Goal: Information Seeking & Learning: Learn about a topic

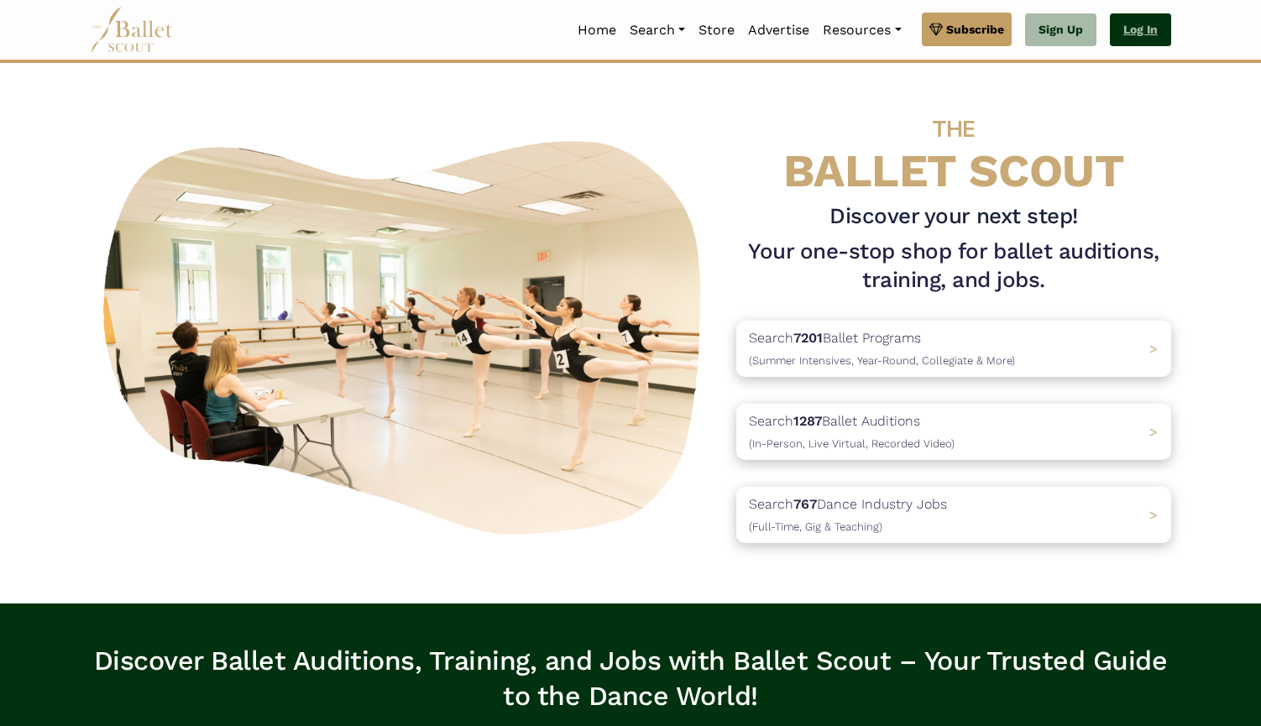
click at [1119, 32] on link "Log In" at bounding box center [1140, 30] width 61 height 34
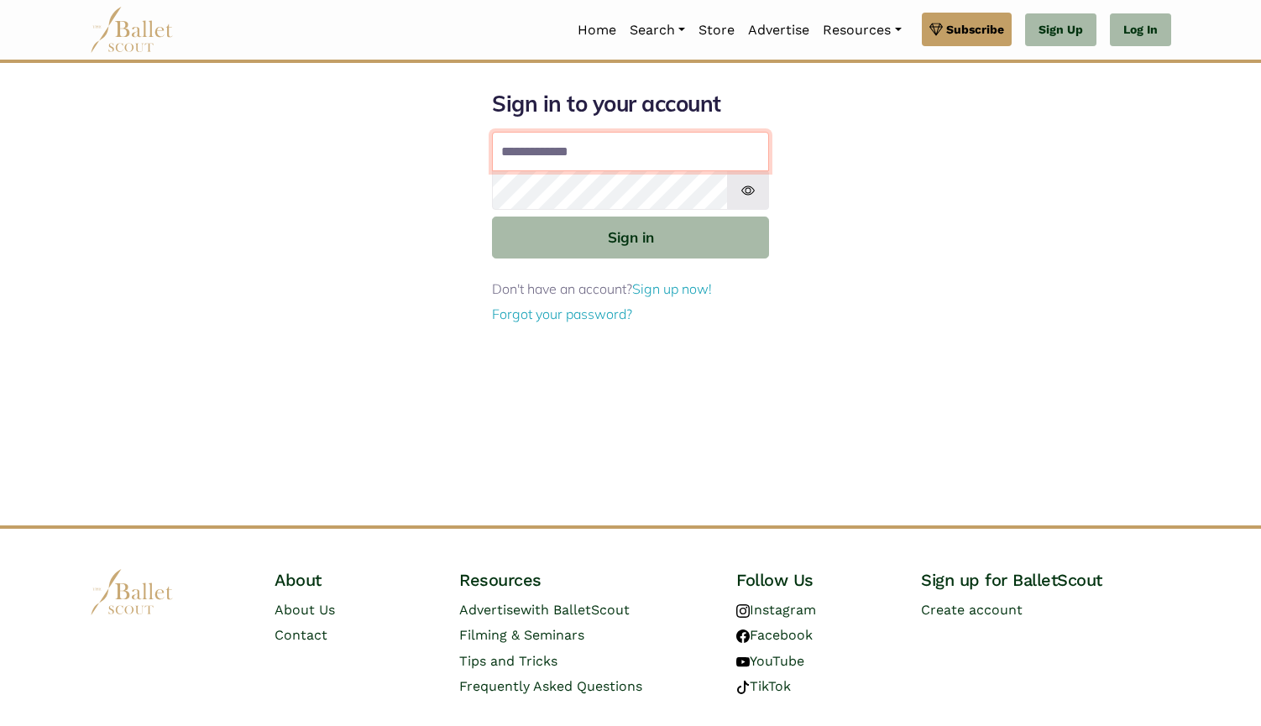
type input "**********"
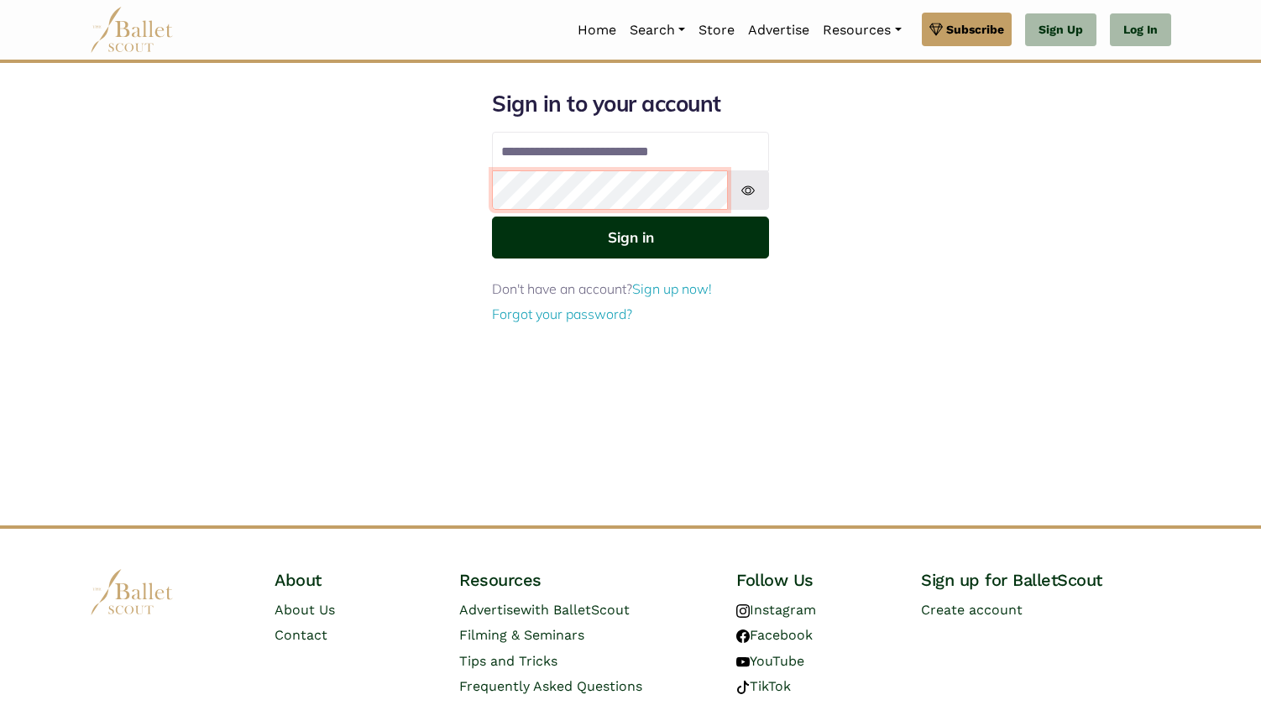
click at [630, 236] on button "Sign in" at bounding box center [630, 237] width 277 height 41
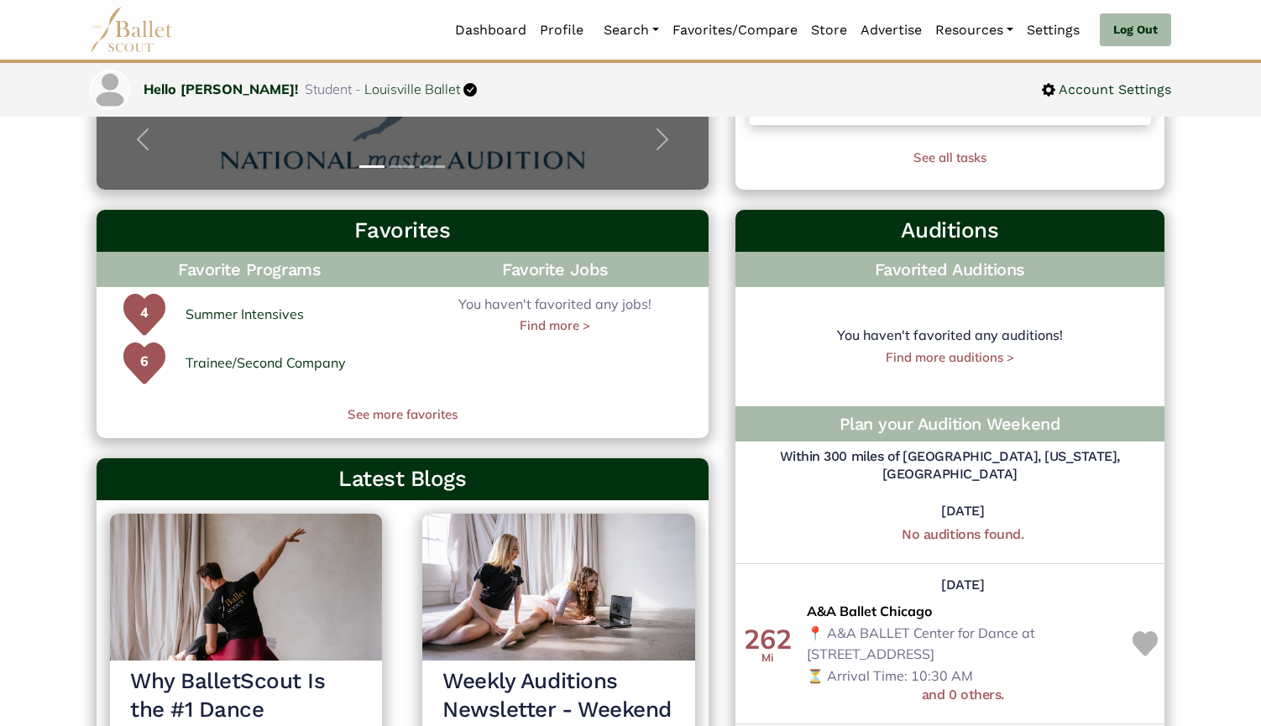
scroll to position [441, 0]
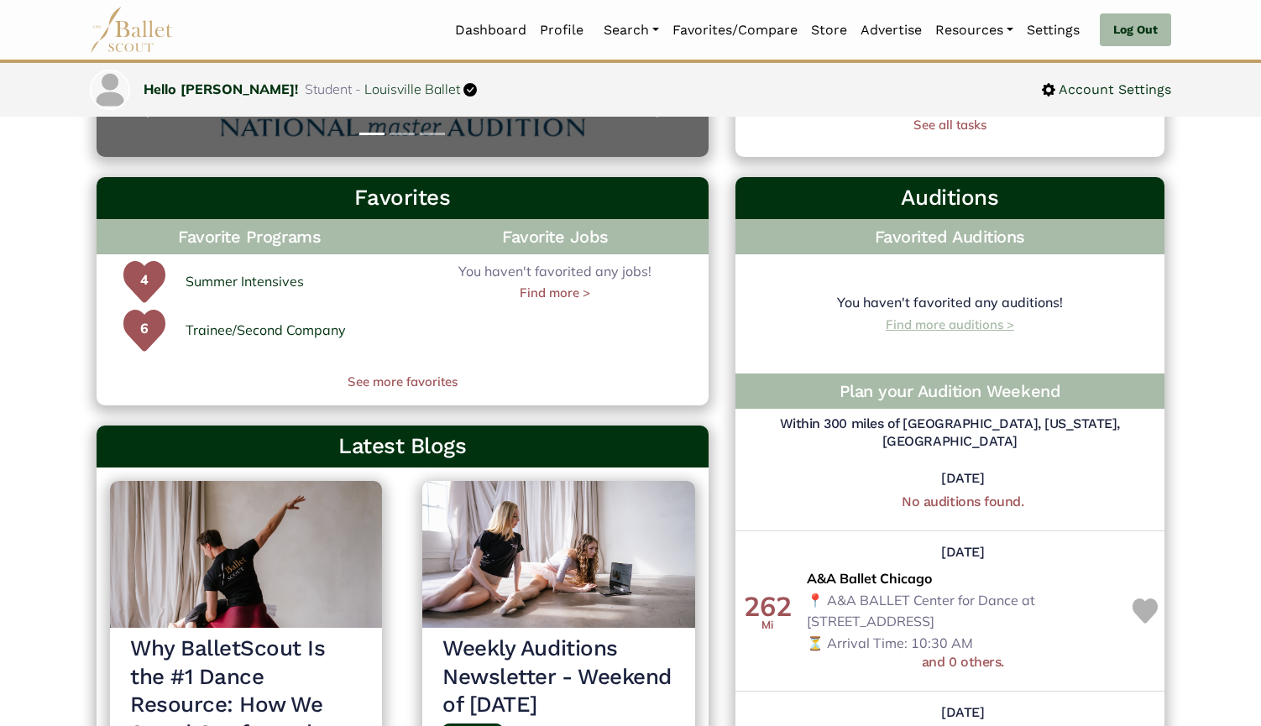
click at [991, 317] on link "Find more auditions >" at bounding box center [949, 324] width 128 height 16
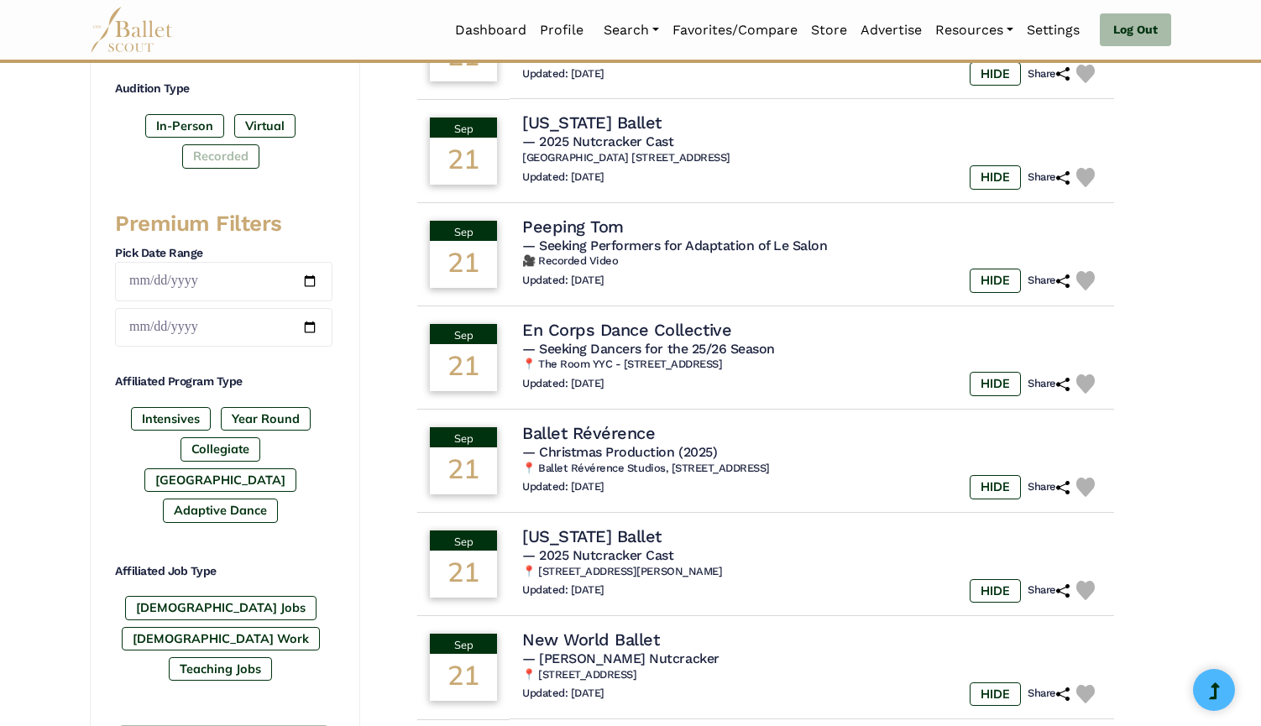
scroll to position [579, 0]
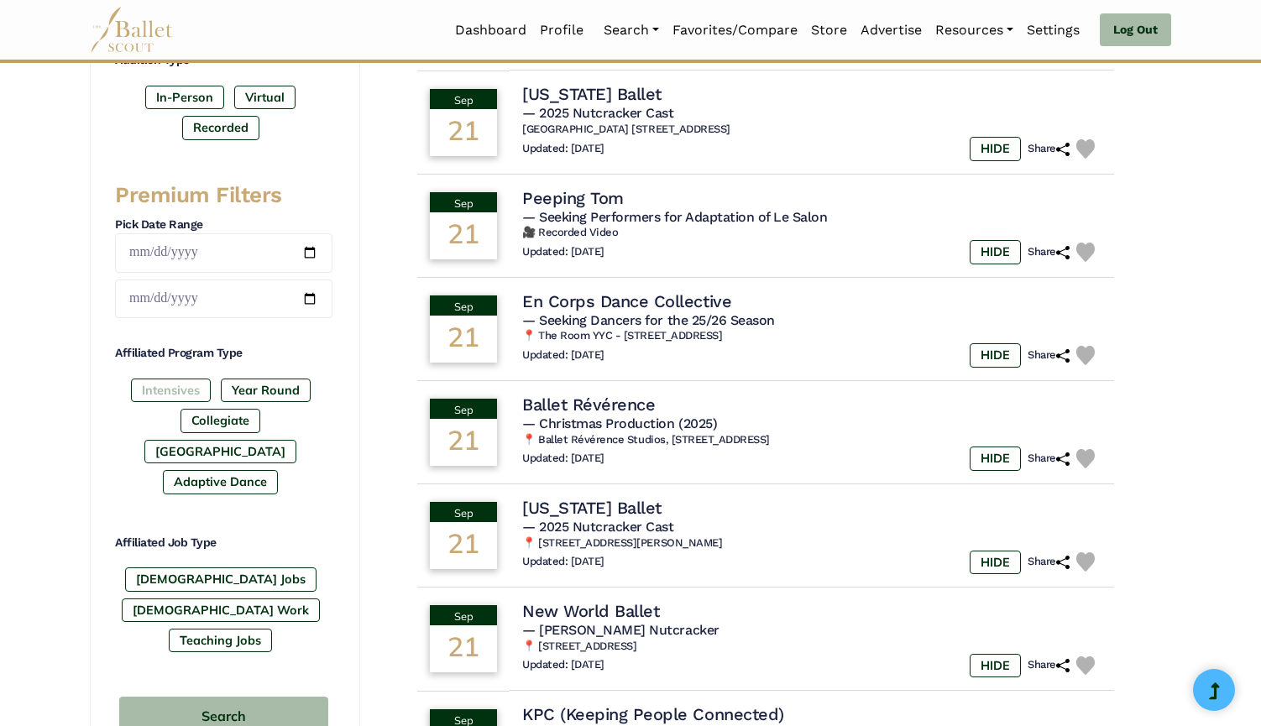
click at [186, 395] on label "Intensives" at bounding box center [171, 390] width 80 height 23
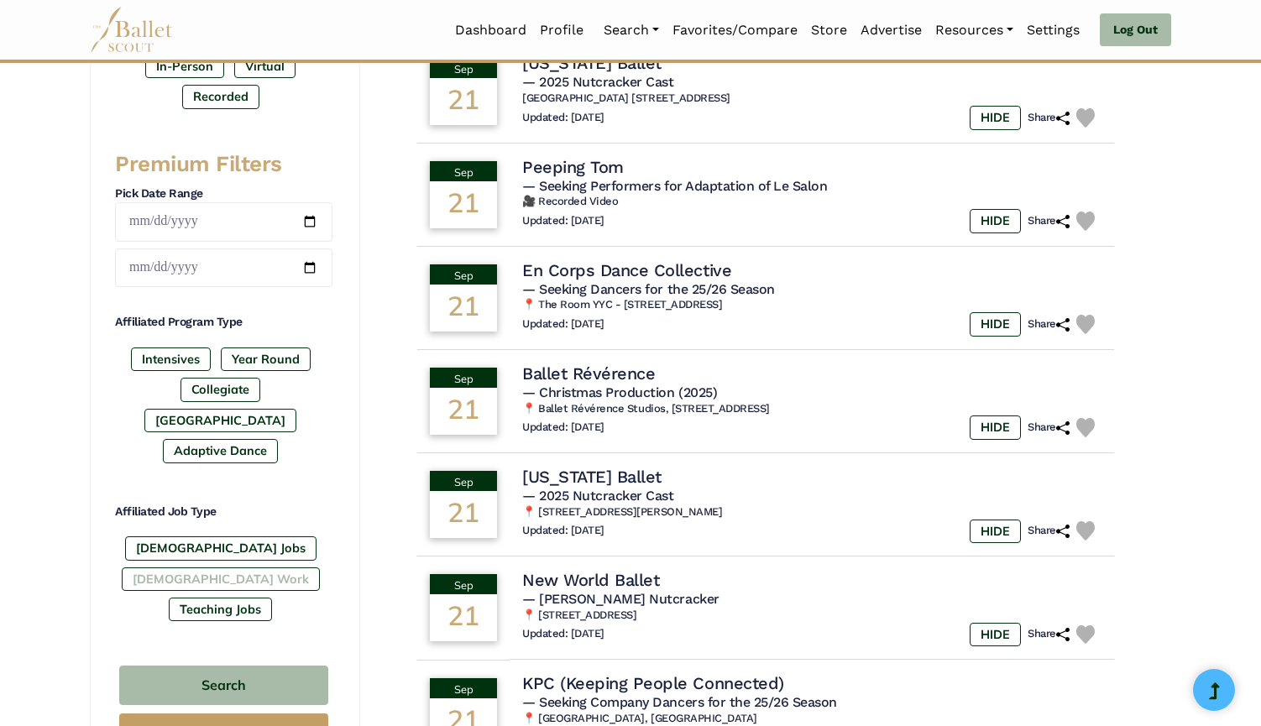
scroll to position [611, 0]
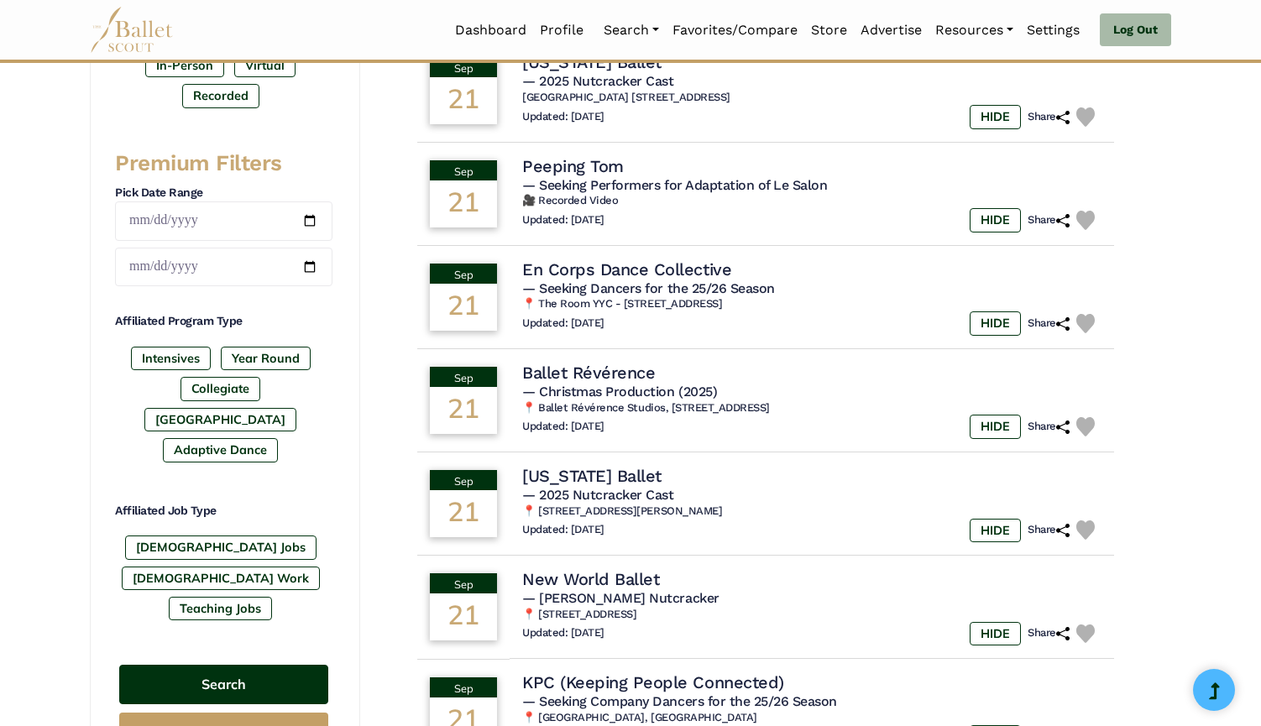
click at [287, 665] on button "Search" at bounding box center [223, 684] width 209 height 39
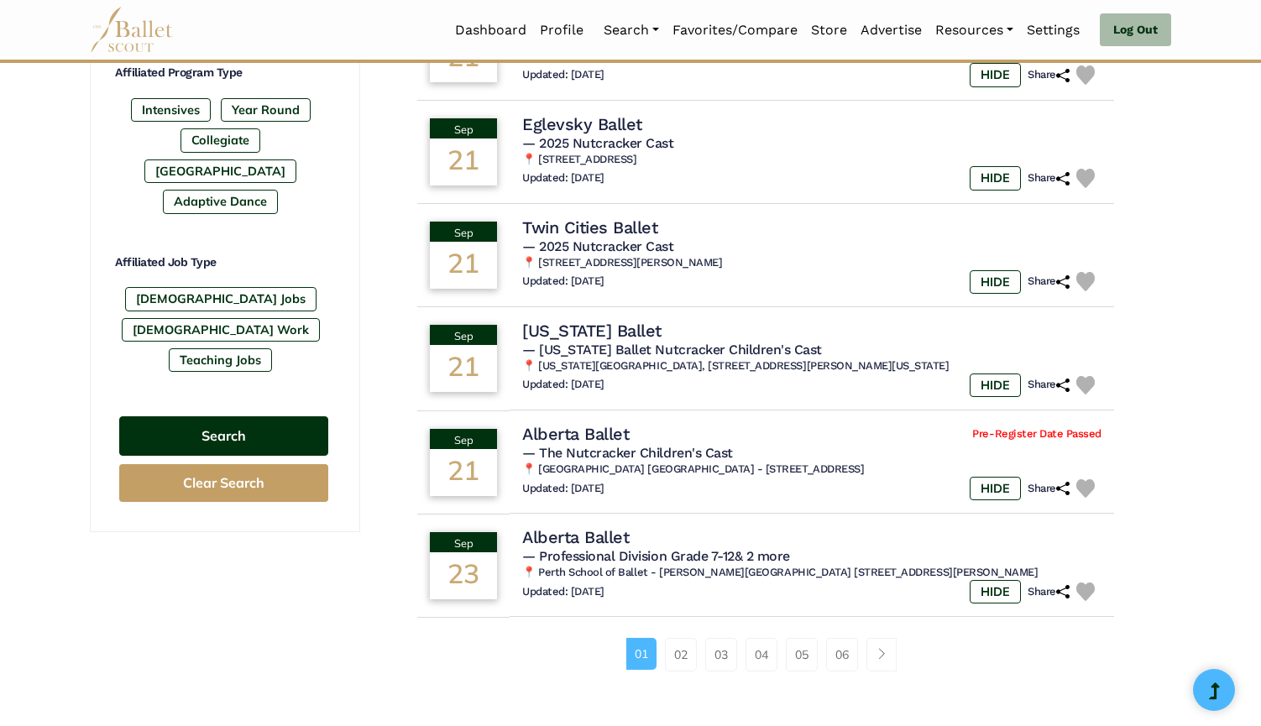
scroll to position [858, 0]
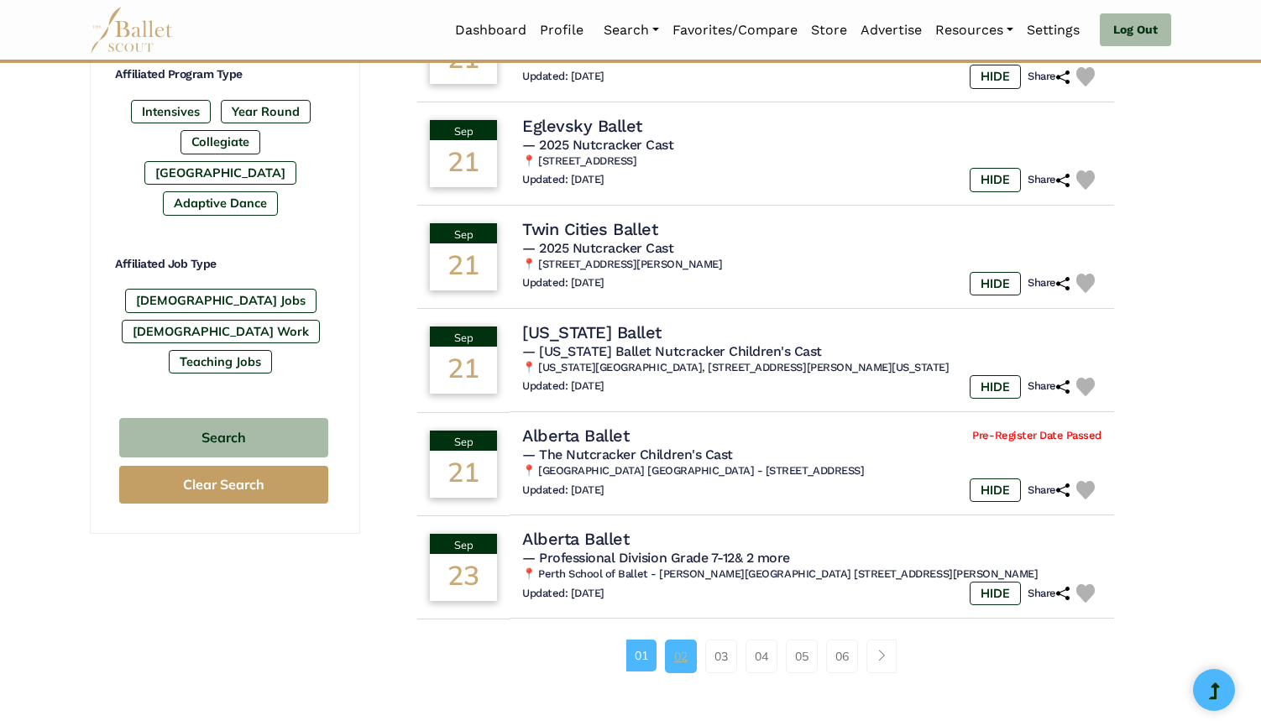
click at [682, 640] on link "02" at bounding box center [681, 657] width 32 height 34
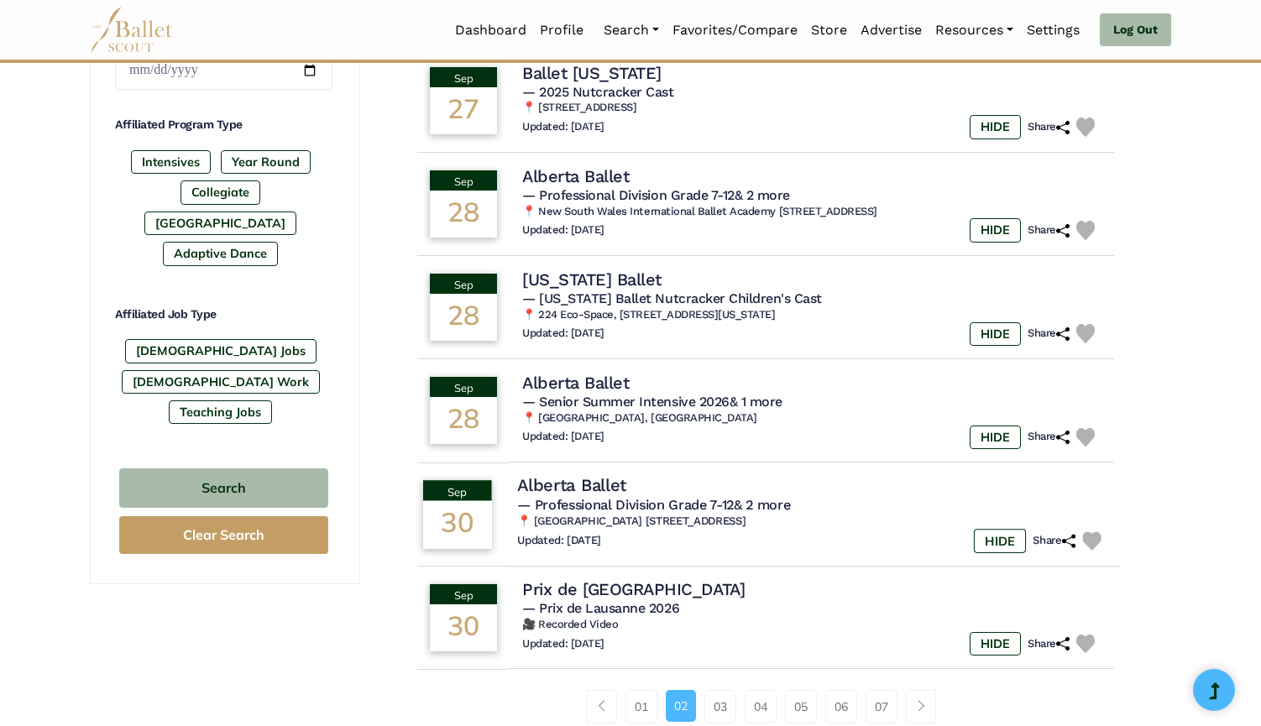
scroll to position [829, 0]
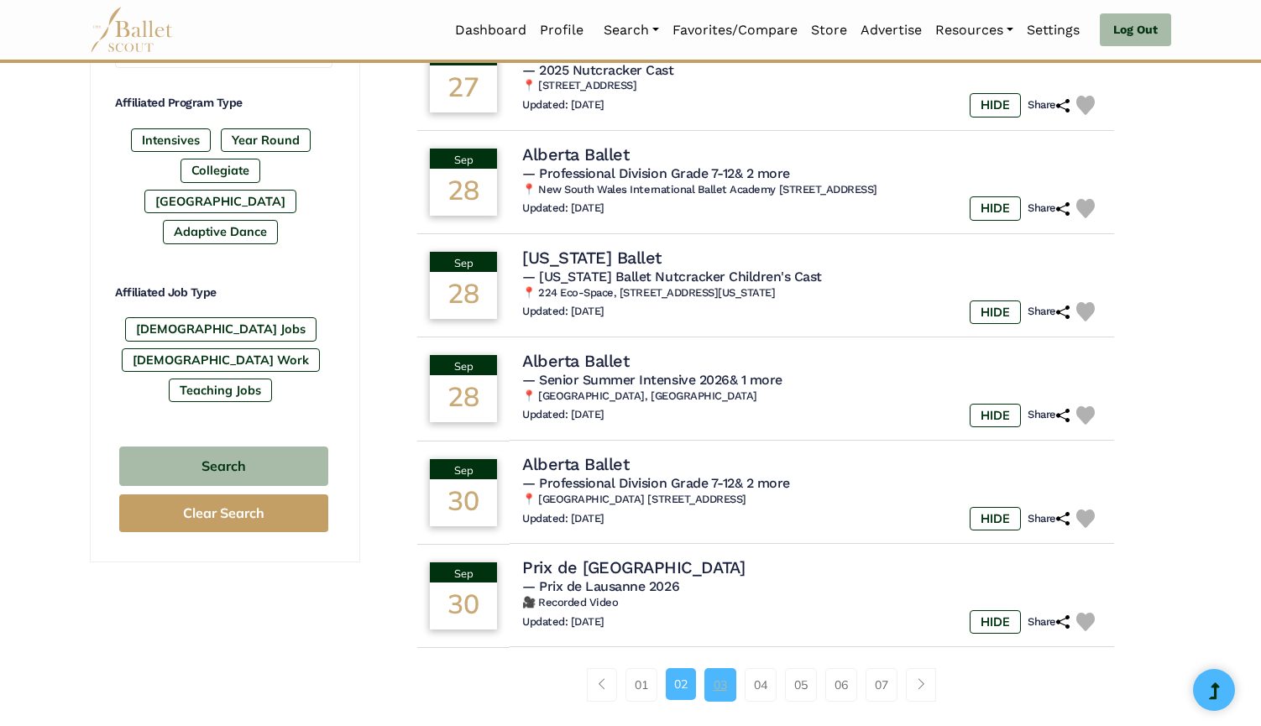
click at [724, 668] on link "03" at bounding box center [720, 685] width 32 height 34
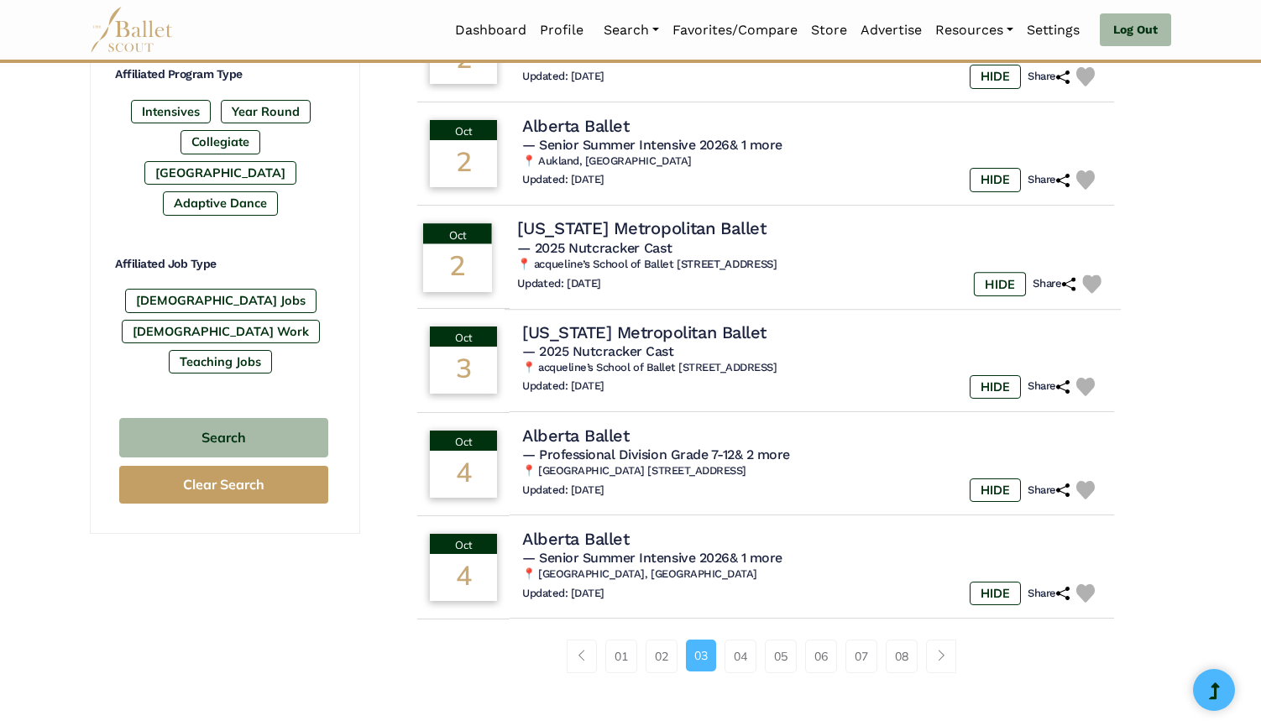
scroll to position [918, 0]
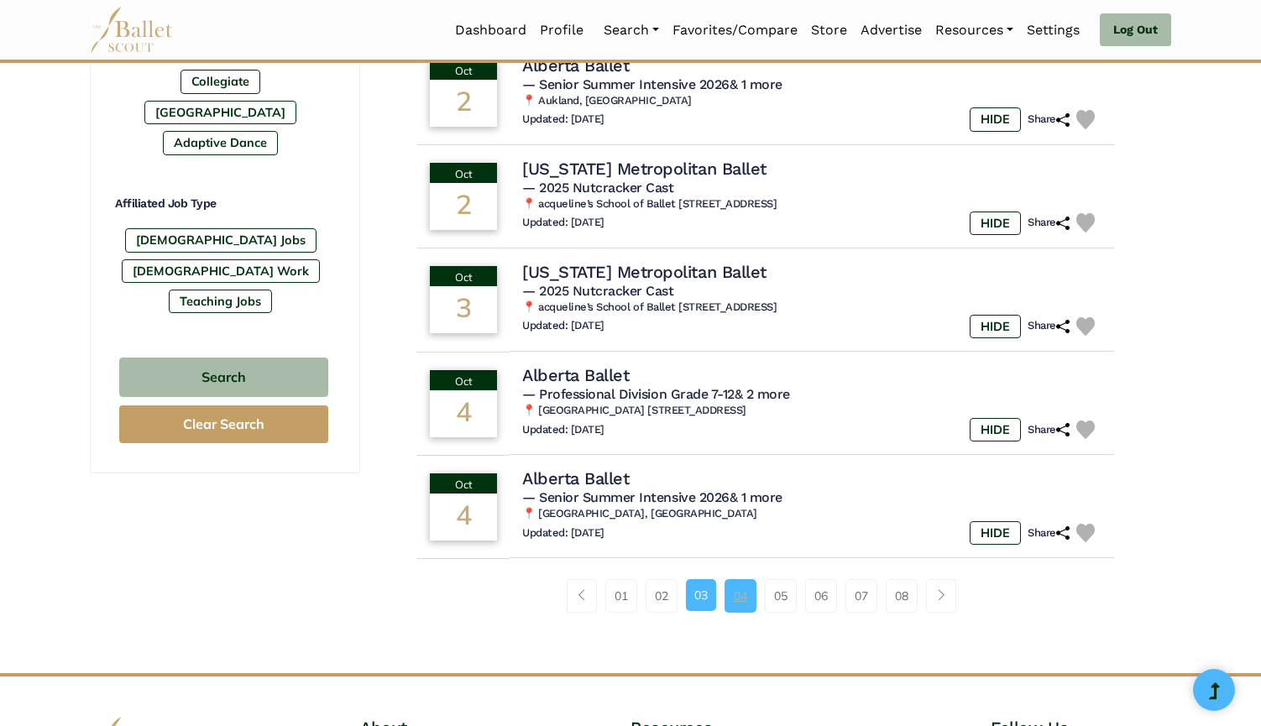
click at [735, 579] on link "04" at bounding box center [740, 596] width 32 height 34
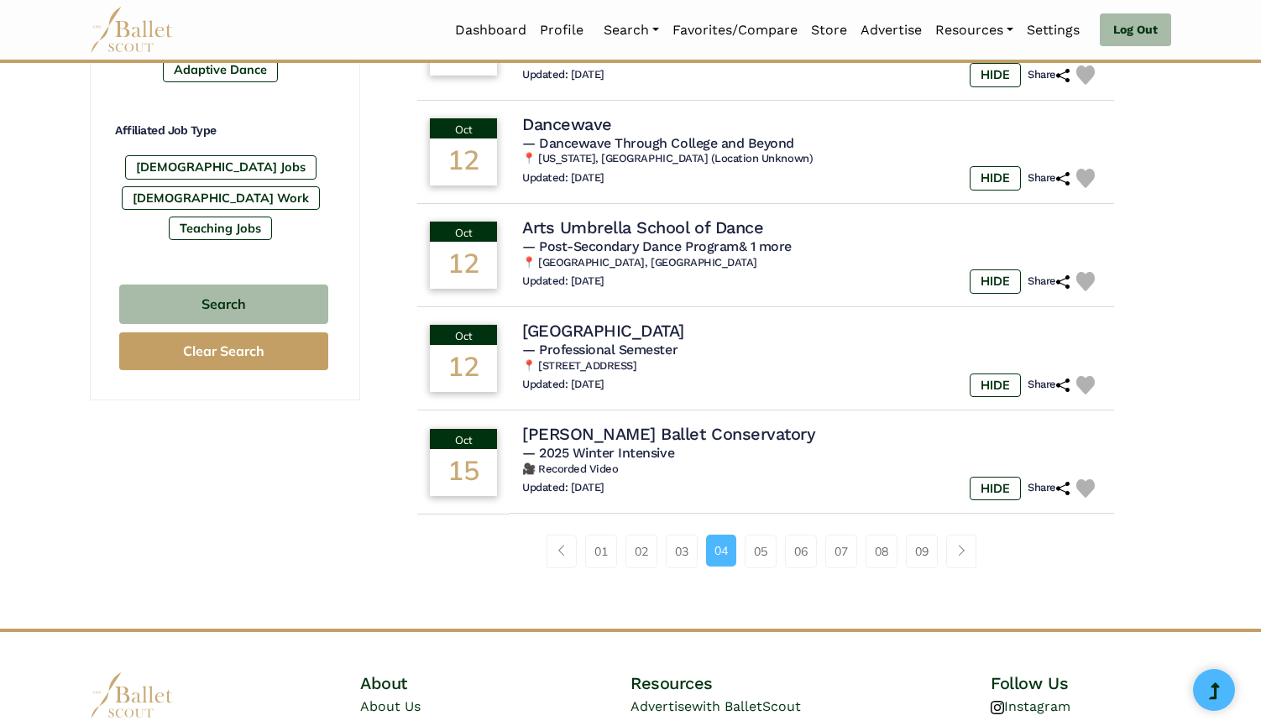
scroll to position [996, 0]
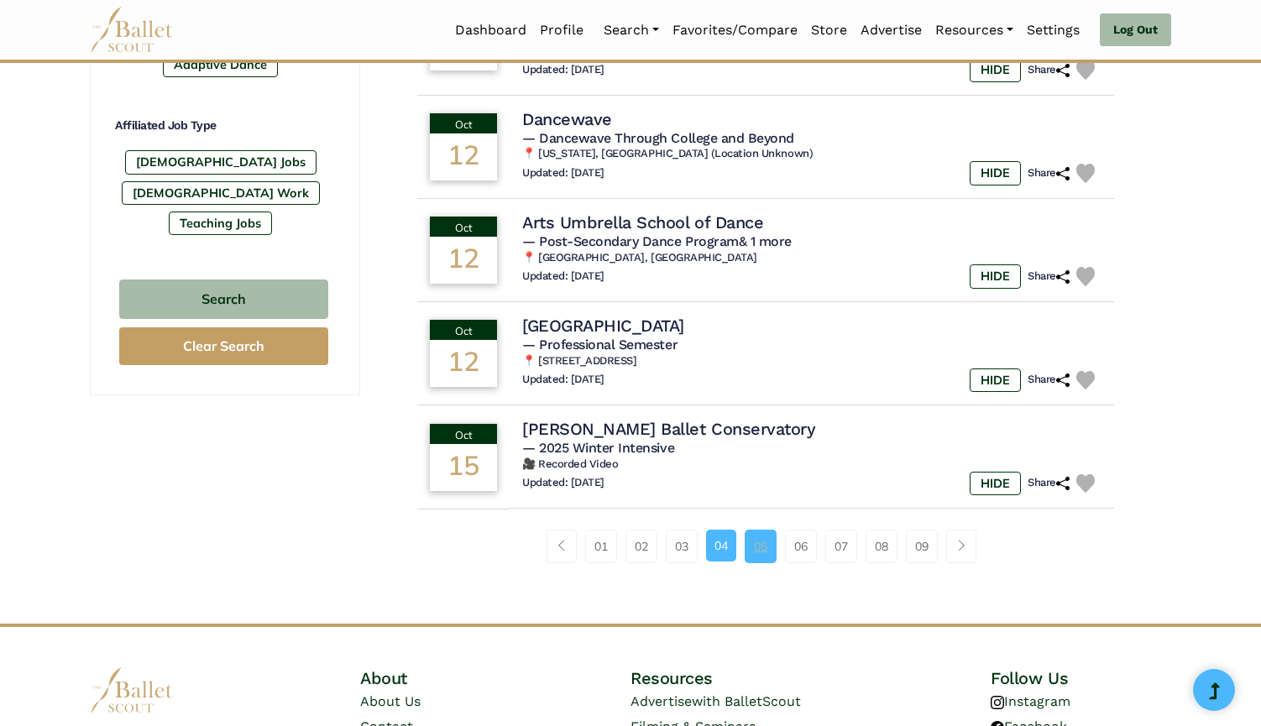
click at [767, 530] on link "05" at bounding box center [760, 547] width 32 height 34
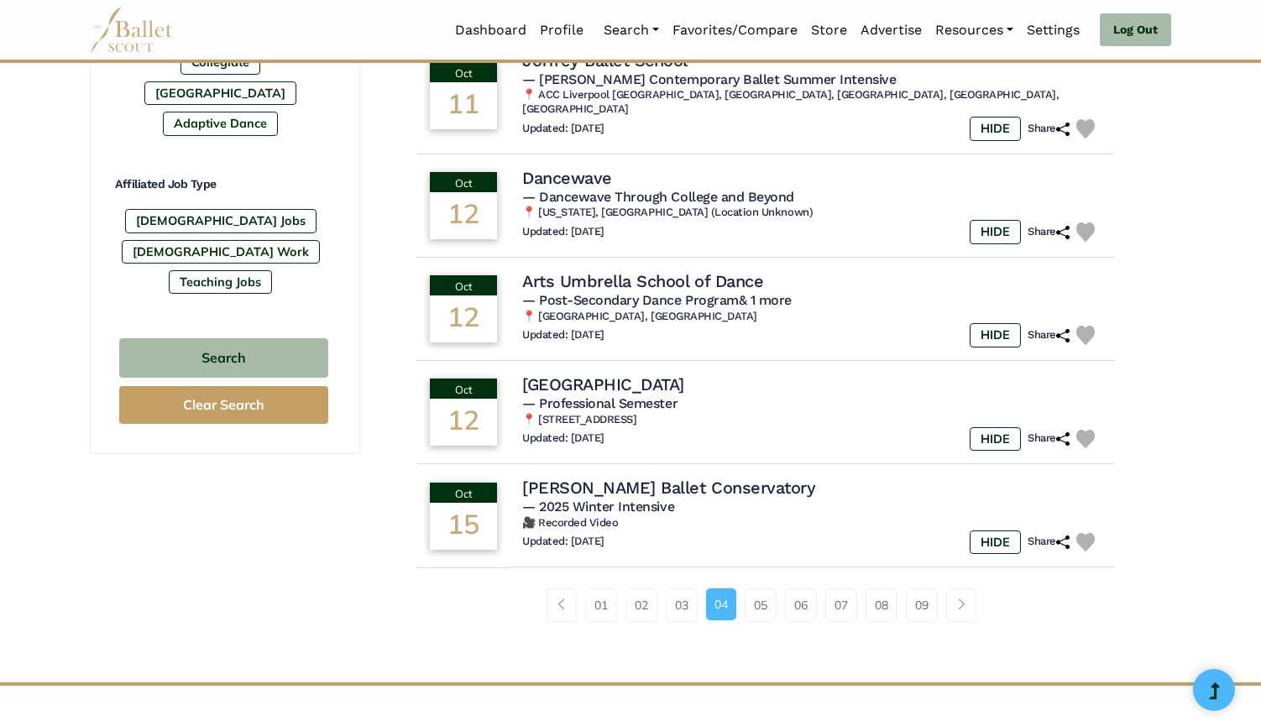
scroll to position [921, 0]
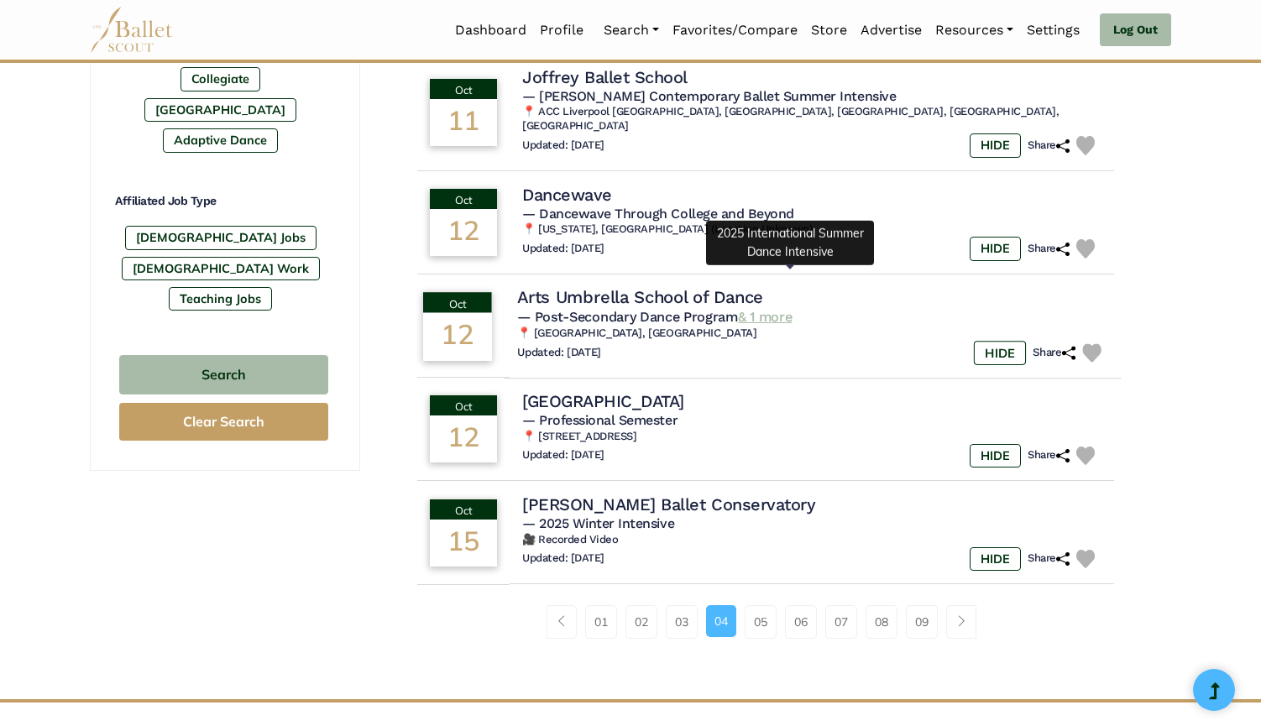
click at [791, 308] on link "& 1 more" at bounding box center [765, 316] width 54 height 16
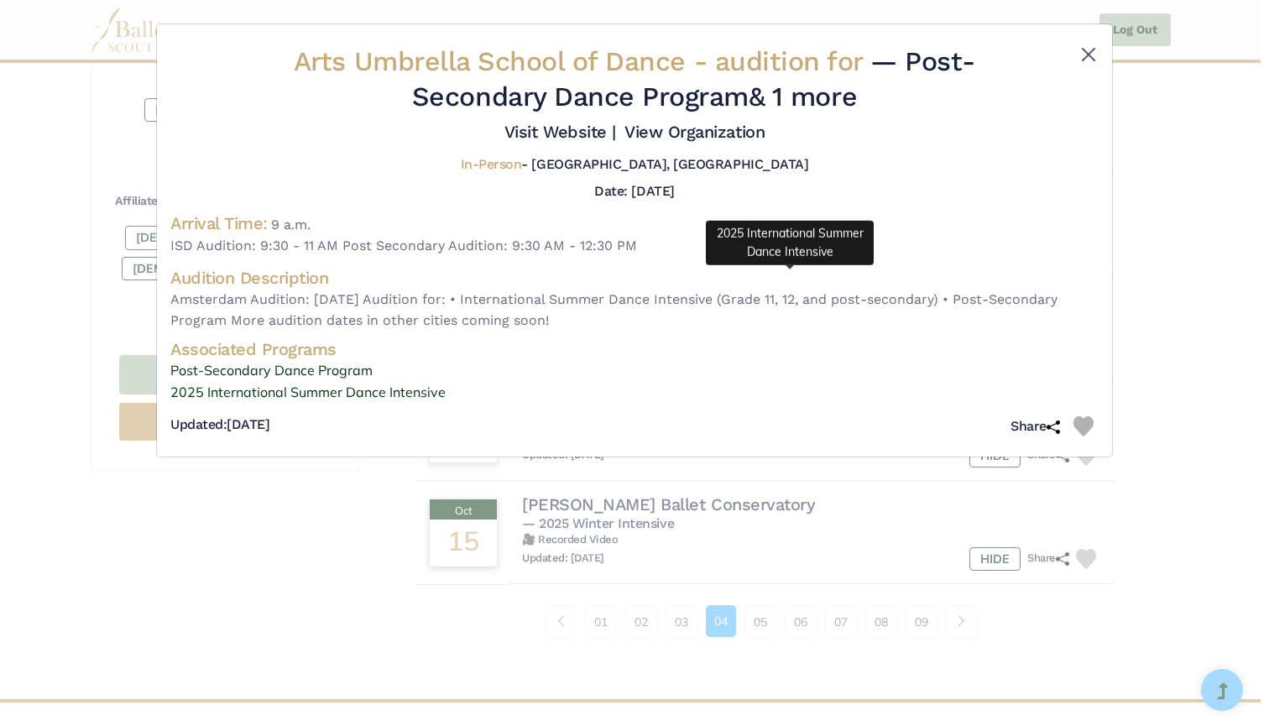
click at [1080, 58] on button "Close" at bounding box center [1088, 54] width 20 height 20
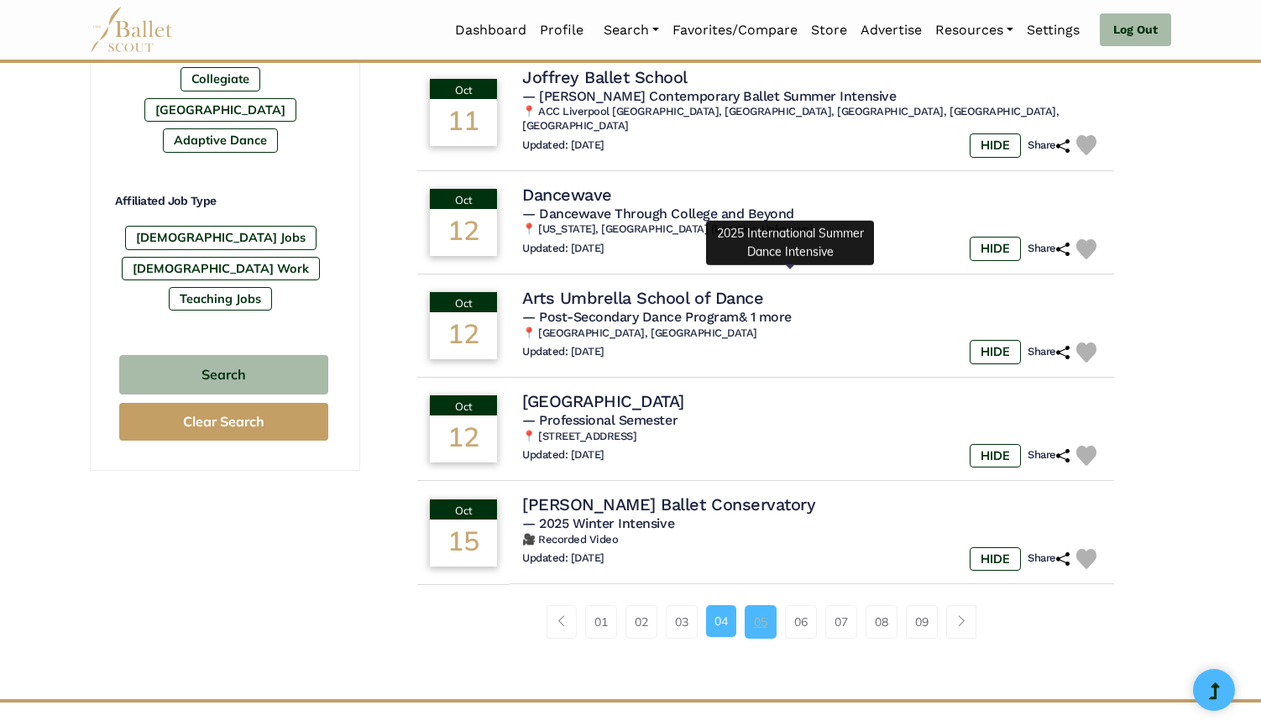
click at [760, 605] on link "05" at bounding box center [760, 622] width 32 height 34
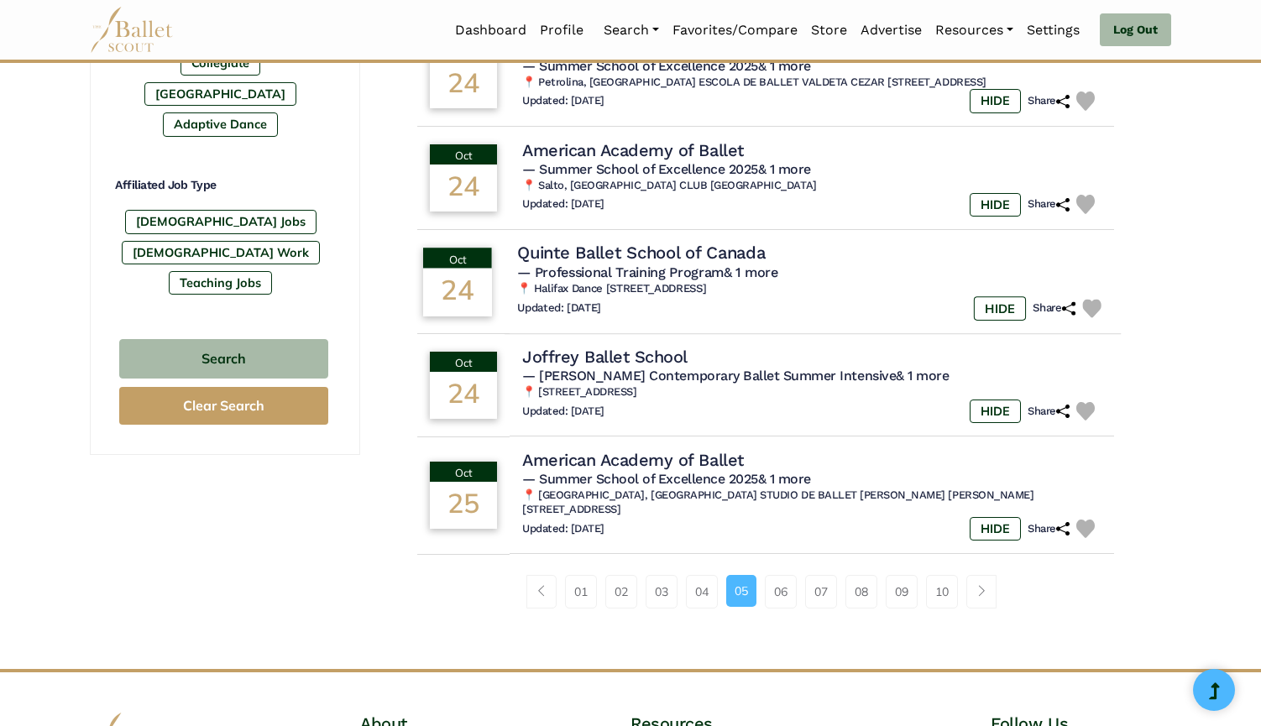
scroll to position [937, 0]
click at [773, 574] on link "06" at bounding box center [781, 591] width 32 height 34
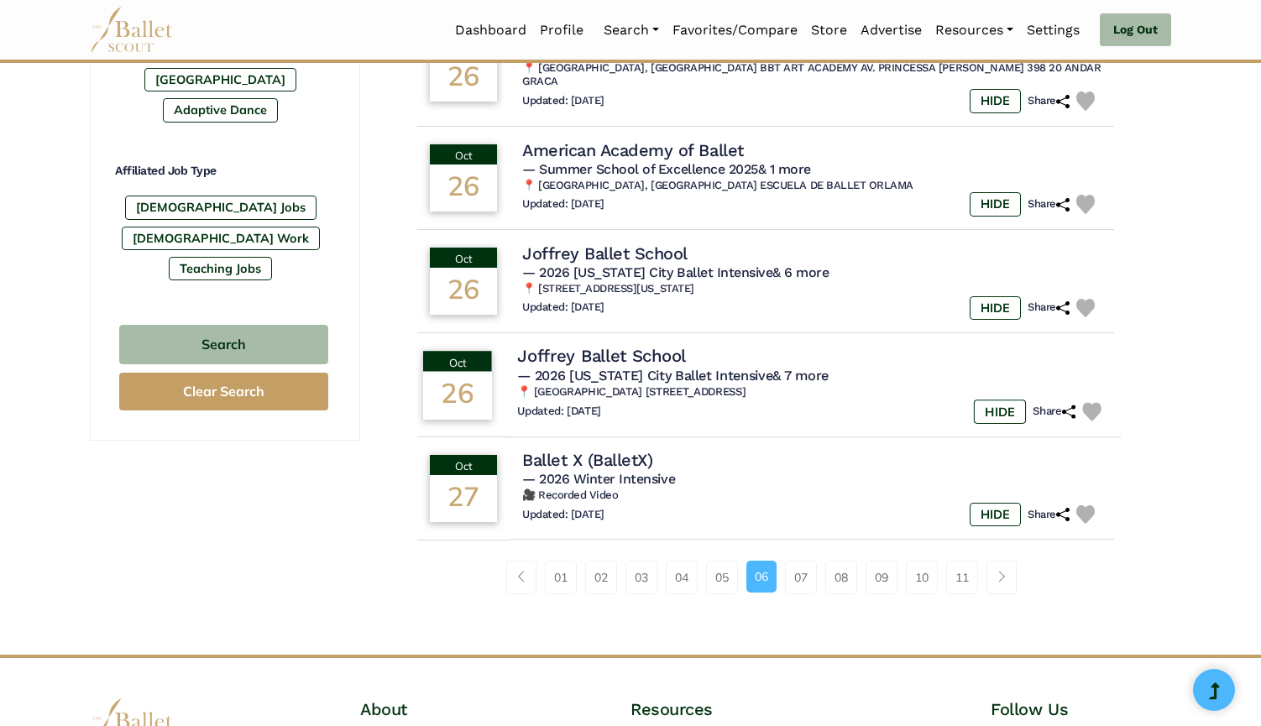
scroll to position [956, 0]
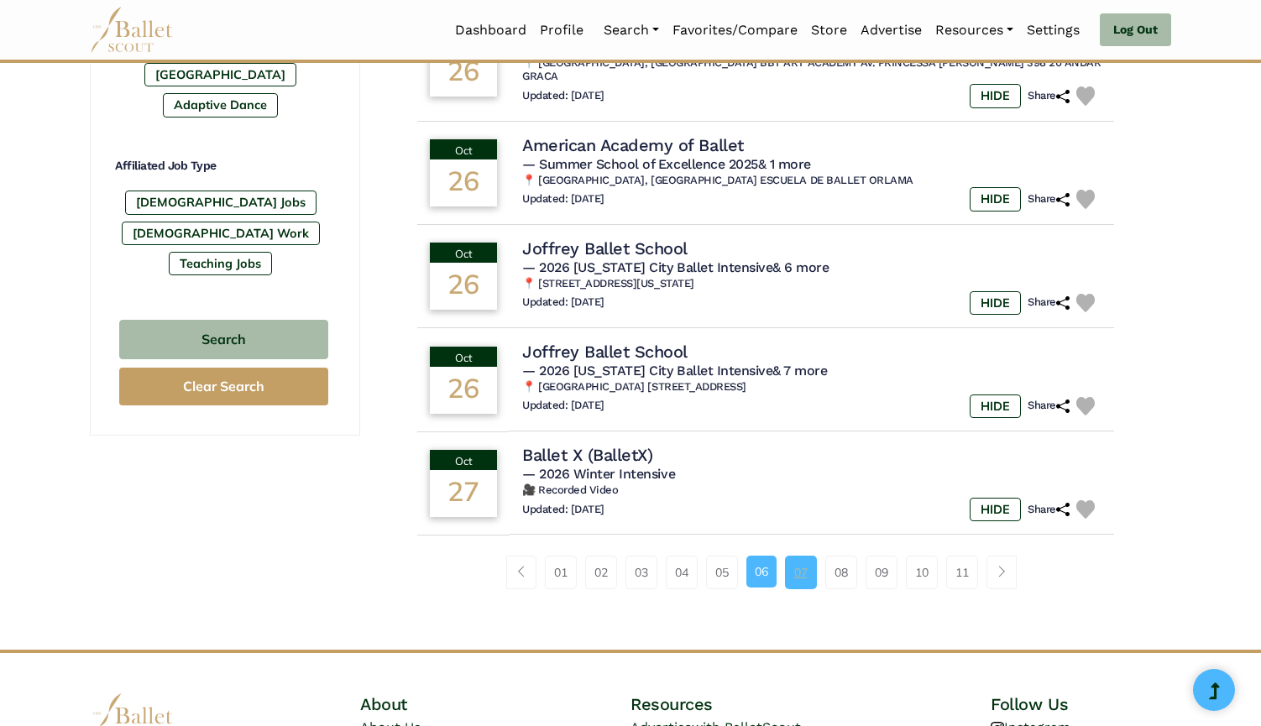
click at [808, 556] on link "07" at bounding box center [801, 573] width 32 height 34
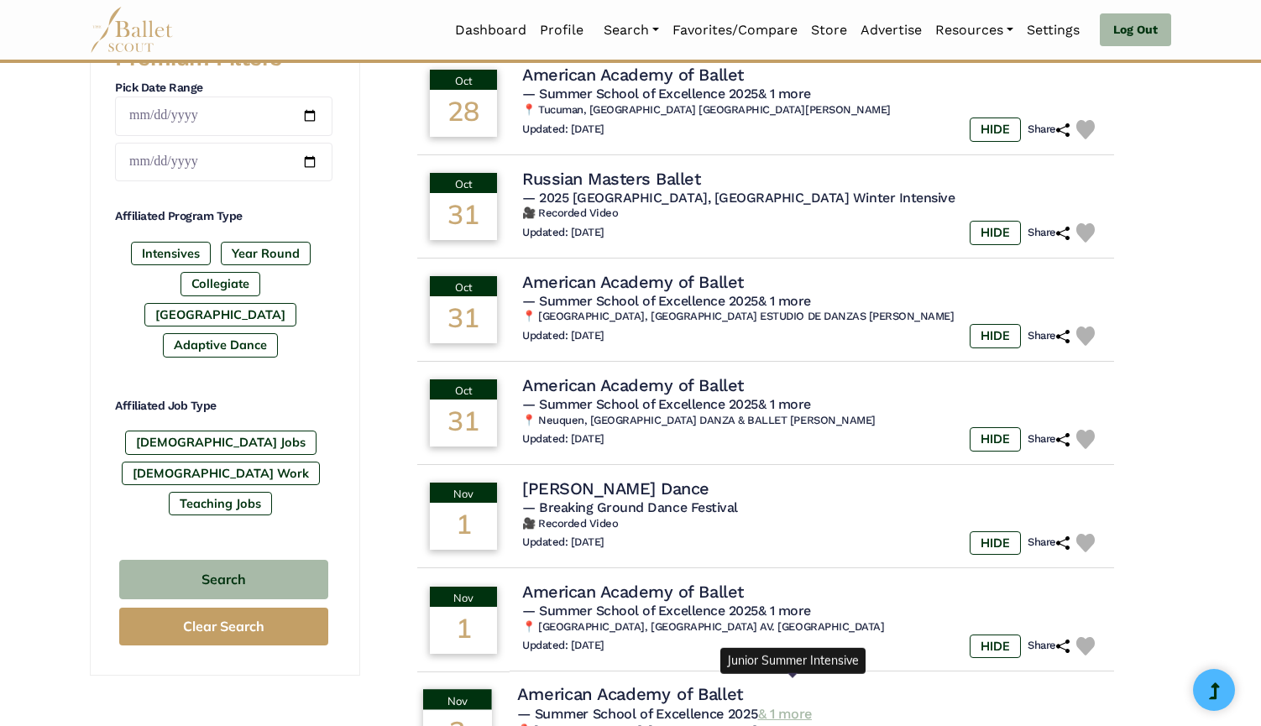
scroll to position [904, 0]
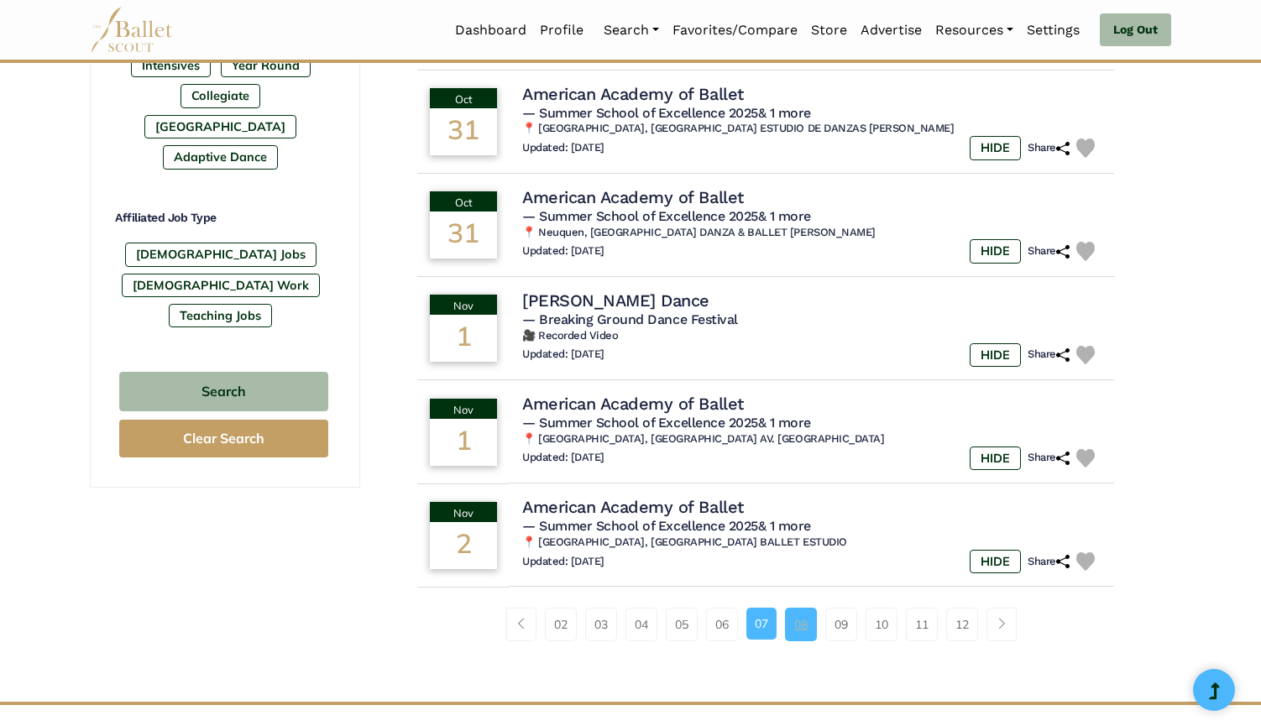
click at [802, 608] on link "08" at bounding box center [801, 625] width 32 height 34
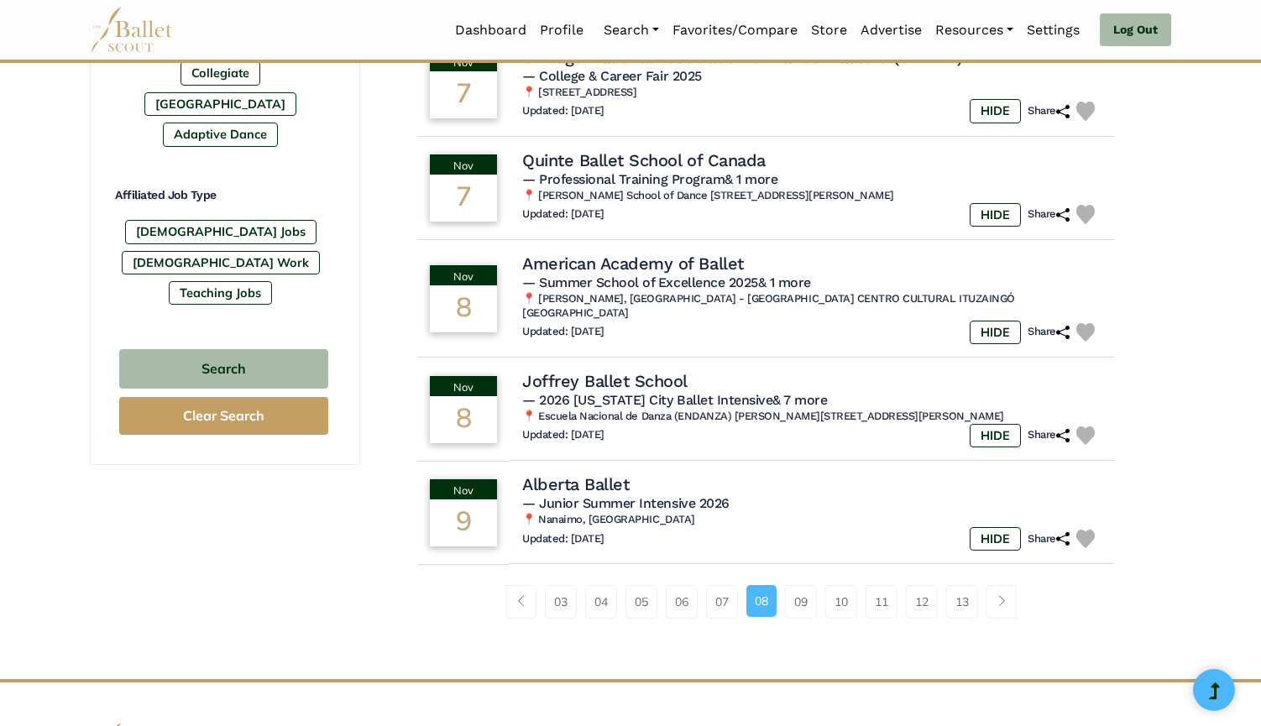
scroll to position [933, 0]
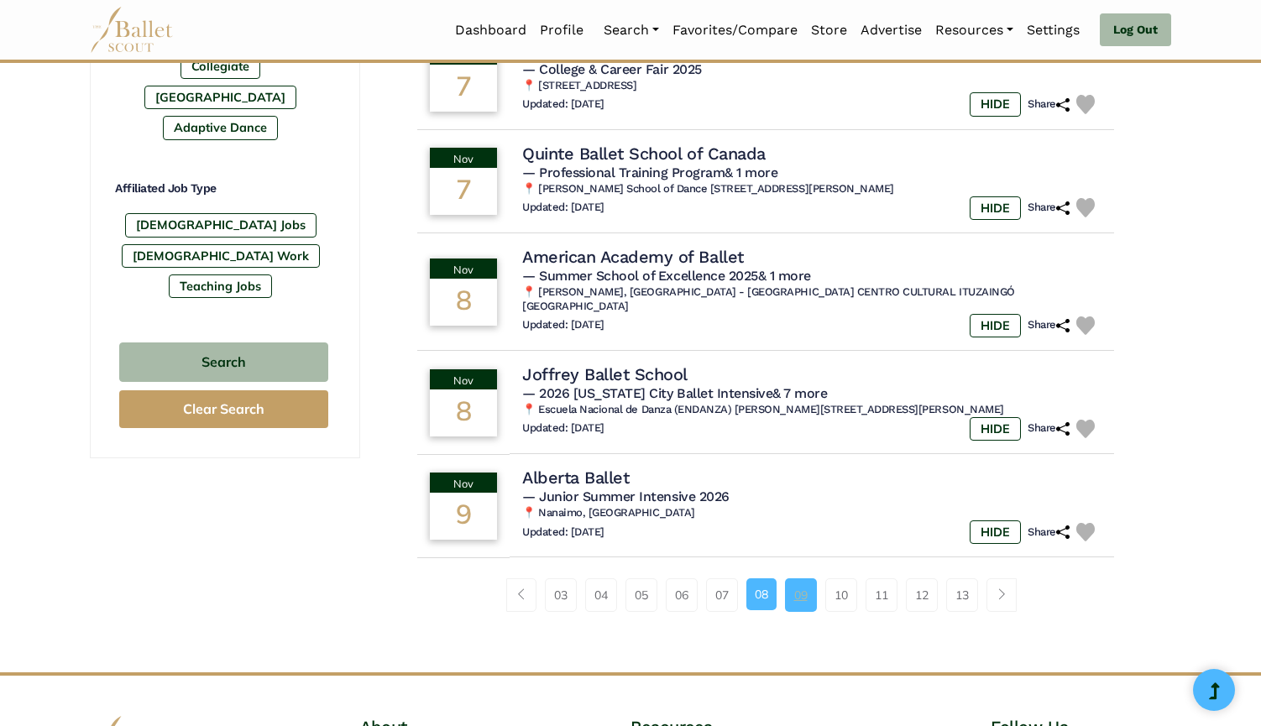
click at [813, 578] on link "09" at bounding box center [801, 595] width 32 height 34
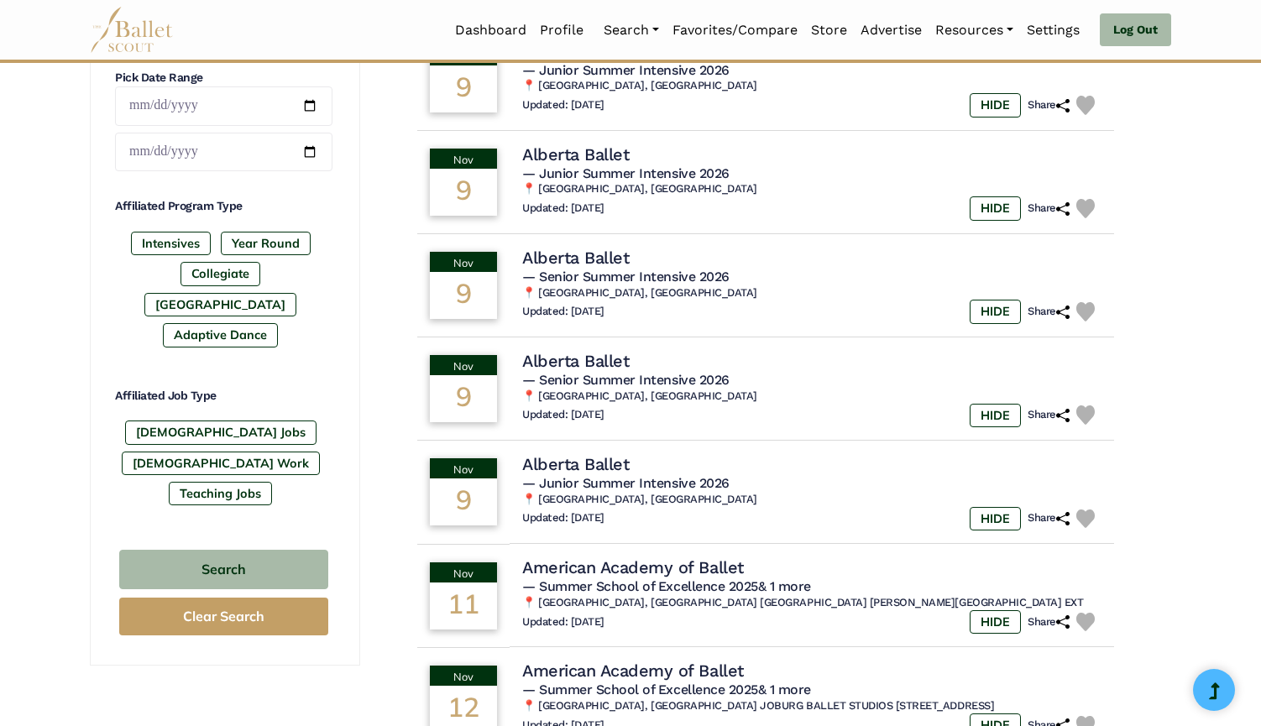
scroll to position [932, 0]
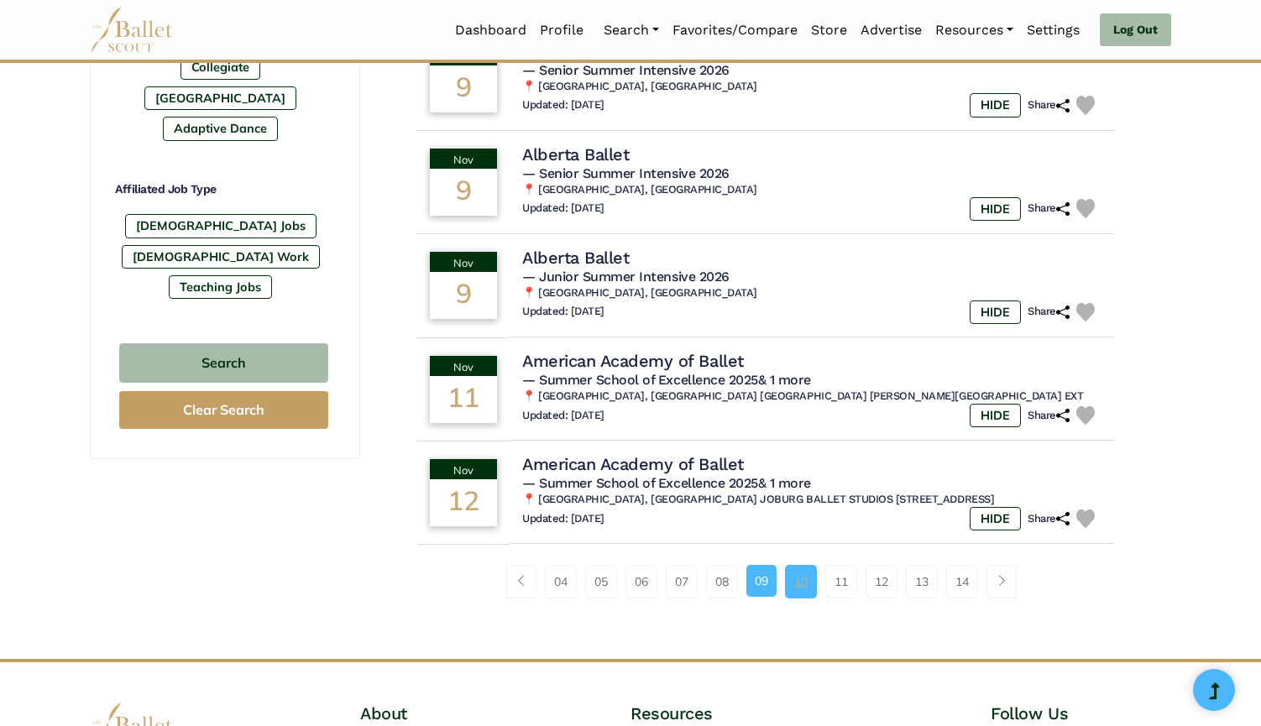
click at [805, 567] on link "10" at bounding box center [801, 582] width 32 height 34
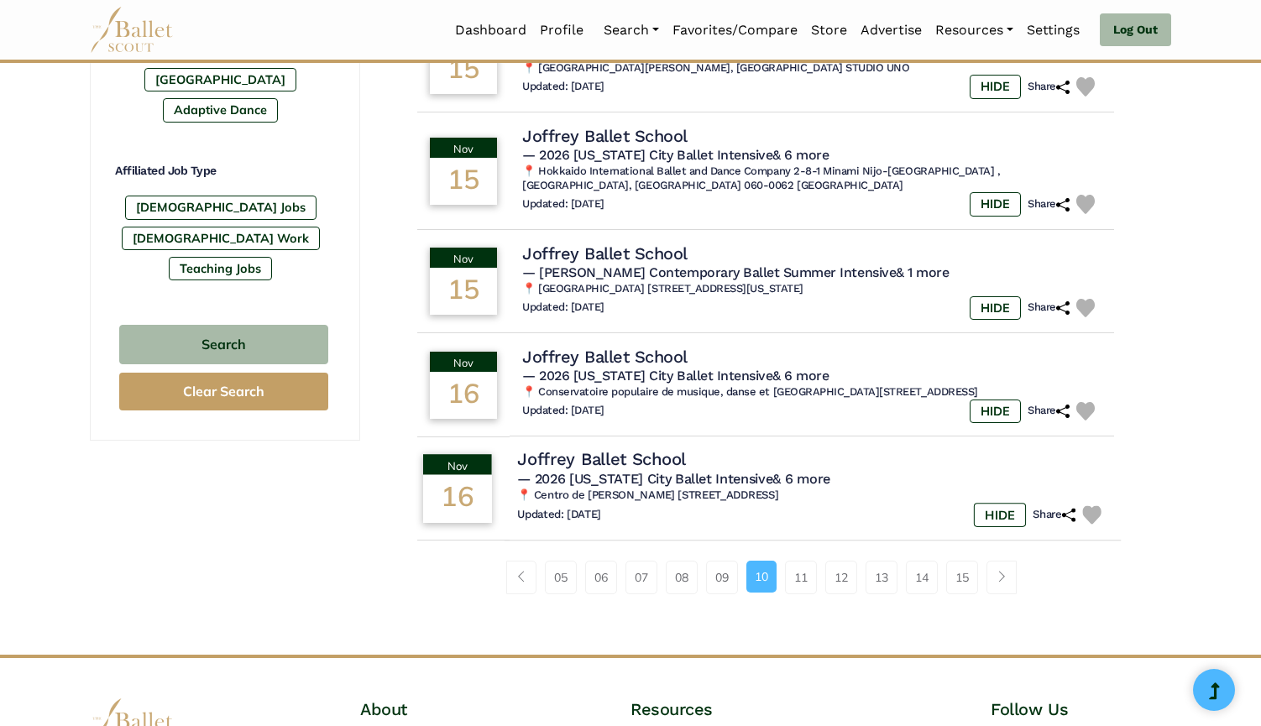
scroll to position [953, 0]
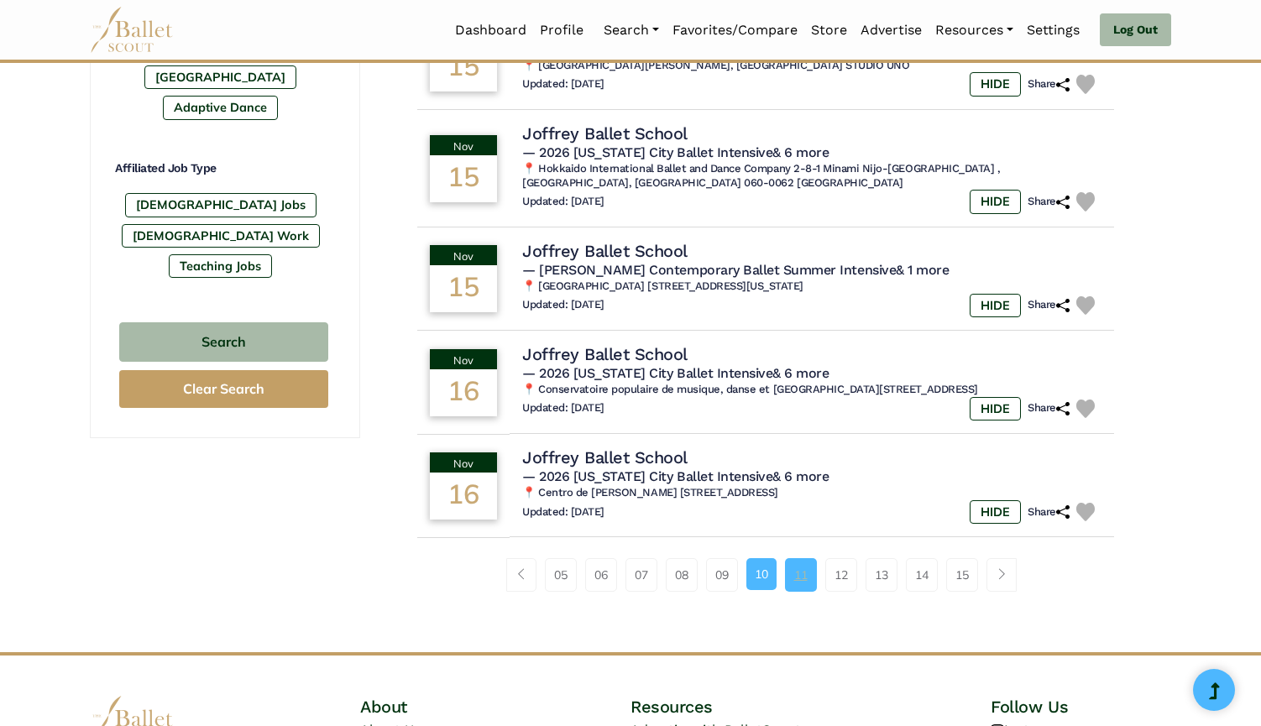
click at [811, 558] on link "11" at bounding box center [801, 575] width 32 height 34
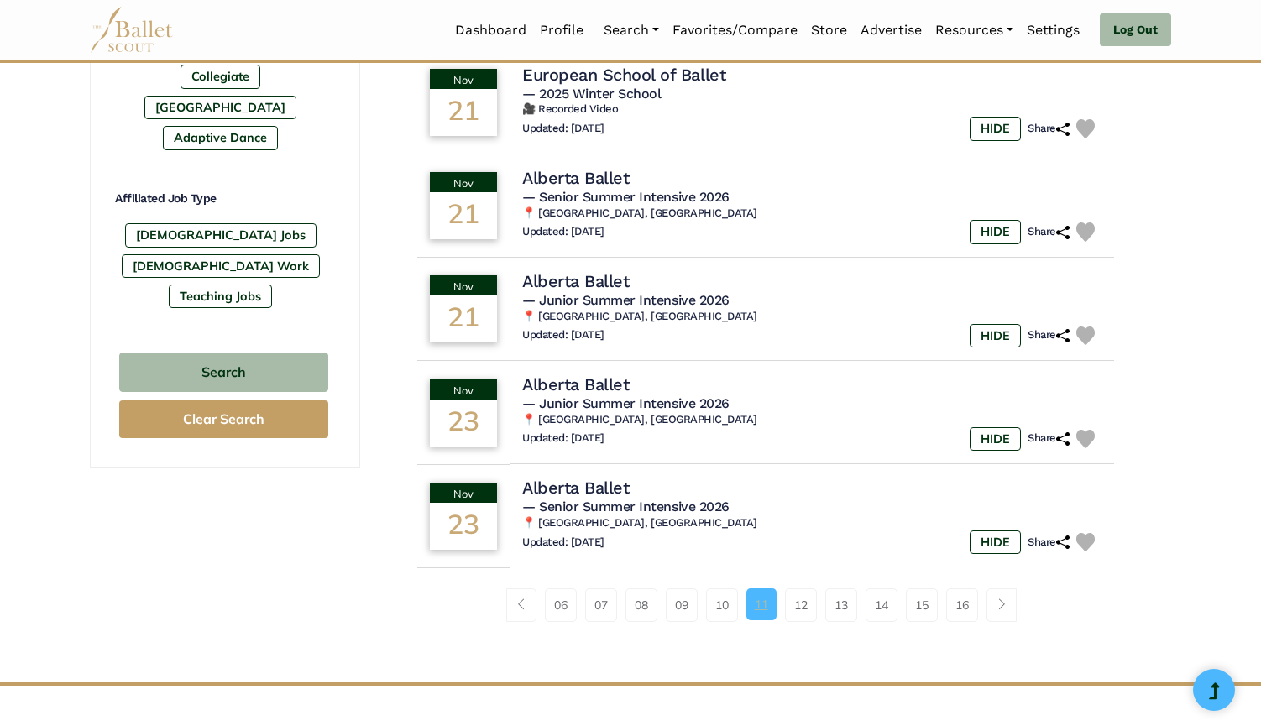
scroll to position [924, 0]
click at [812, 587] on link "12" at bounding box center [801, 604] width 32 height 34
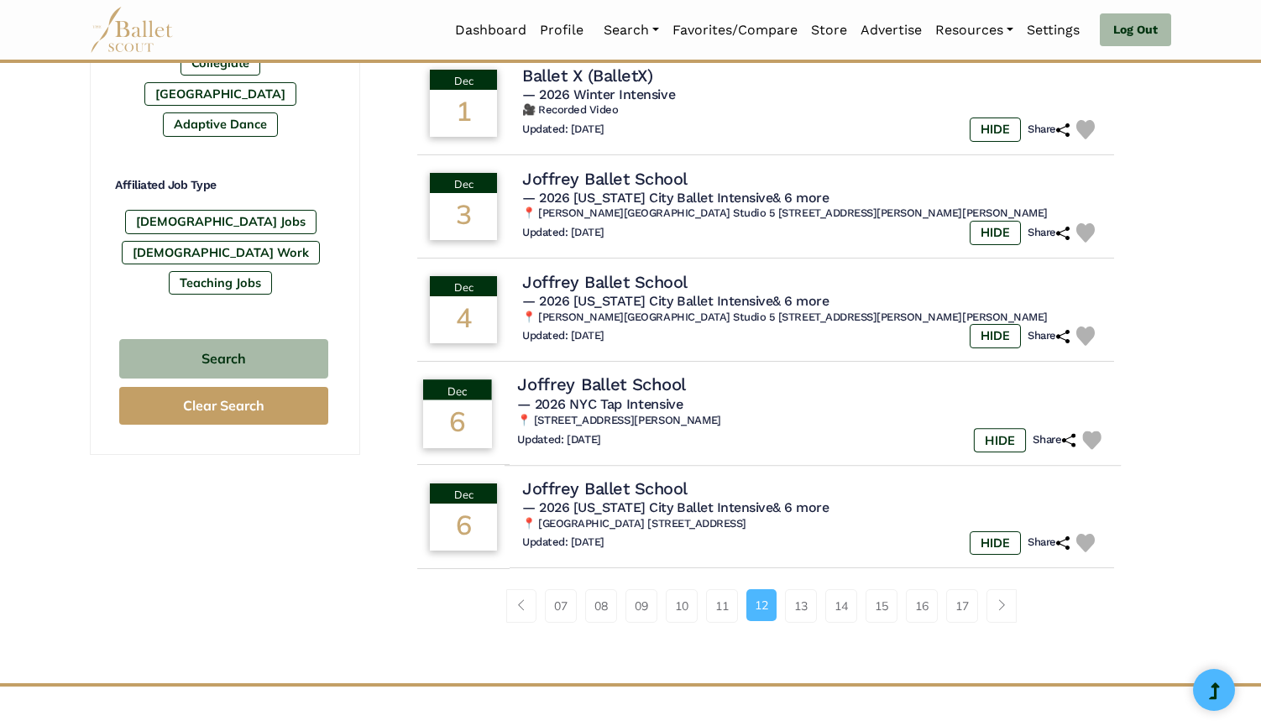
scroll to position [943, 0]
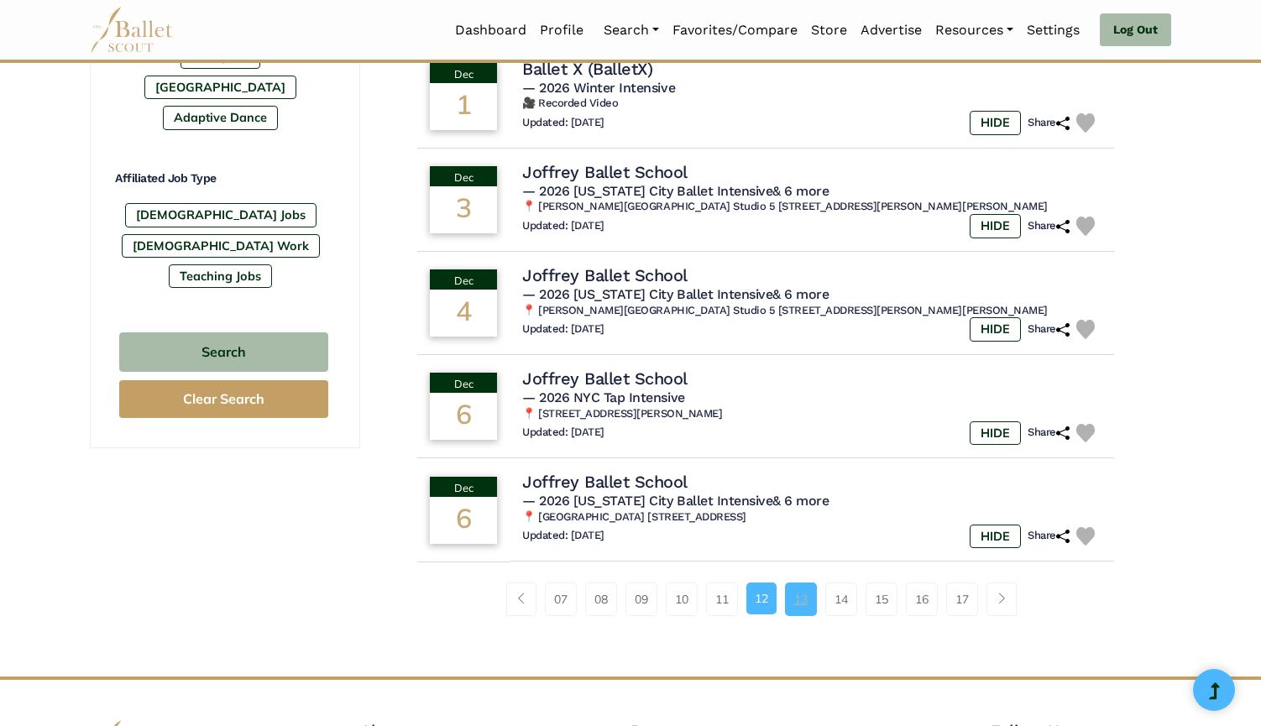
click at [801, 582] on link "13" at bounding box center [801, 599] width 32 height 34
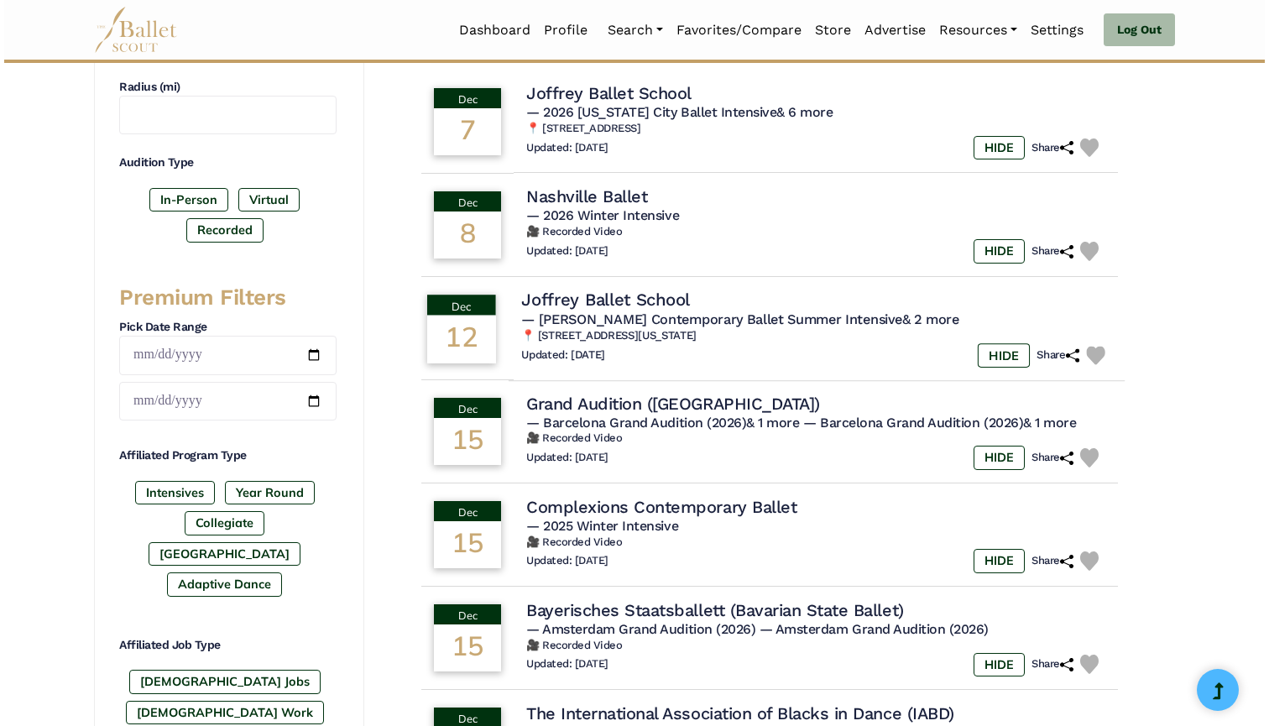
scroll to position [566, 0]
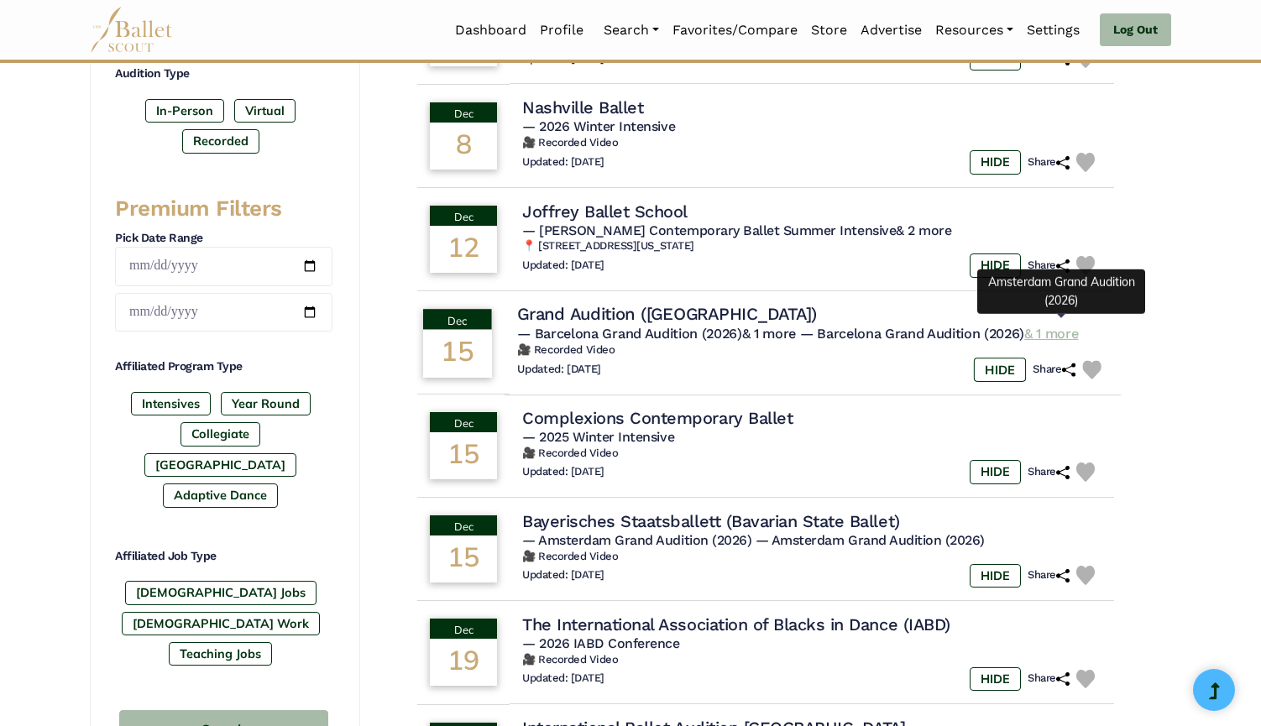
click at [1067, 329] on link "& 1 more" at bounding box center [1051, 333] width 54 height 16
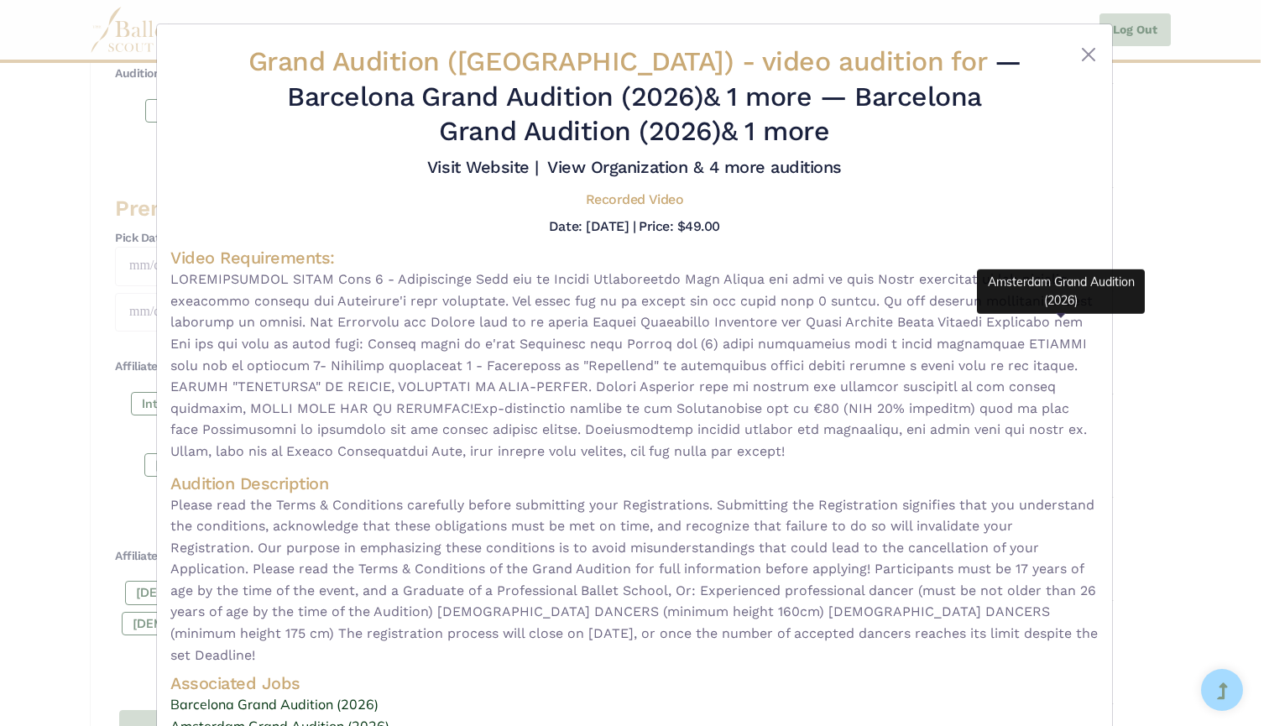
click at [700, 500] on span "Please read the Terms & Conditions carefully before submitting your Registratio…" at bounding box center [634, 580] width 928 height 172
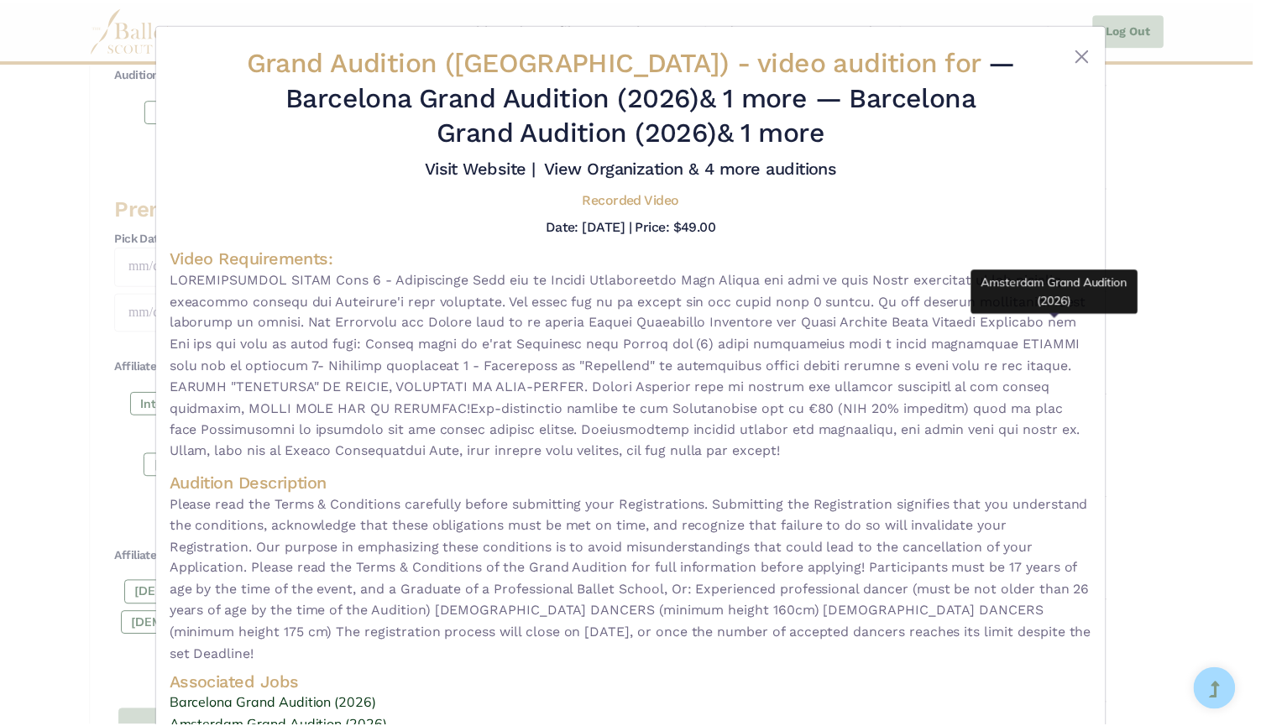
scroll to position [0, 0]
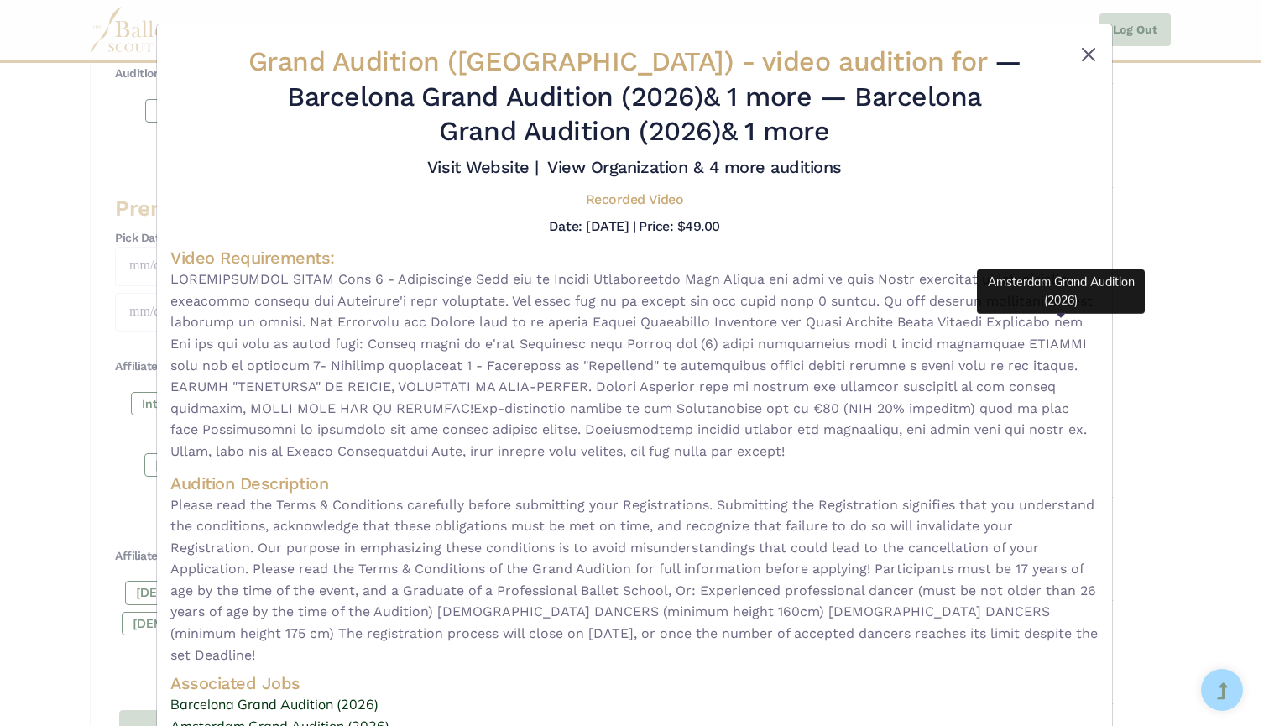
click at [1087, 55] on button "Close" at bounding box center [1088, 54] width 20 height 20
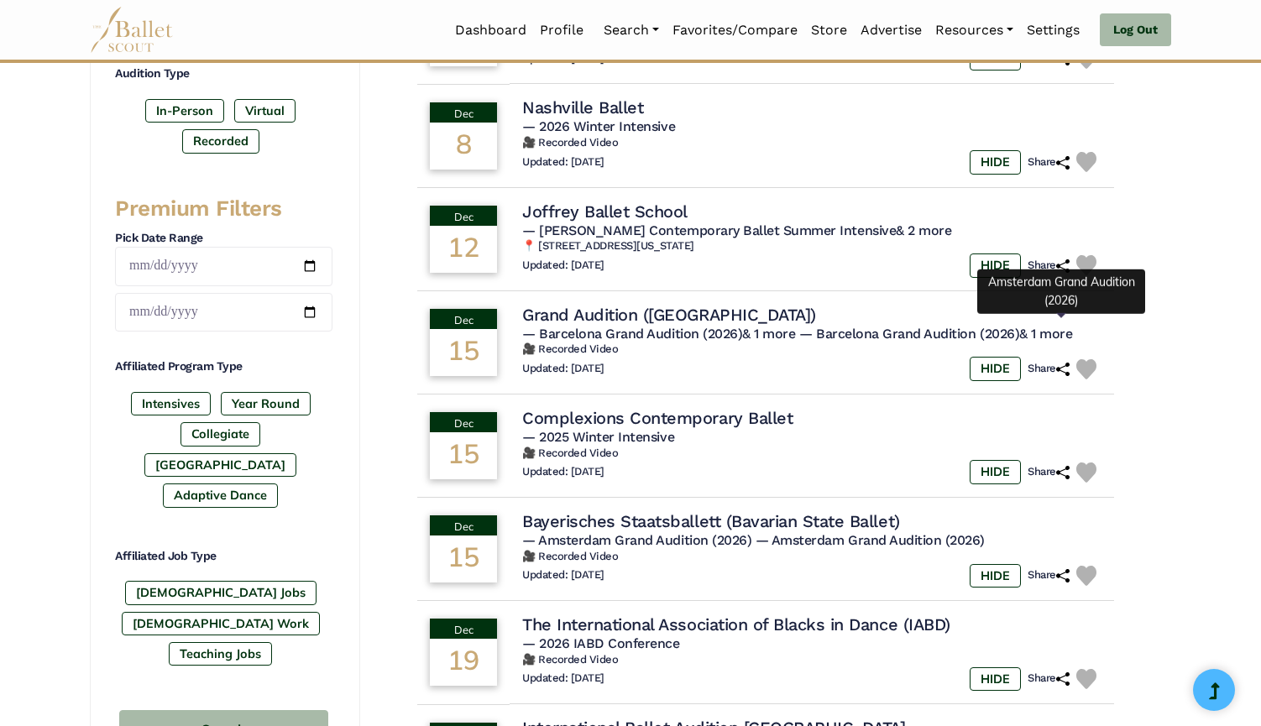
click at [1196, 223] on div "Filter Search Clear Search Basic Filters Search by Name Enter Location Radius (…" at bounding box center [630, 425] width 1261 height 1671
click at [1186, 305] on div "Filter Search Clear Search Basic Filters Search by Name Enter Location Radius (…" at bounding box center [630, 425] width 1261 height 1671
click at [1160, 430] on div "346 results were found Please contact us if you come across any errors, we woul…" at bounding box center [765, 307] width 811 height 1435
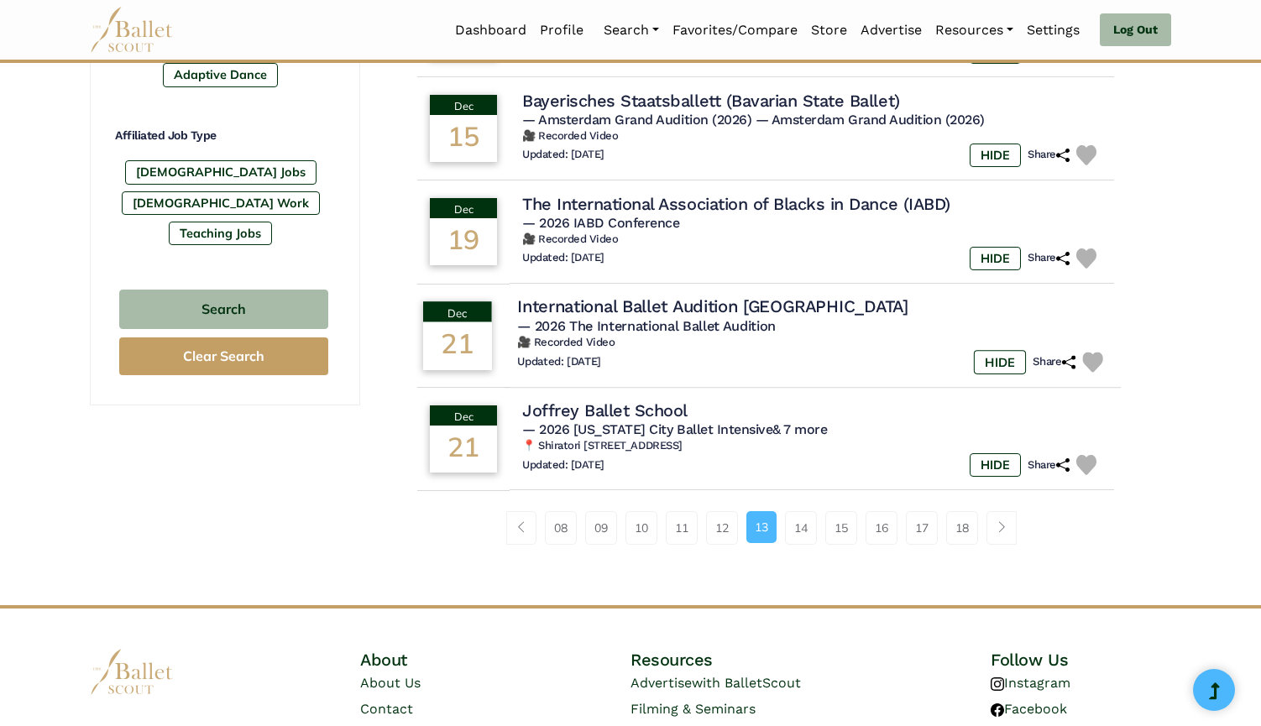
scroll to position [1011, 0]
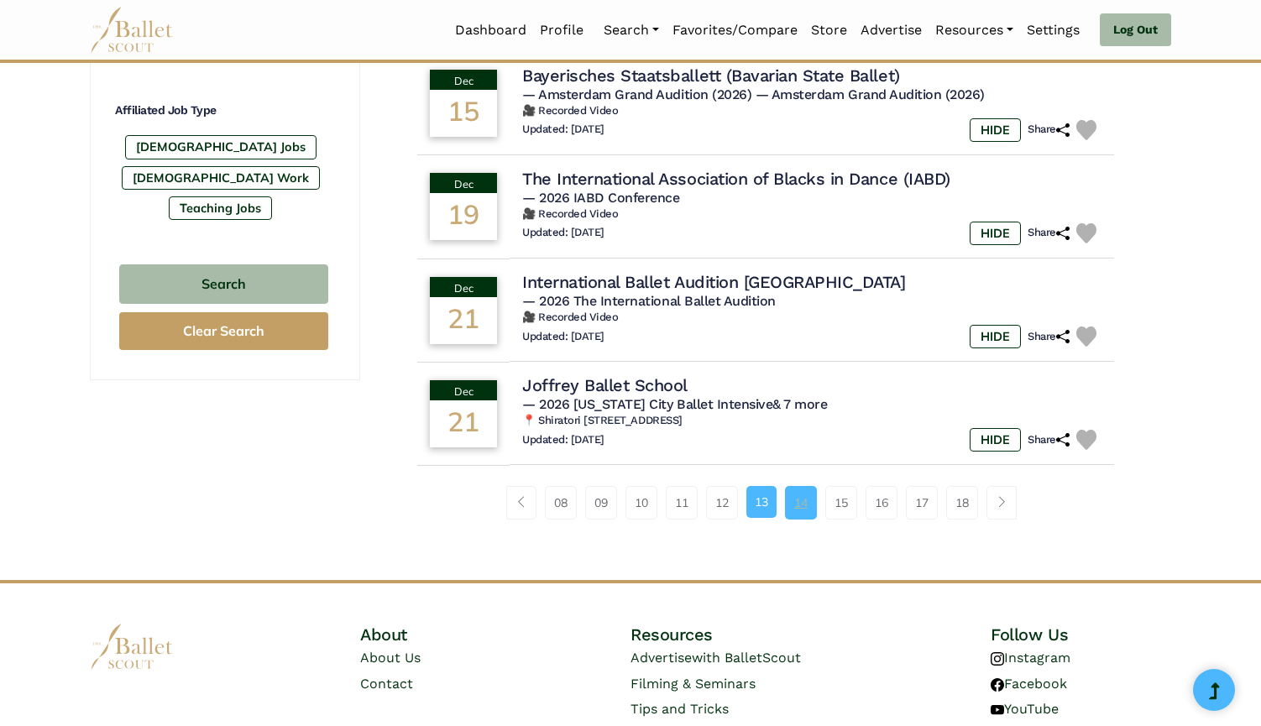
click at [797, 490] on link "14" at bounding box center [801, 503] width 32 height 34
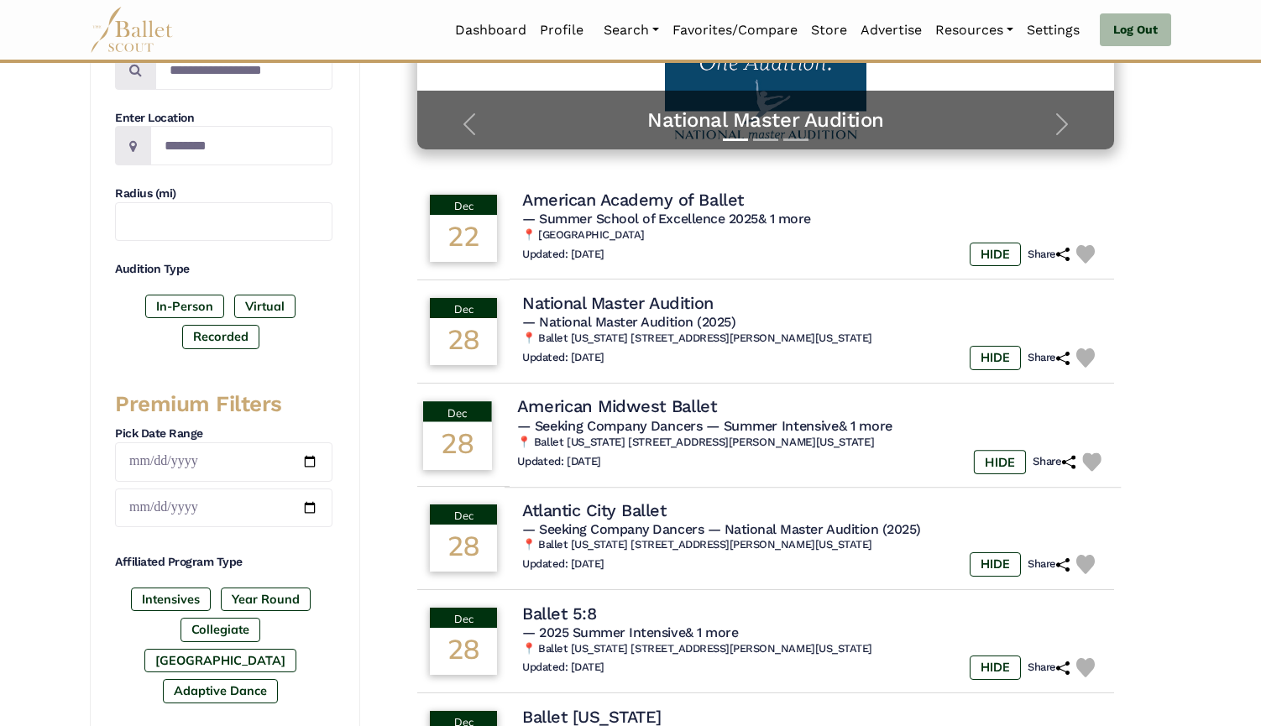
scroll to position [384, 0]
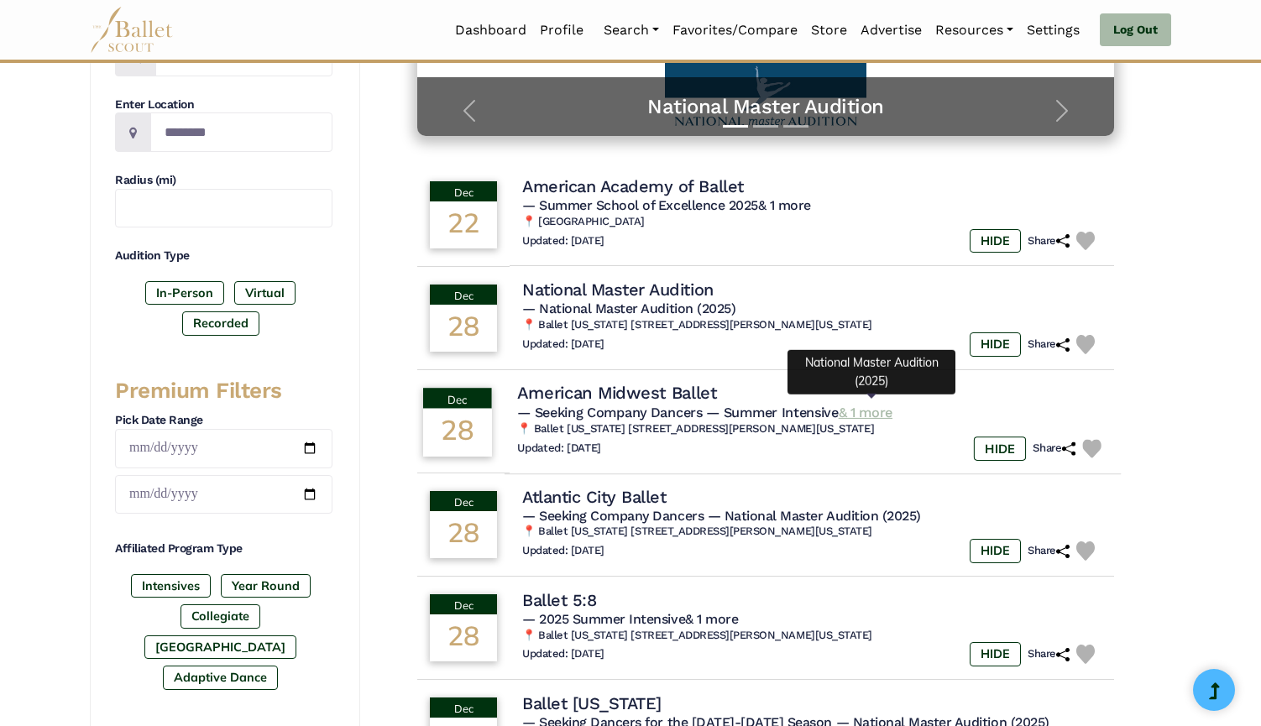
click at [864, 407] on link "& 1 more" at bounding box center [865, 412] width 54 height 16
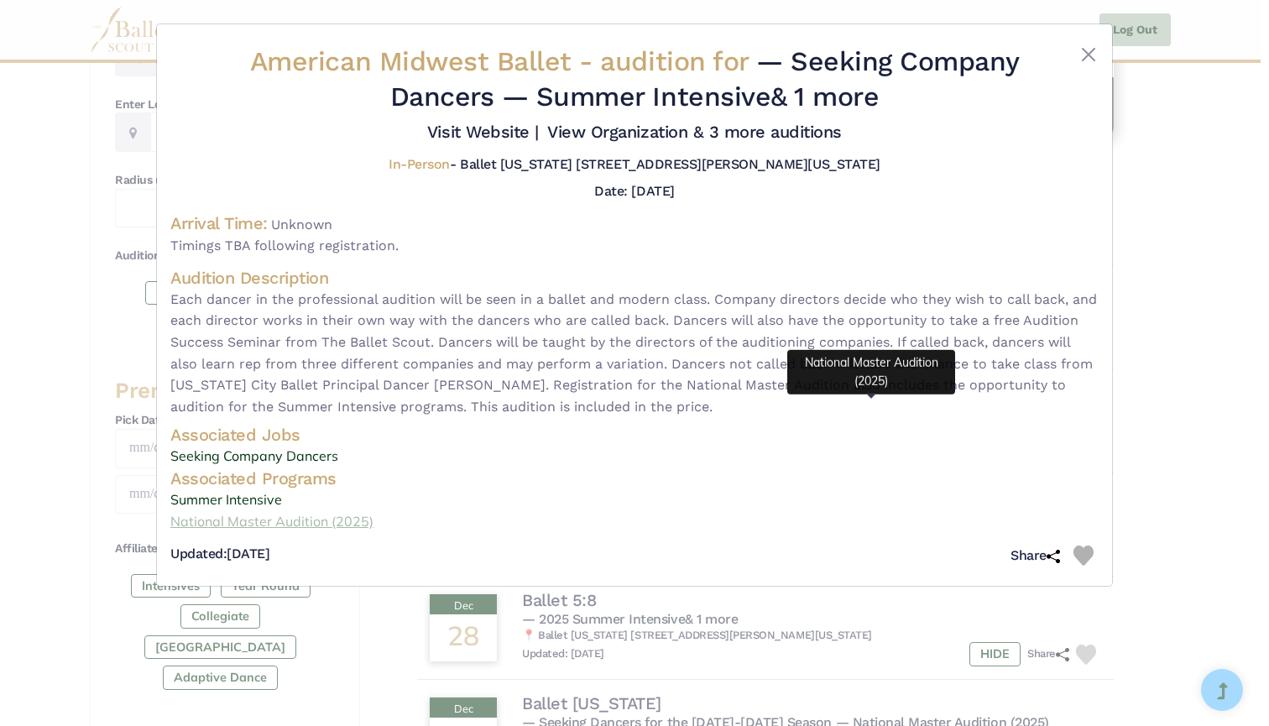
click at [864, 511] on link "National Master Audition (2025)" at bounding box center [634, 522] width 928 height 22
click at [1079, 56] on button "Close" at bounding box center [1088, 54] width 20 height 20
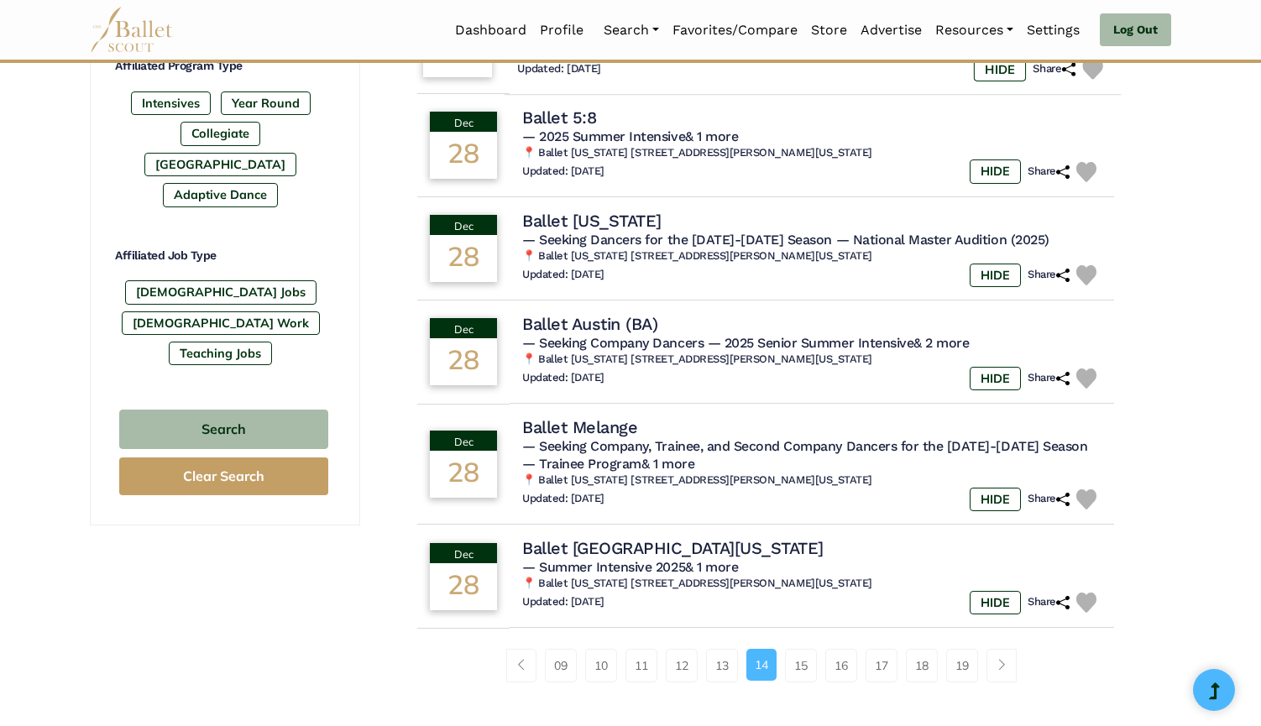
scroll to position [887, 0]
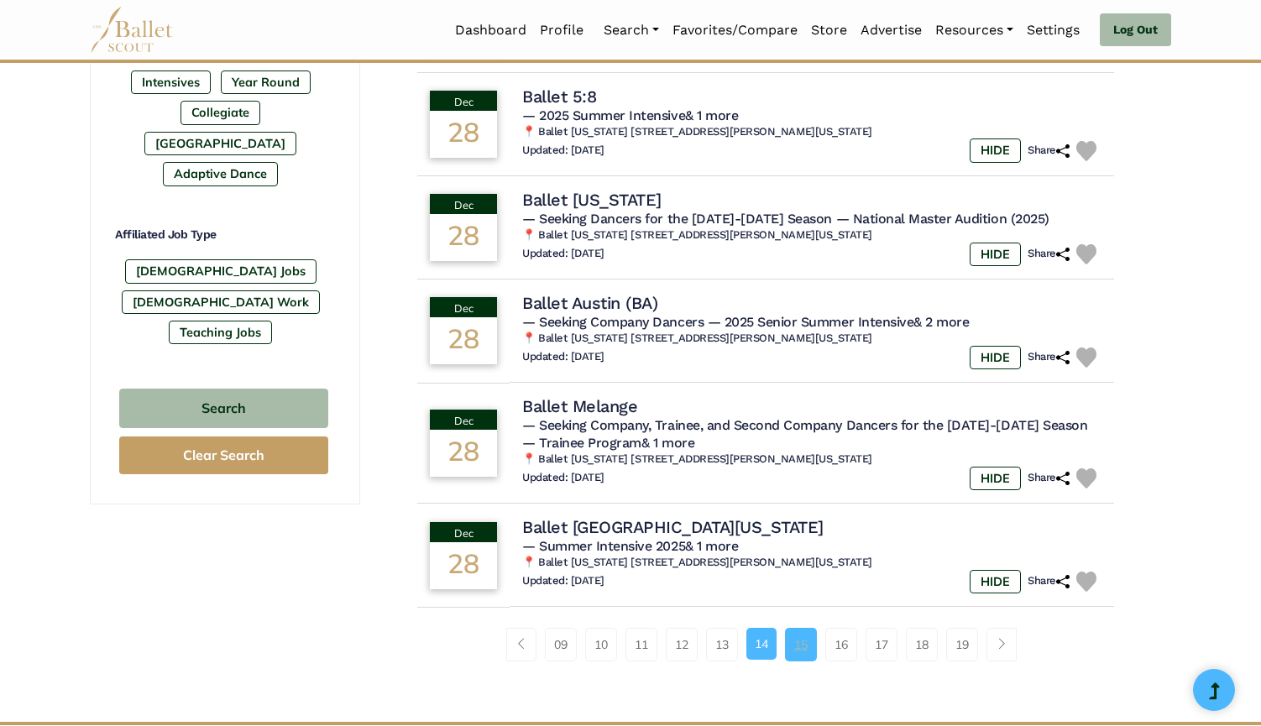
click at [802, 629] on link "15" at bounding box center [801, 645] width 32 height 34
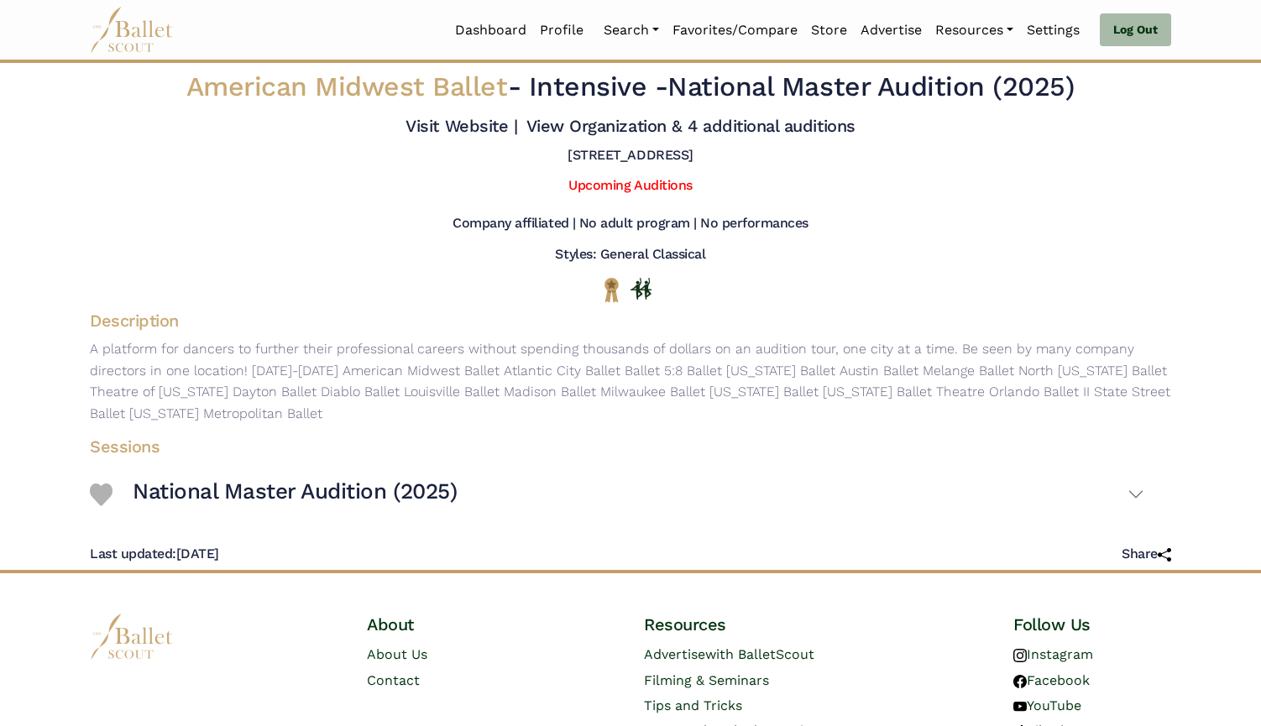
click at [1110, 201] on div "Upcoming Auditions" at bounding box center [630, 189] width 1108 height 24
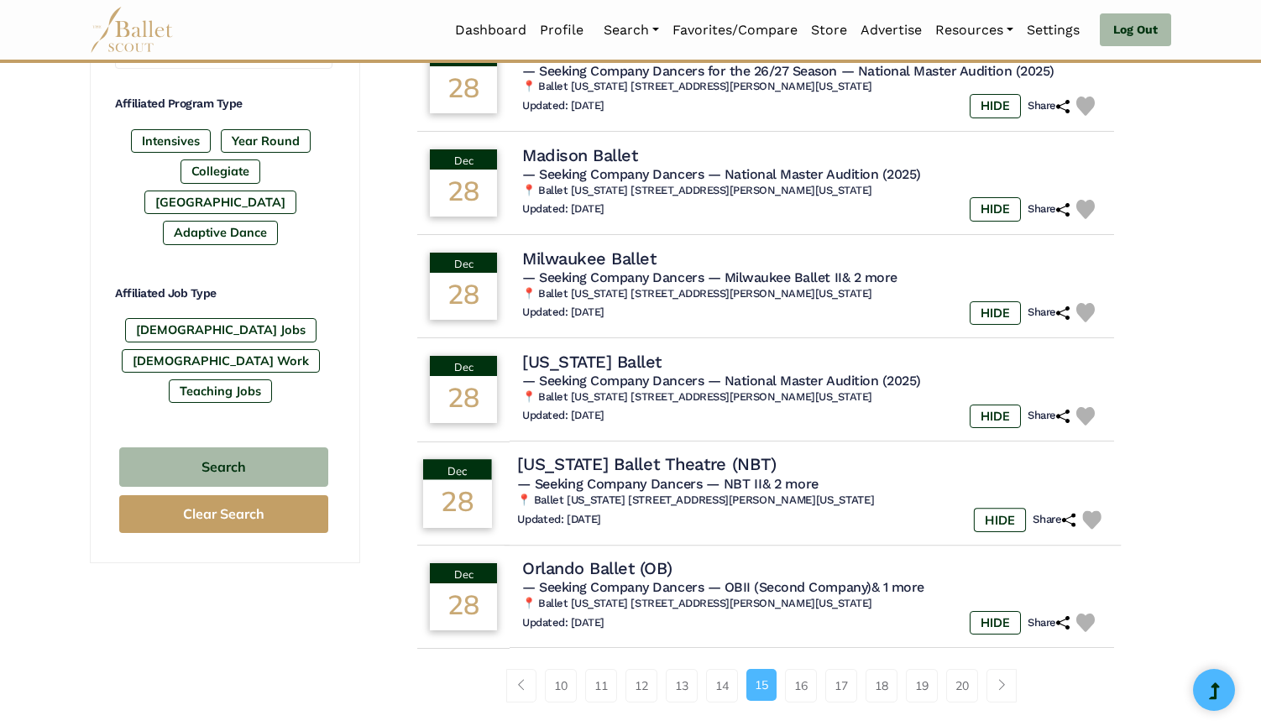
scroll to position [866, 0]
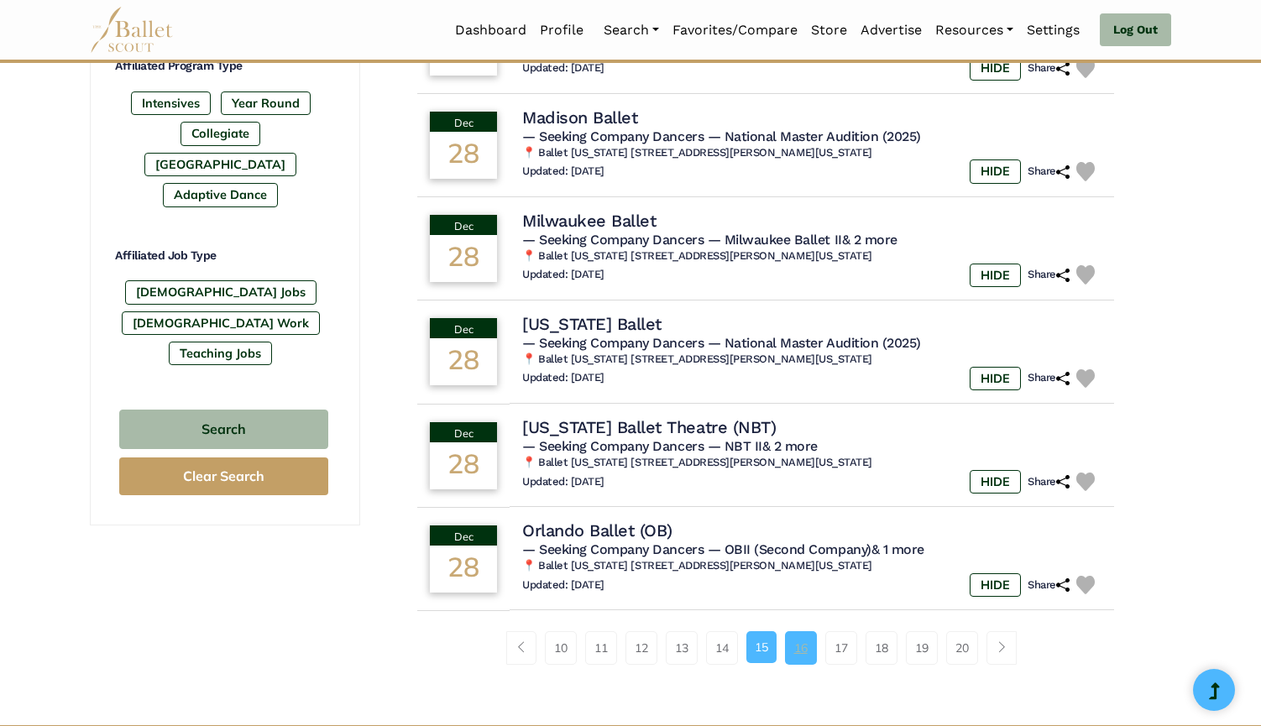
click at [804, 631] on link "16" at bounding box center [801, 648] width 32 height 34
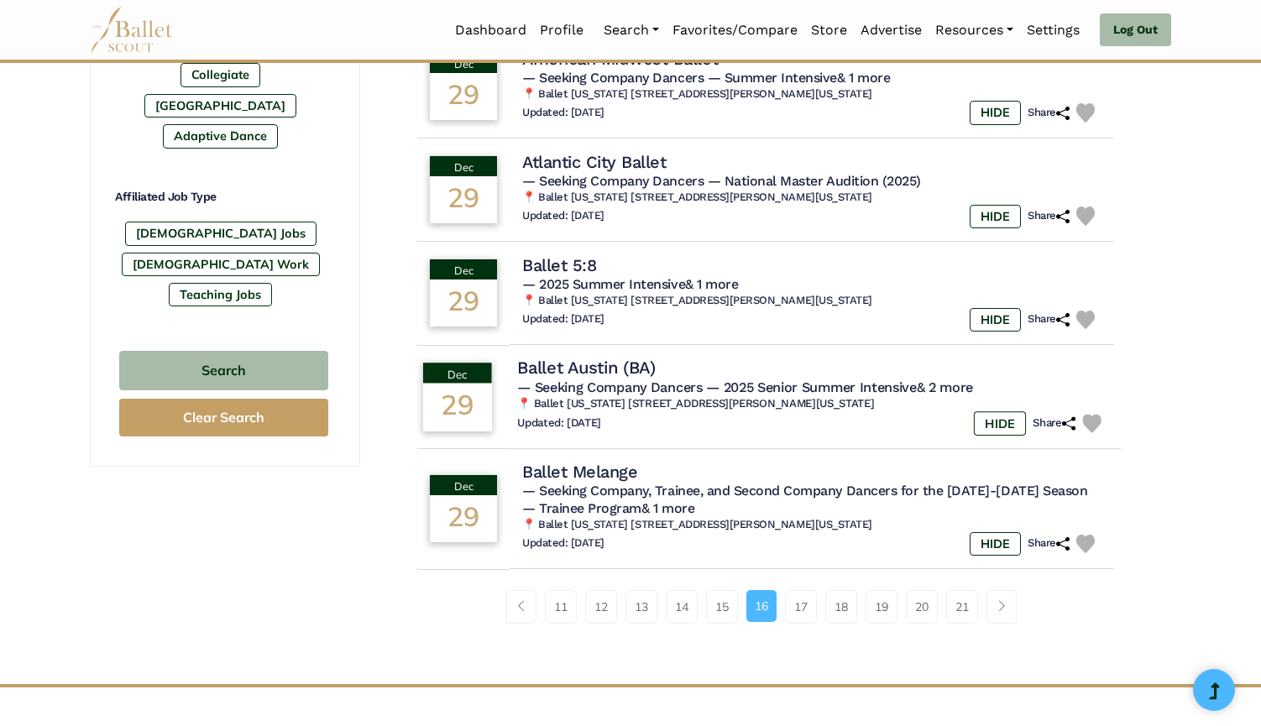
scroll to position [931, 0]
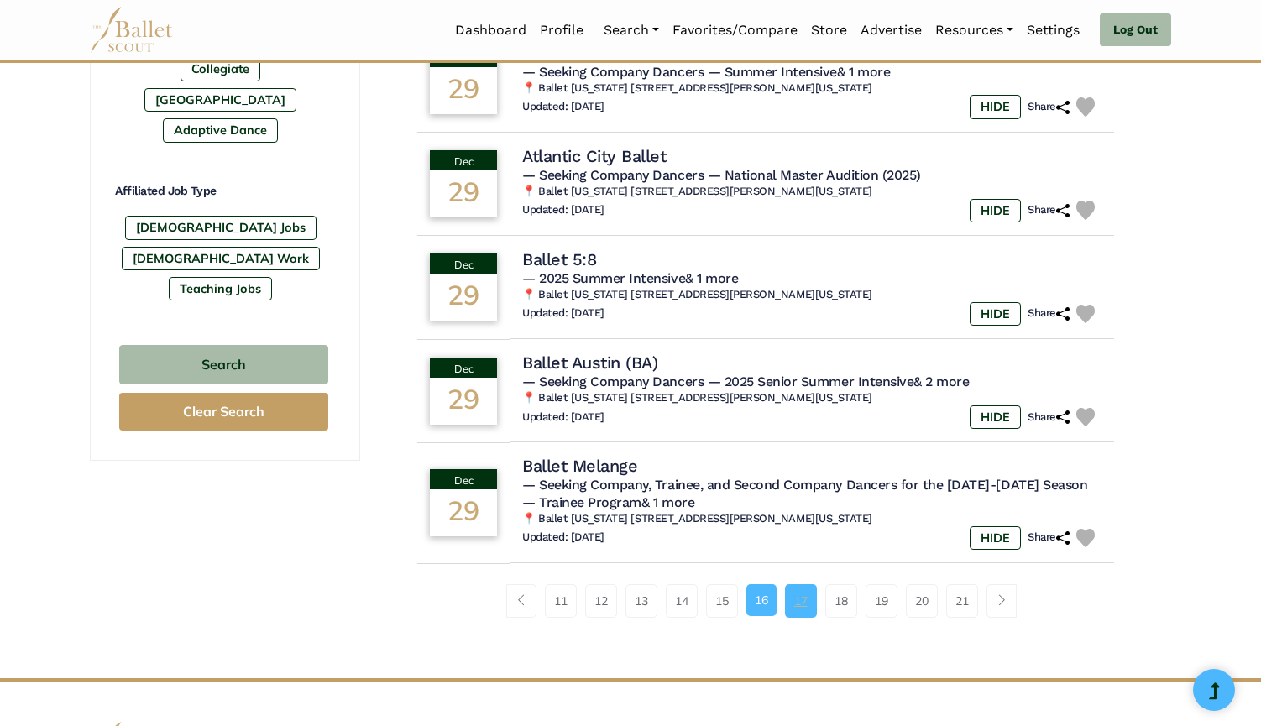
click at [805, 584] on link "17" at bounding box center [801, 601] width 32 height 34
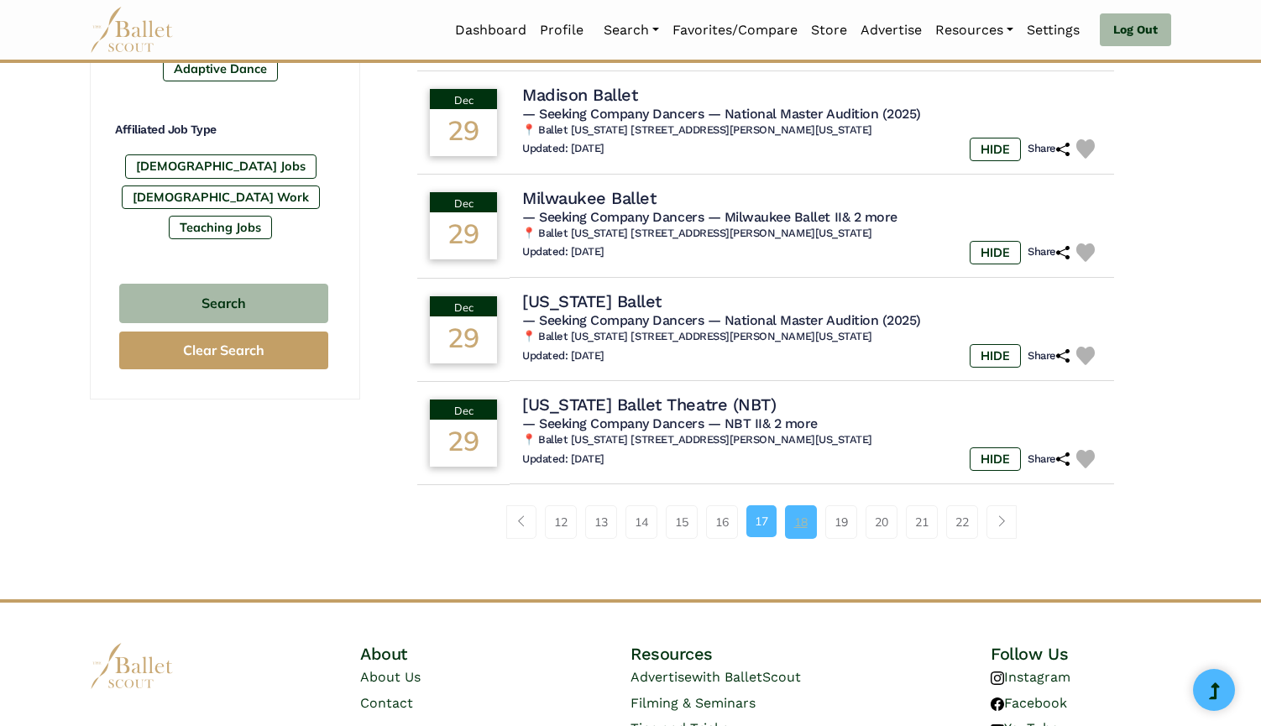
scroll to position [993, 0]
click at [801, 509] on link "18" at bounding box center [801, 521] width 32 height 34
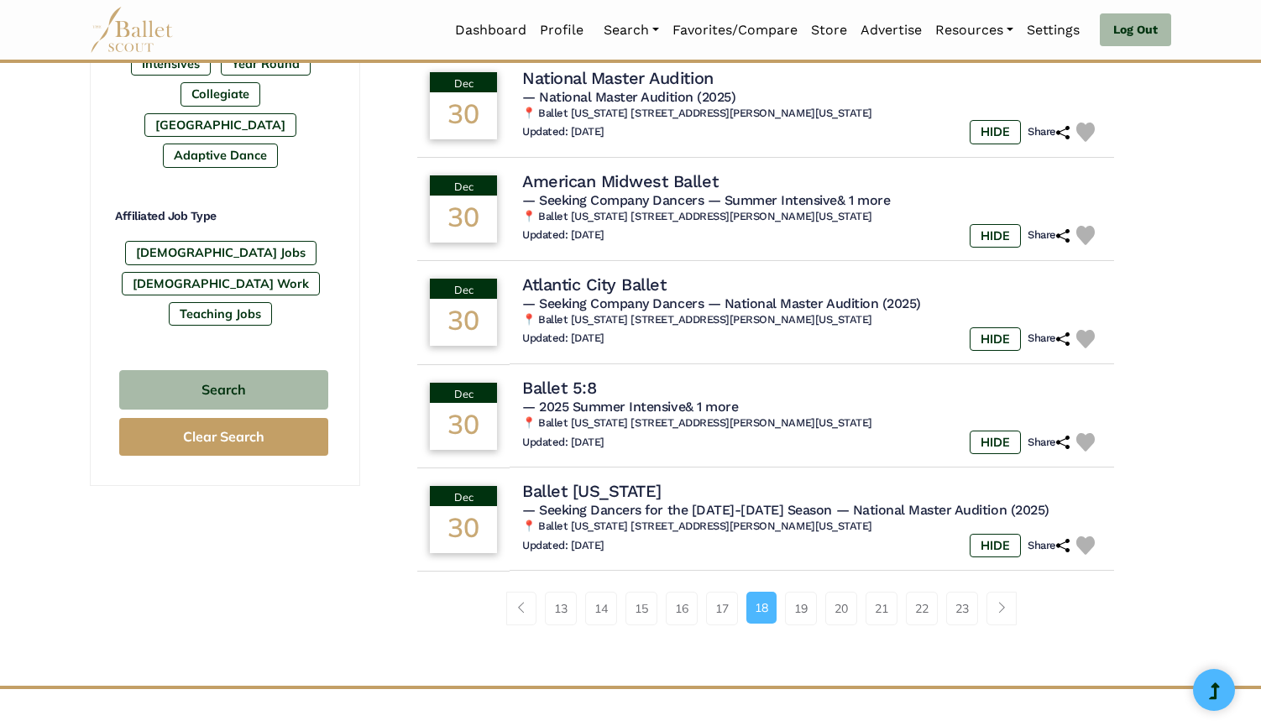
scroll to position [1031, 0]
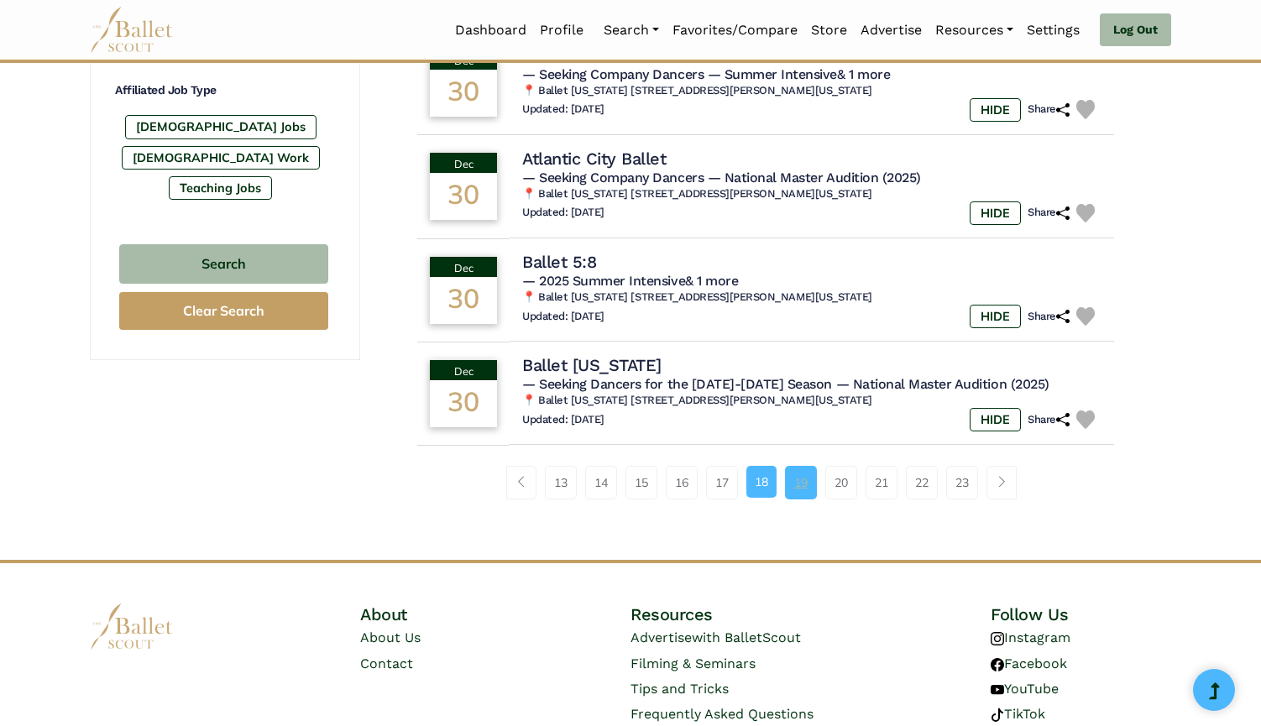
click at [796, 466] on link "19" at bounding box center [801, 483] width 32 height 34
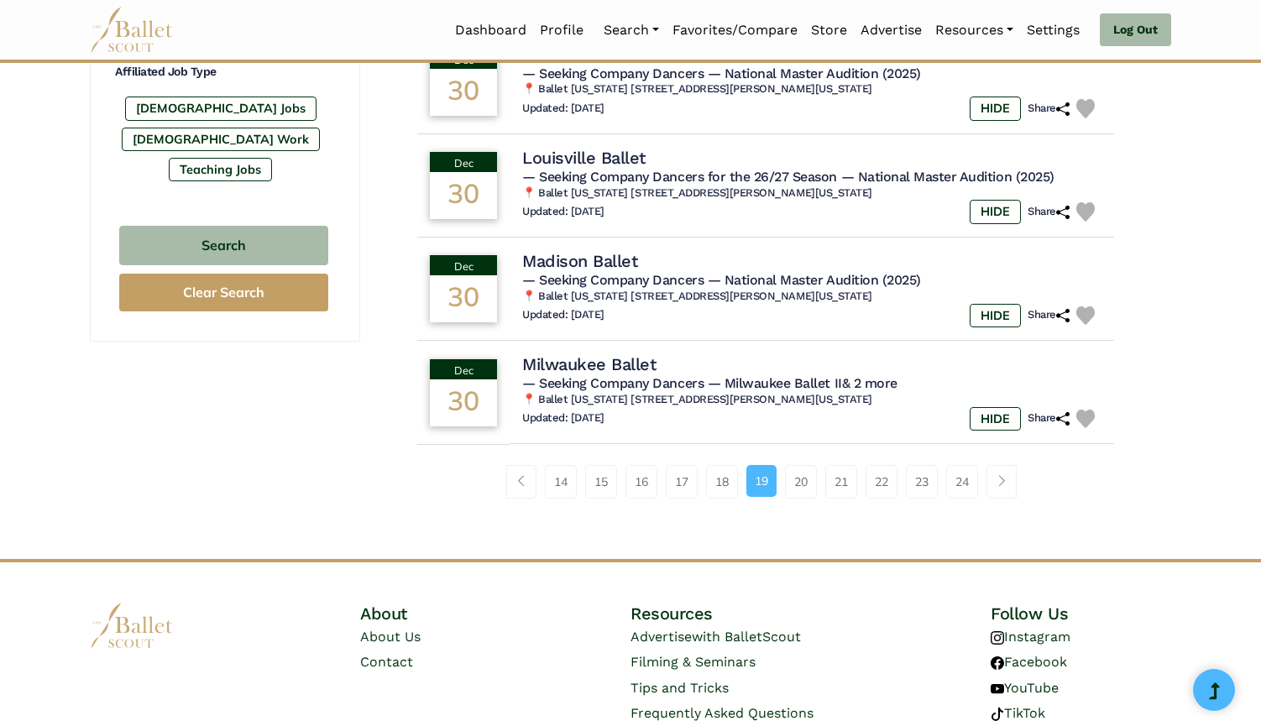
scroll to position [1065, 0]
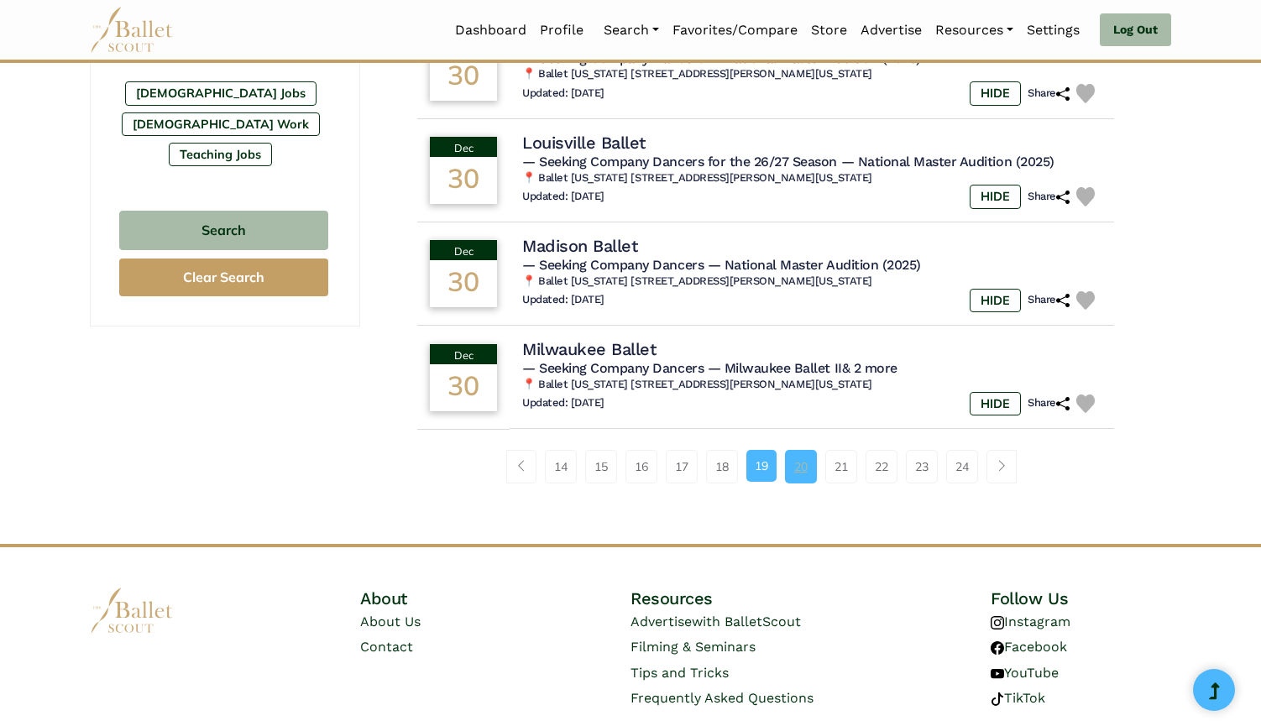
click at [812, 450] on link "20" at bounding box center [801, 467] width 32 height 34
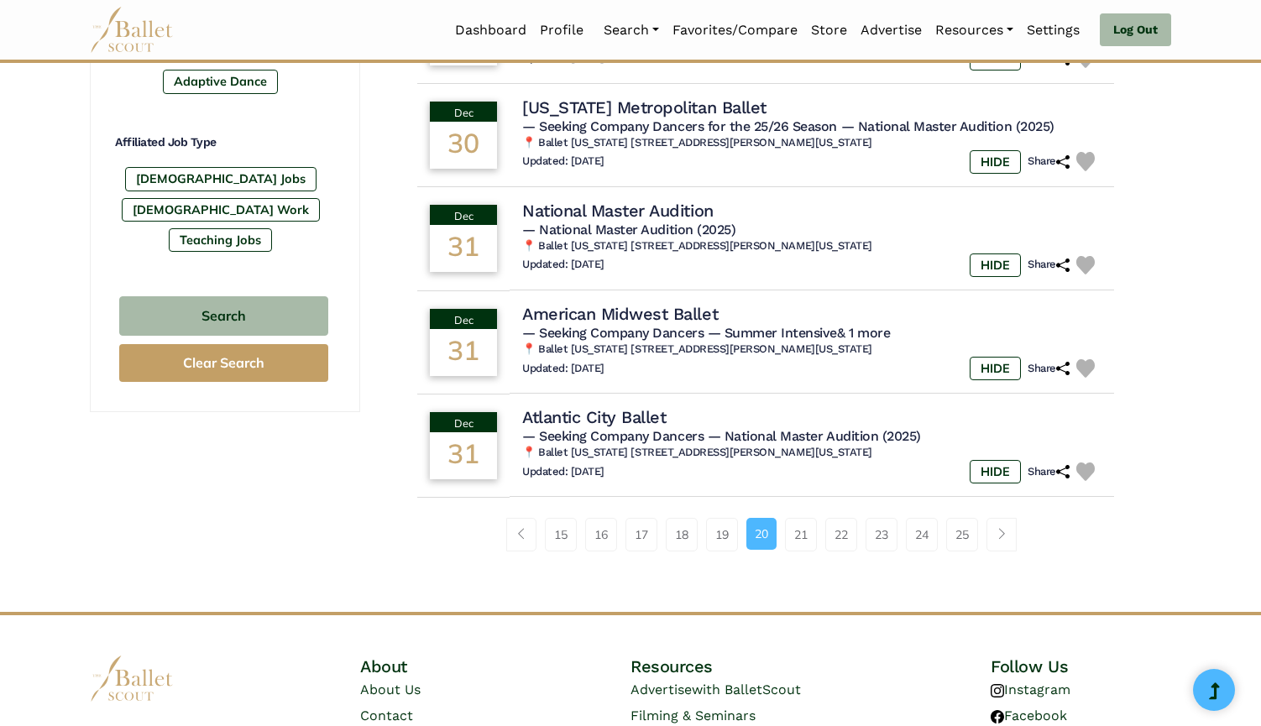
scroll to position [1047, 0]
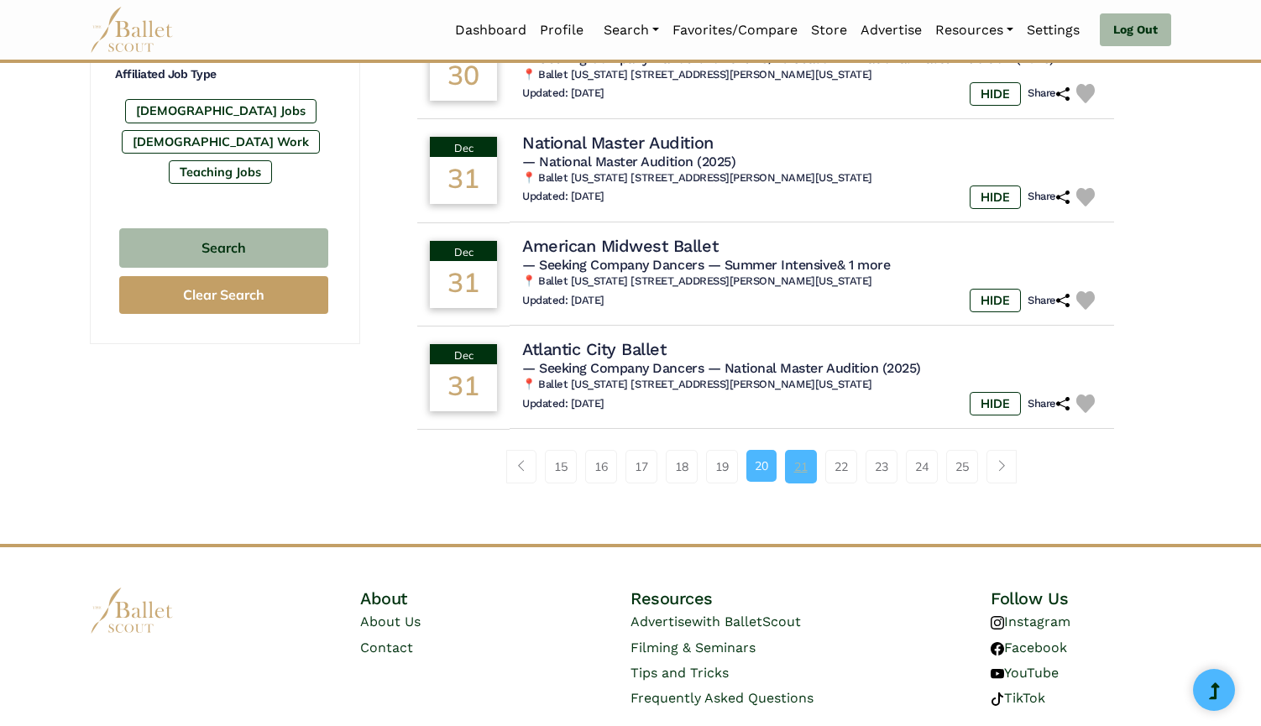
click at [809, 450] on link "21" at bounding box center [801, 467] width 32 height 34
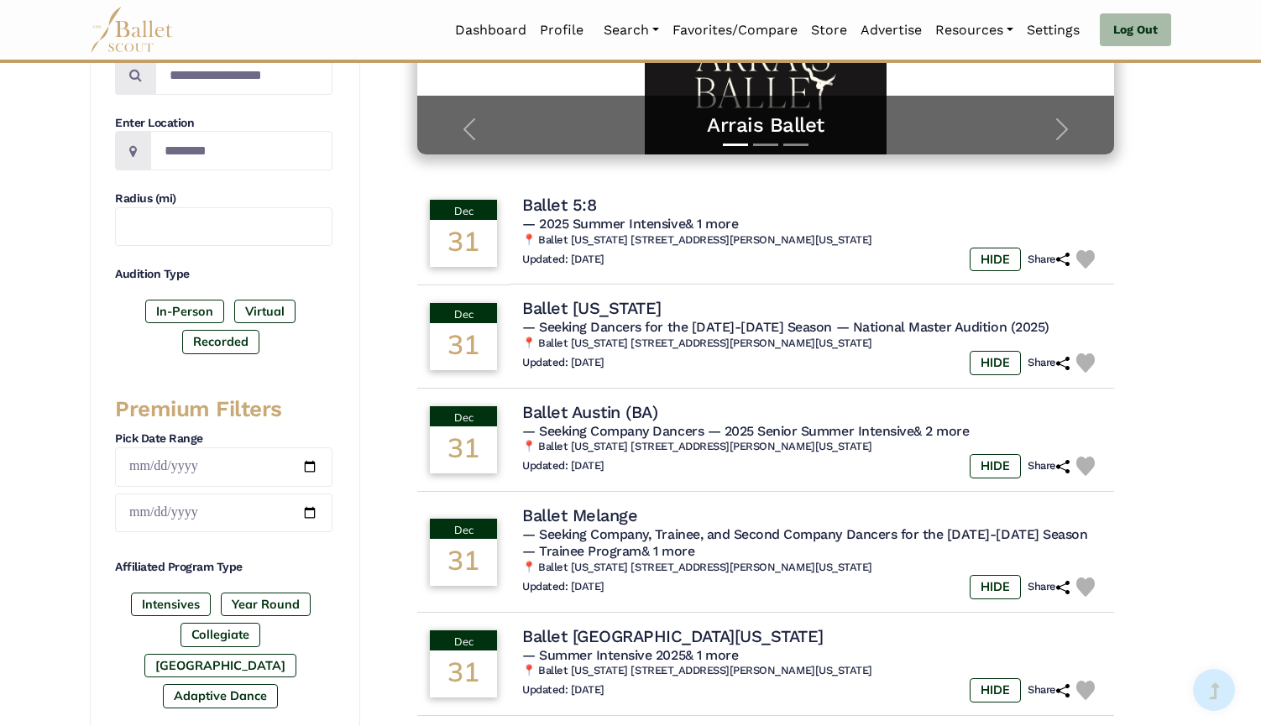
scroll to position [957, 0]
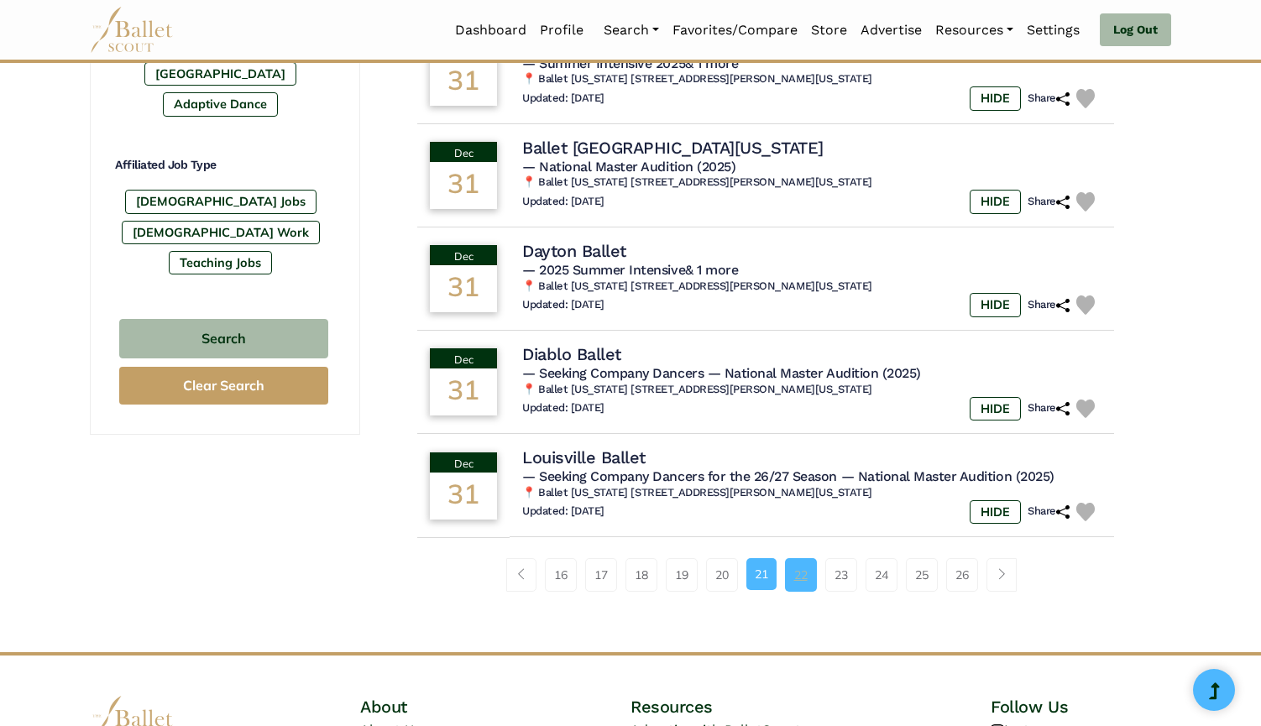
click at [803, 558] on link "22" at bounding box center [801, 575] width 32 height 34
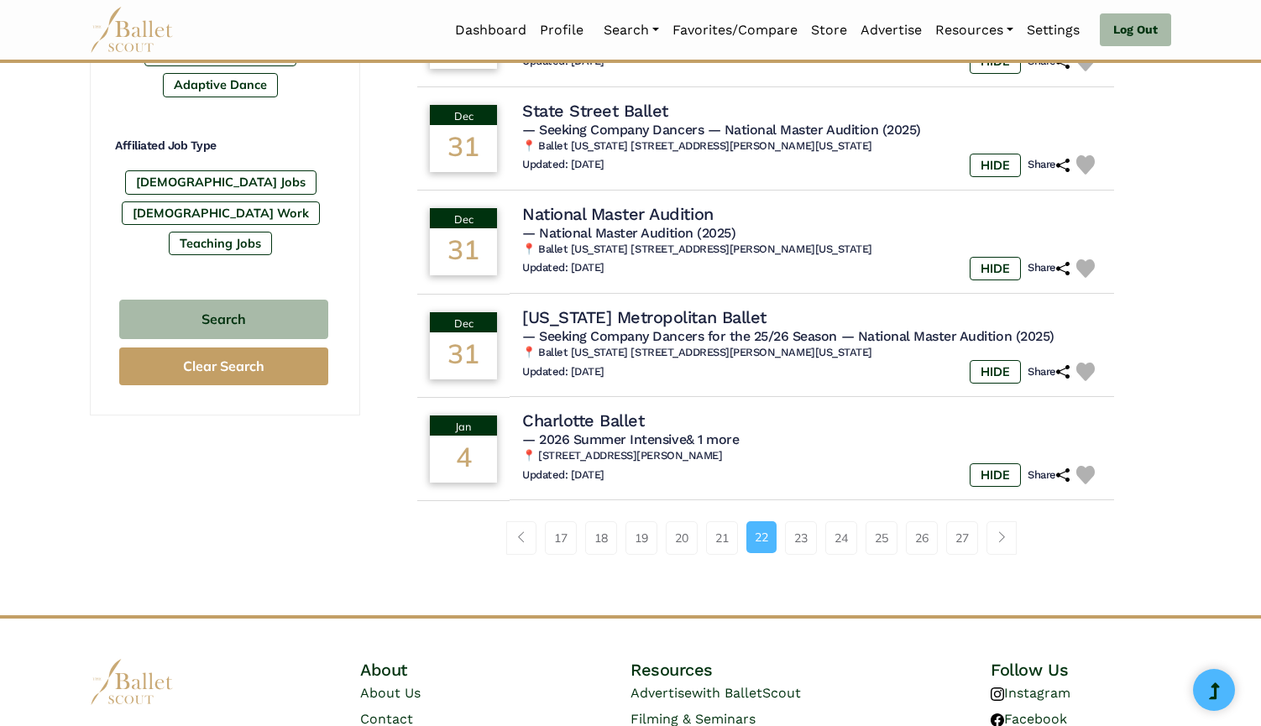
scroll to position [985, 0]
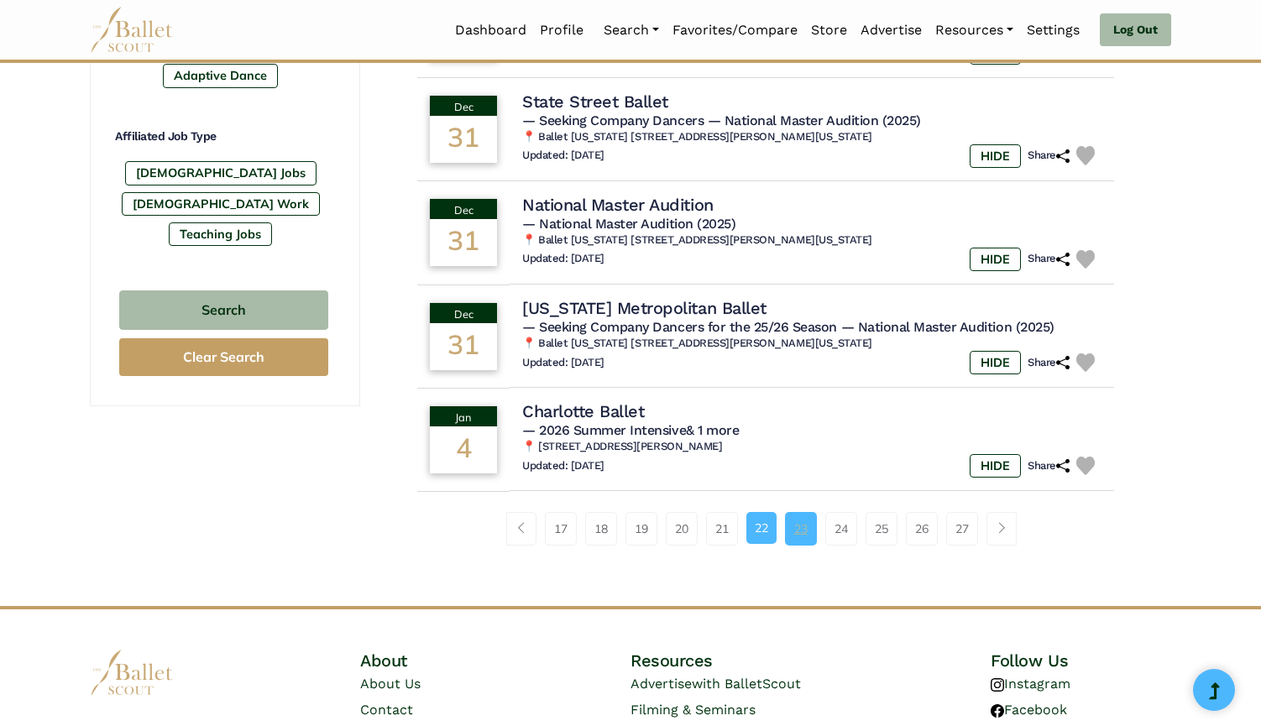
click at [807, 523] on link "23" at bounding box center [801, 529] width 32 height 34
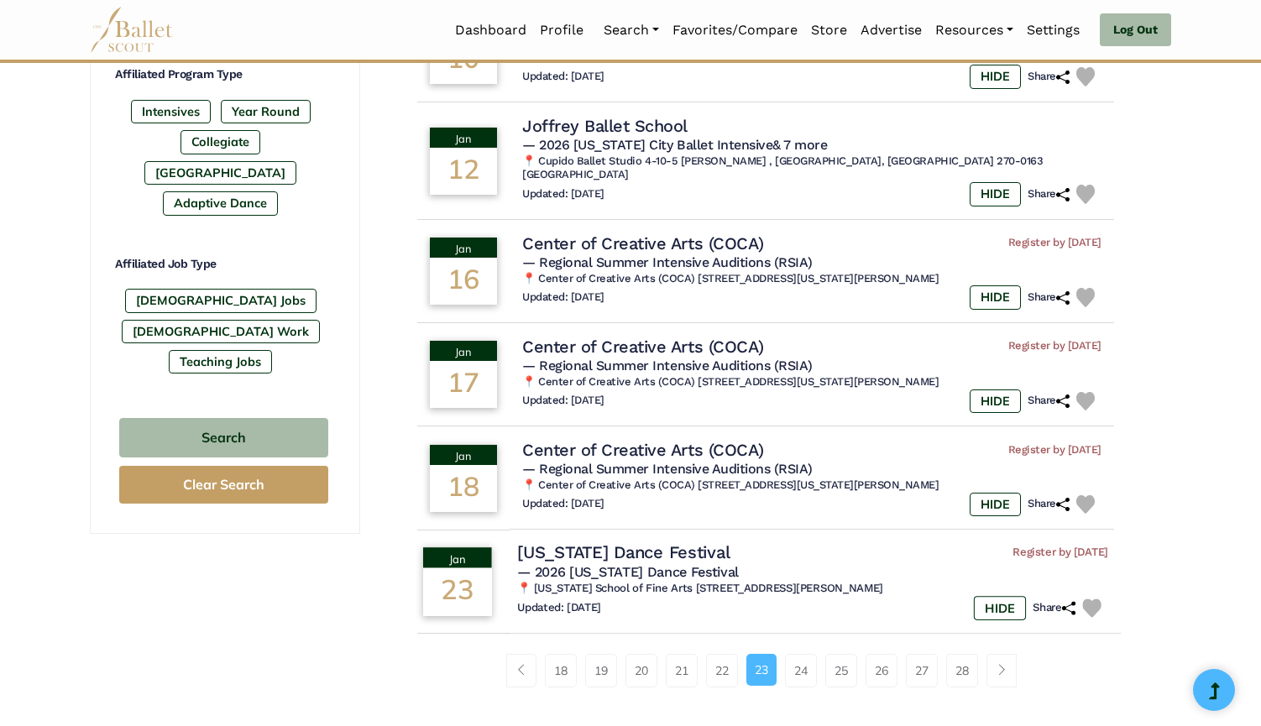
scroll to position [859, 0]
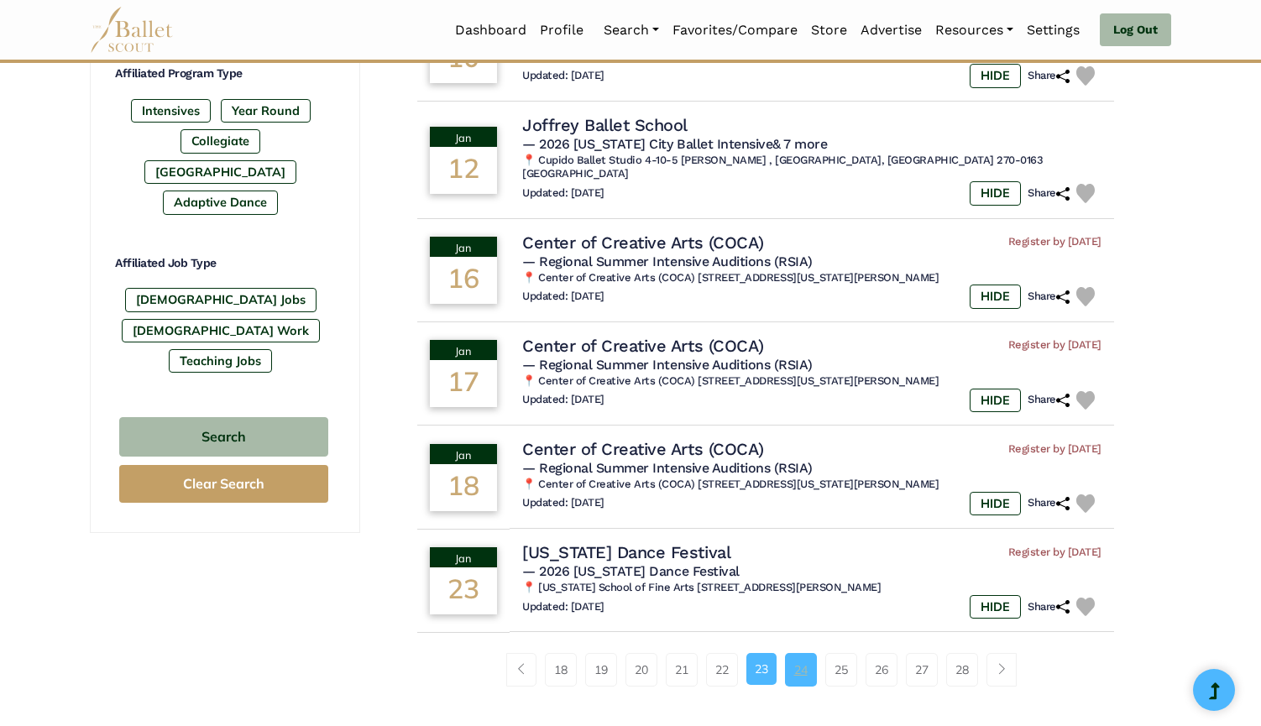
click at [802, 653] on link "24" at bounding box center [801, 670] width 32 height 34
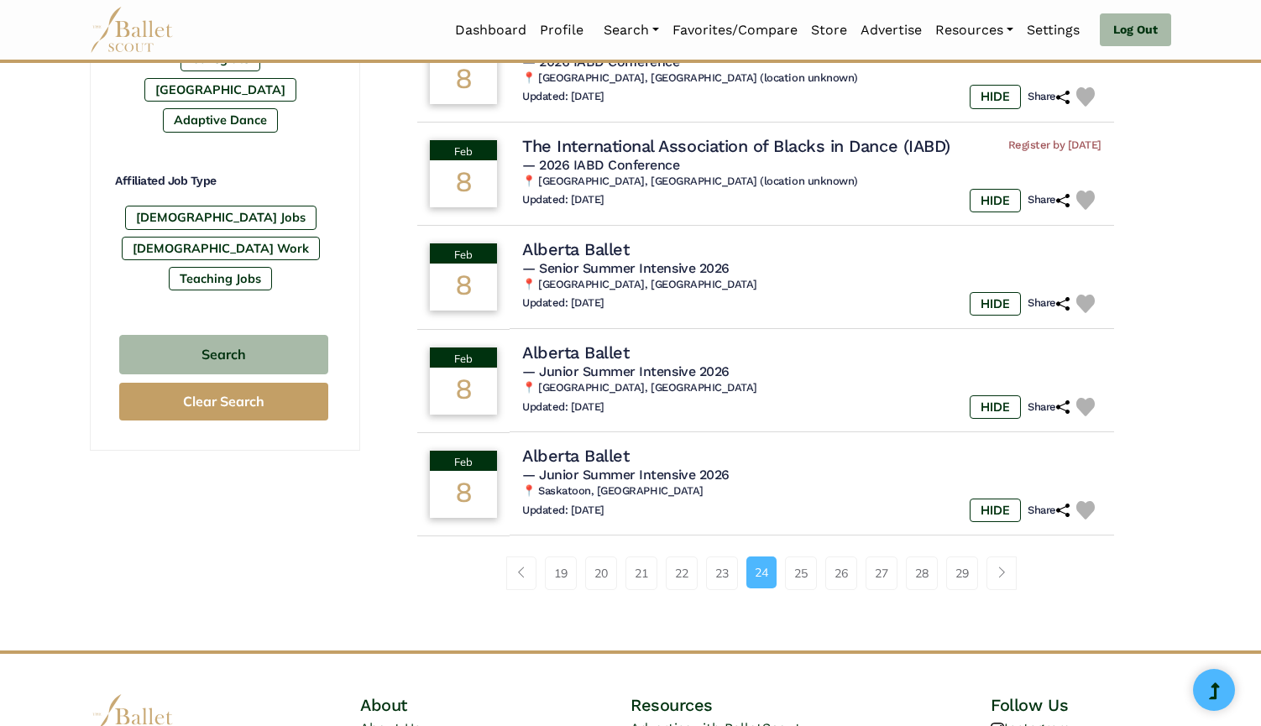
scroll to position [948, 0]
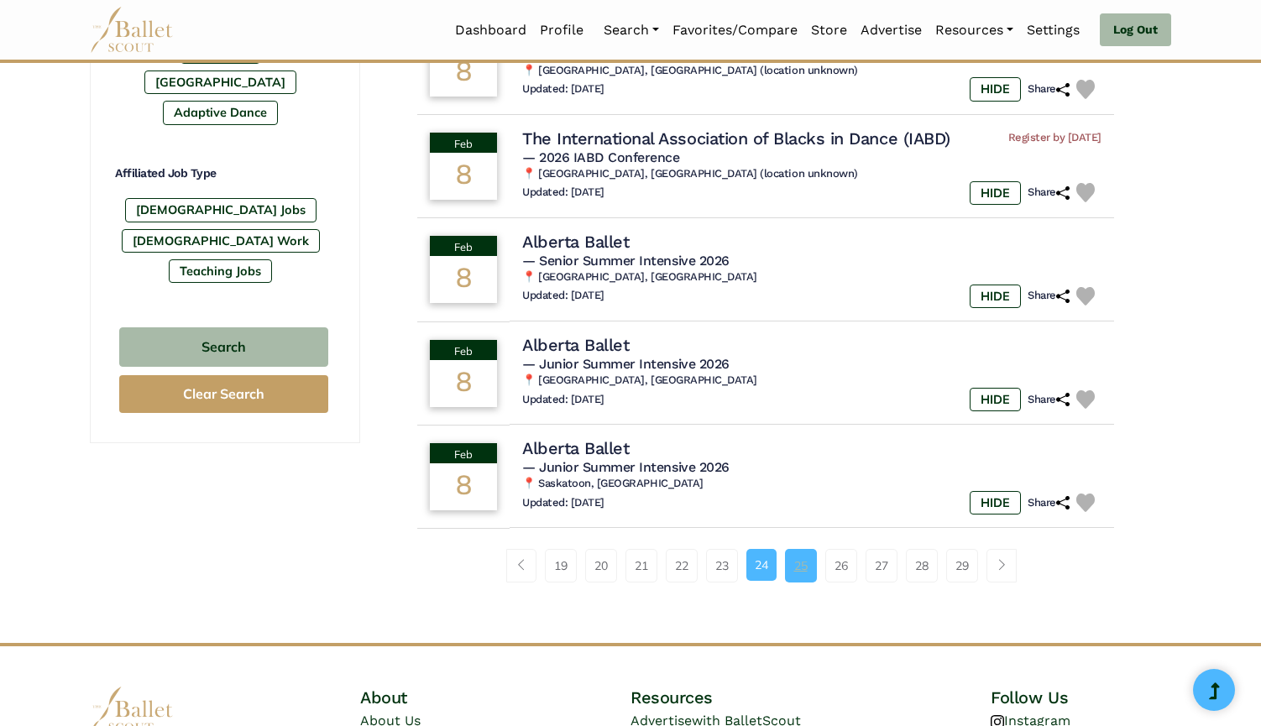
click at [796, 556] on link "25" at bounding box center [801, 566] width 32 height 34
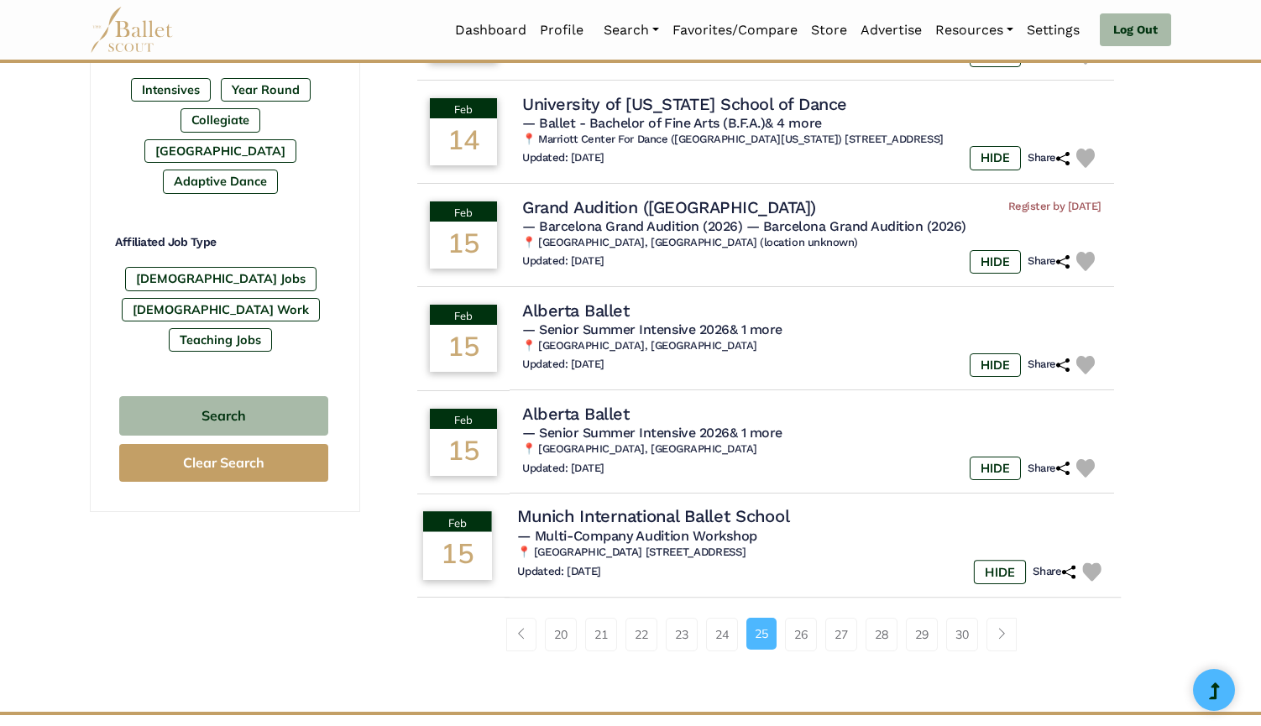
scroll to position [881, 0]
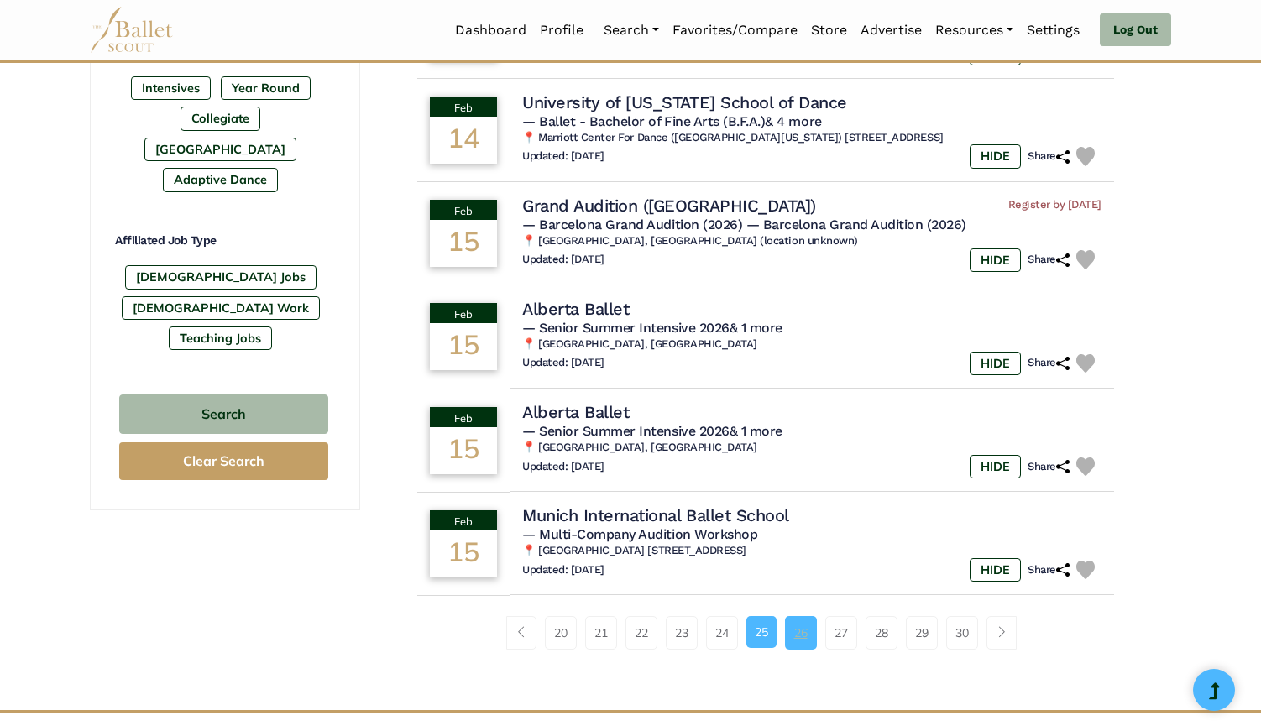
click at [807, 616] on link "26" at bounding box center [801, 633] width 32 height 34
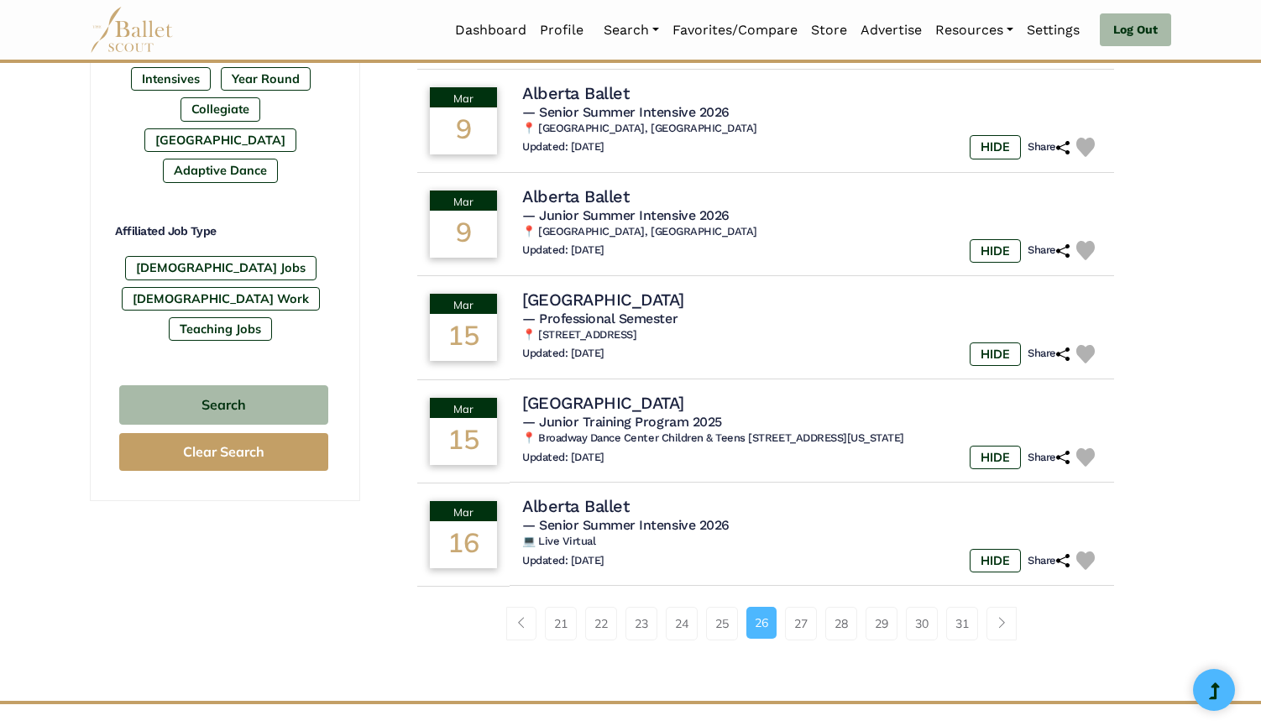
scroll to position [923, 0]
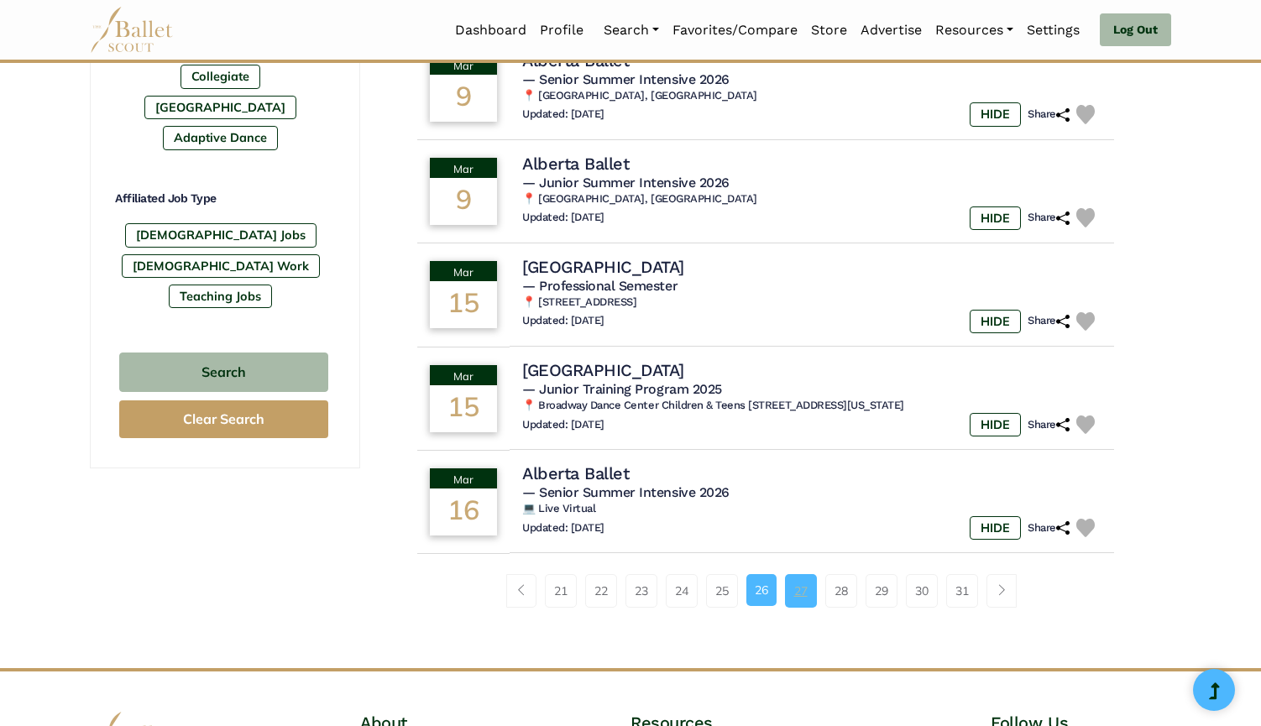
click at [807, 574] on link "27" at bounding box center [801, 591] width 32 height 34
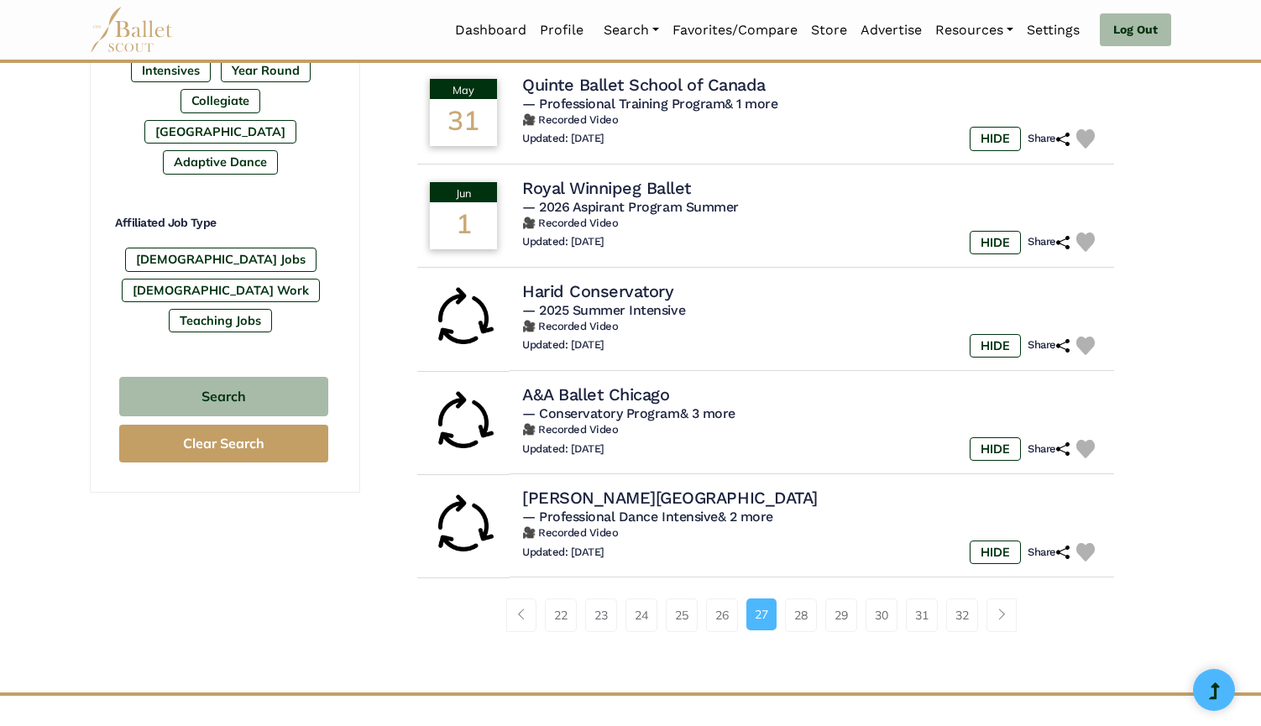
scroll to position [915, 0]
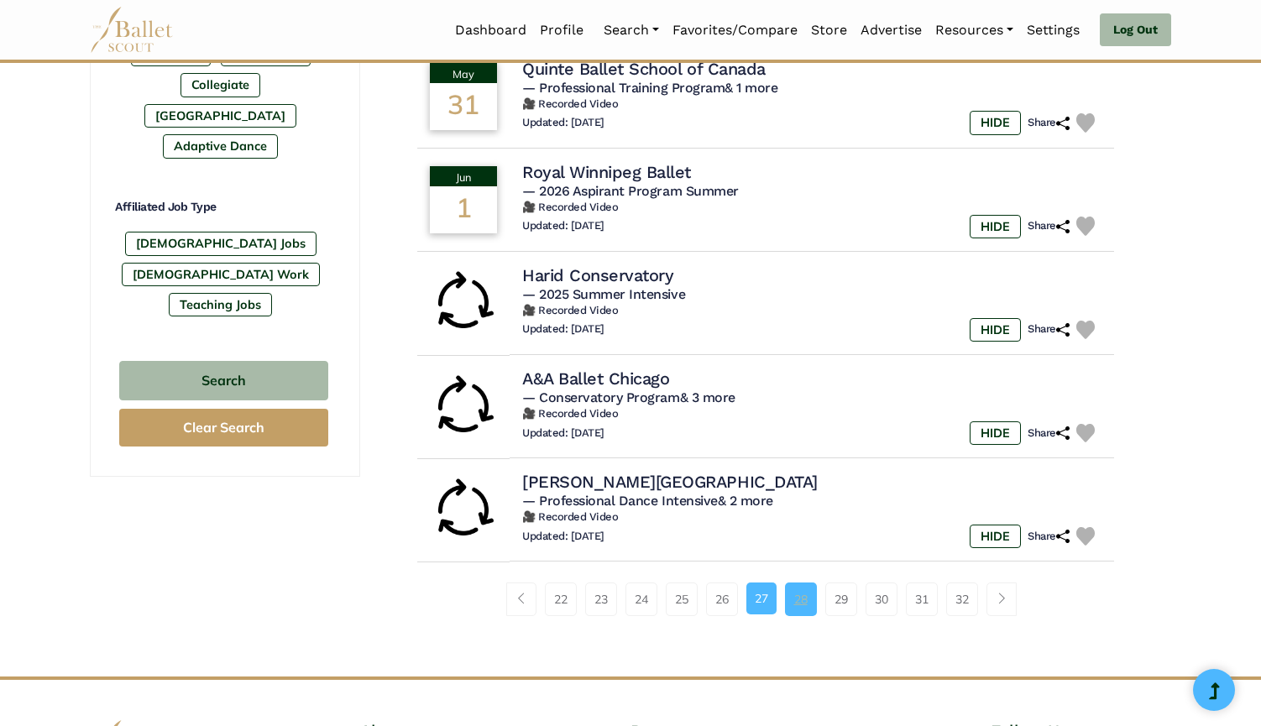
click at [813, 584] on link "28" at bounding box center [801, 599] width 32 height 34
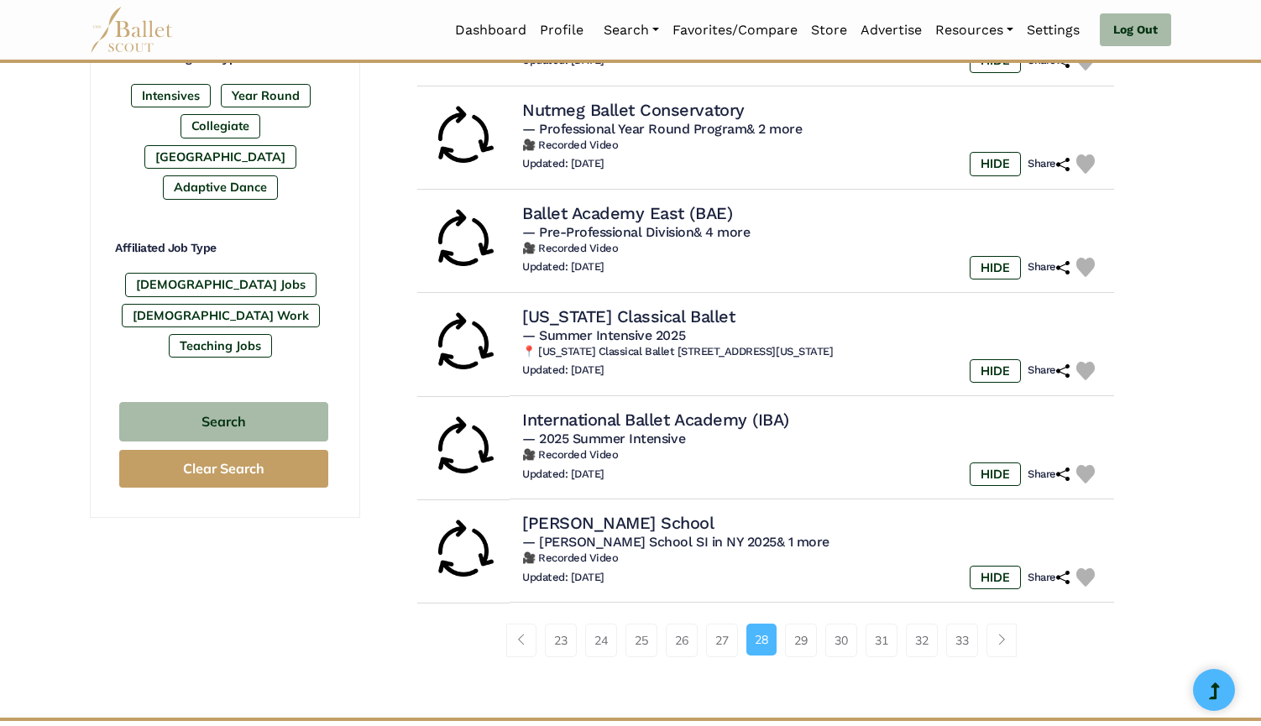
scroll to position [882, 0]
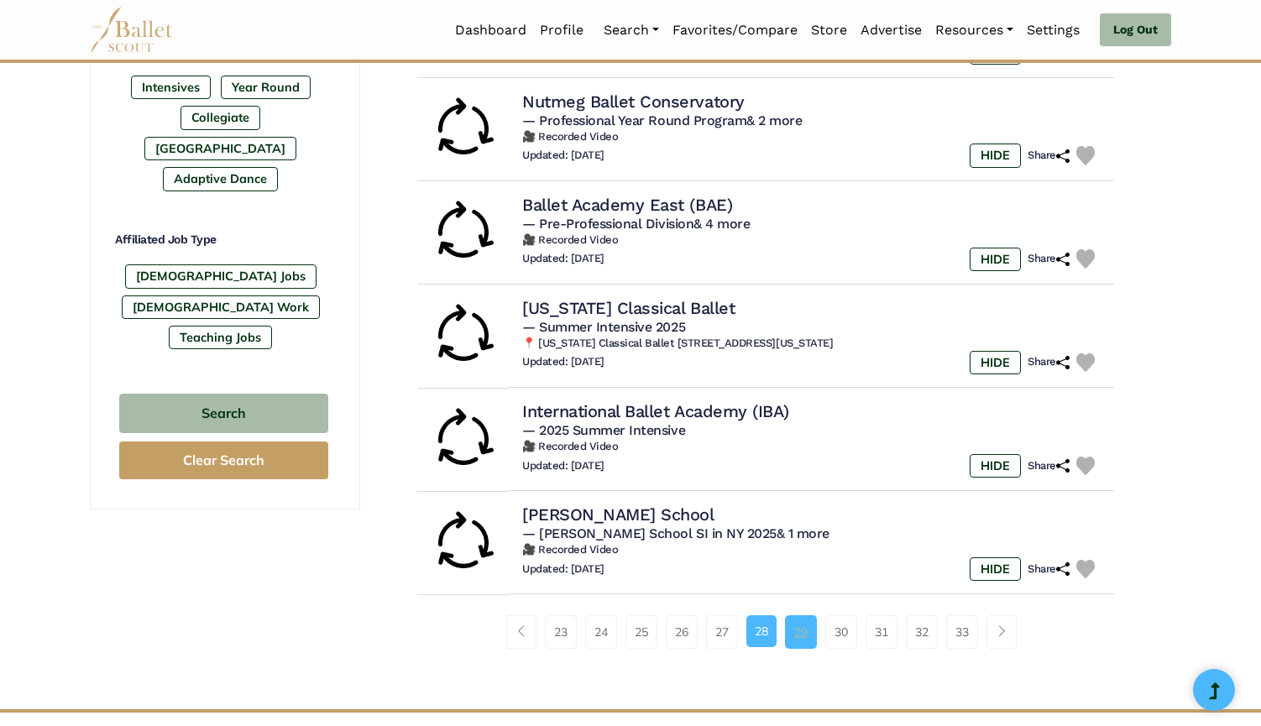
click at [796, 624] on link "29" at bounding box center [801, 632] width 32 height 34
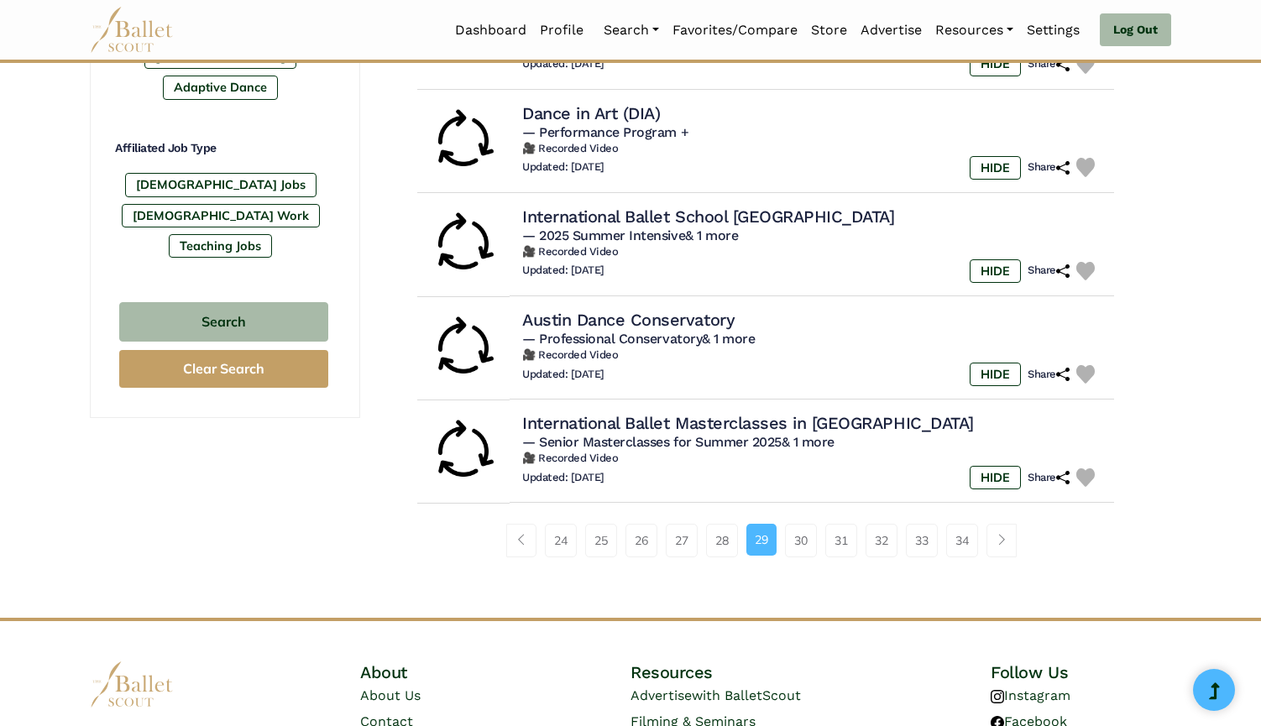
scroll to position [979, 0]
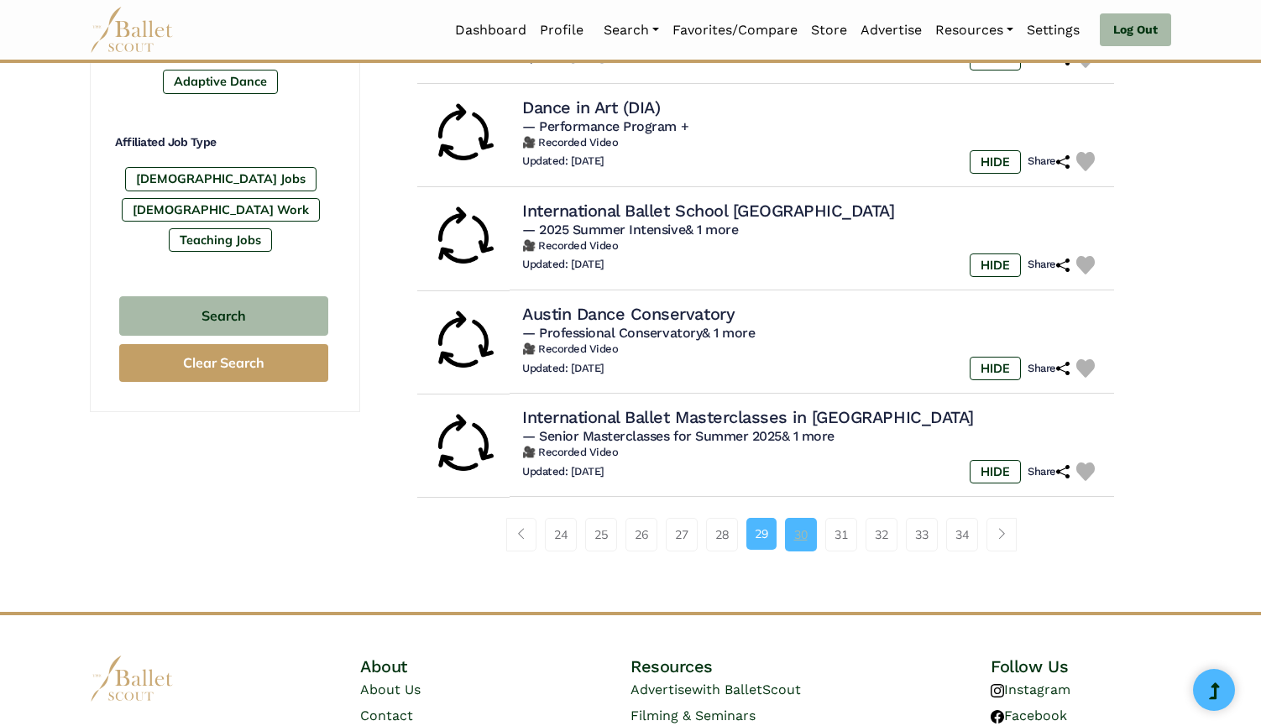
click at [803, 524] on link "30" at bounding box center [801, 535] width 32 height 34
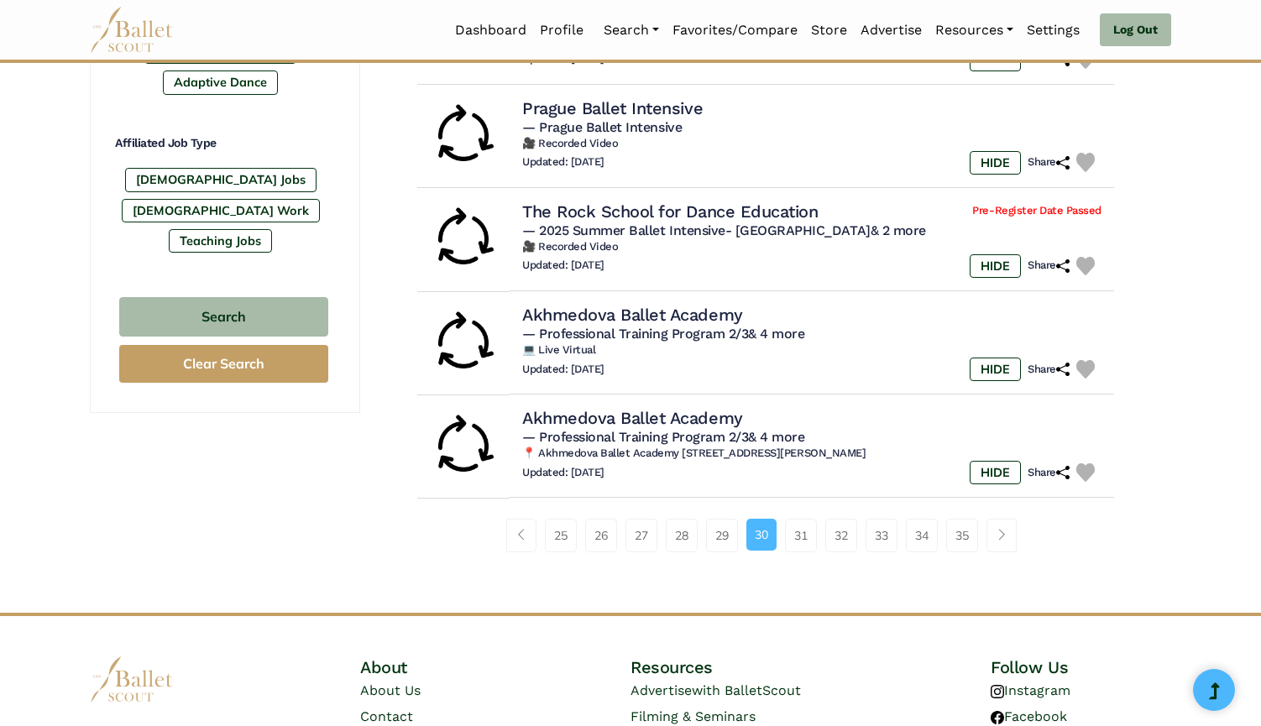
scroll to position [985, 0]
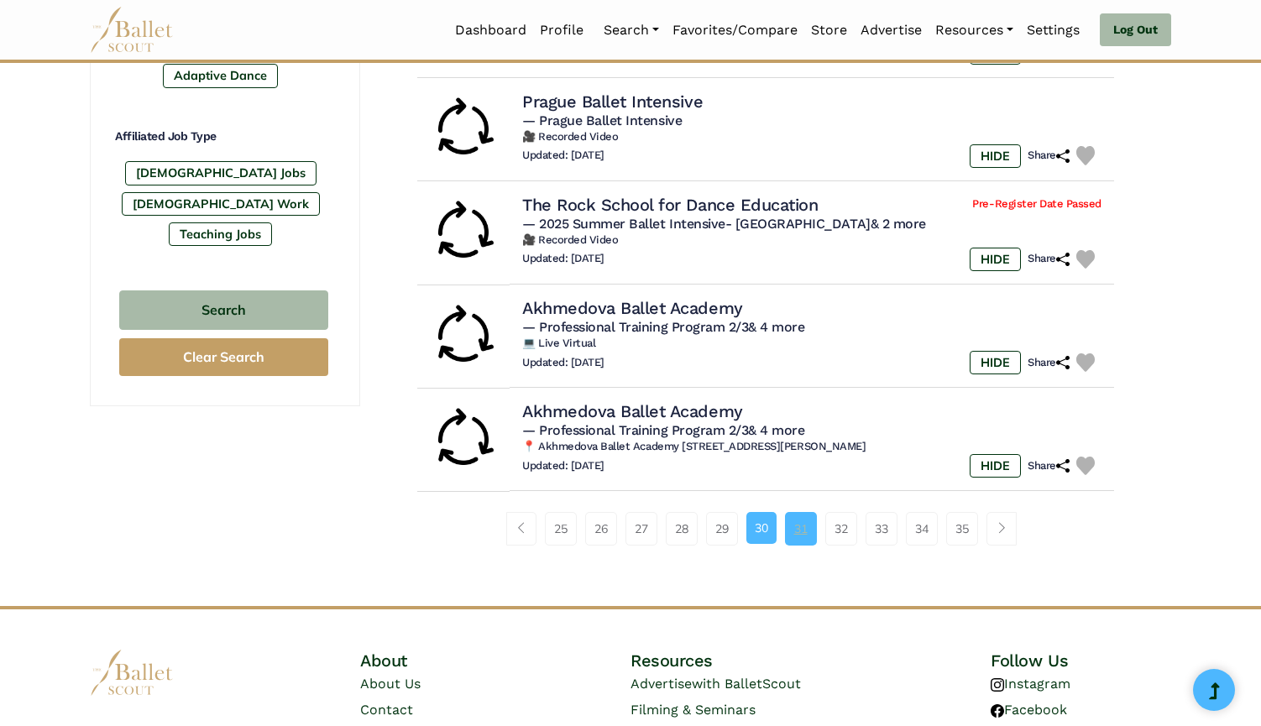
click at [805, 514] on link "31" at bounding box center [801, 529] width 32 height 34
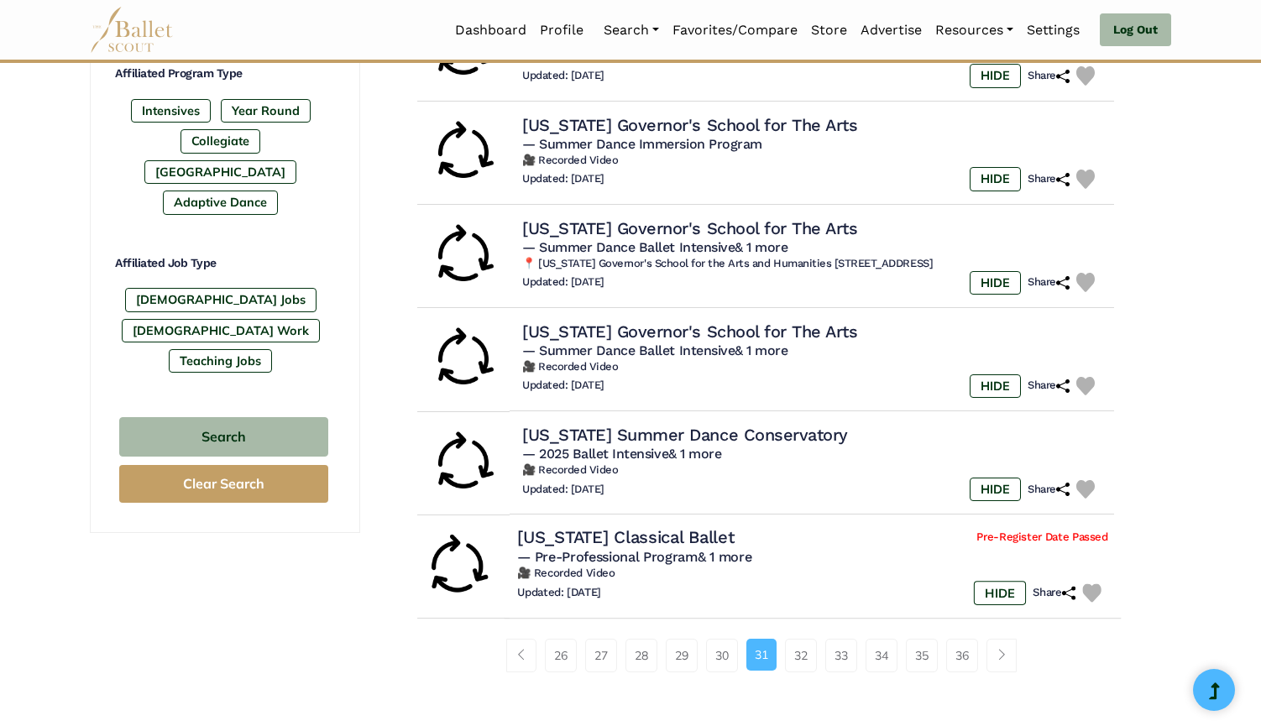
scroll to position [874, 0]
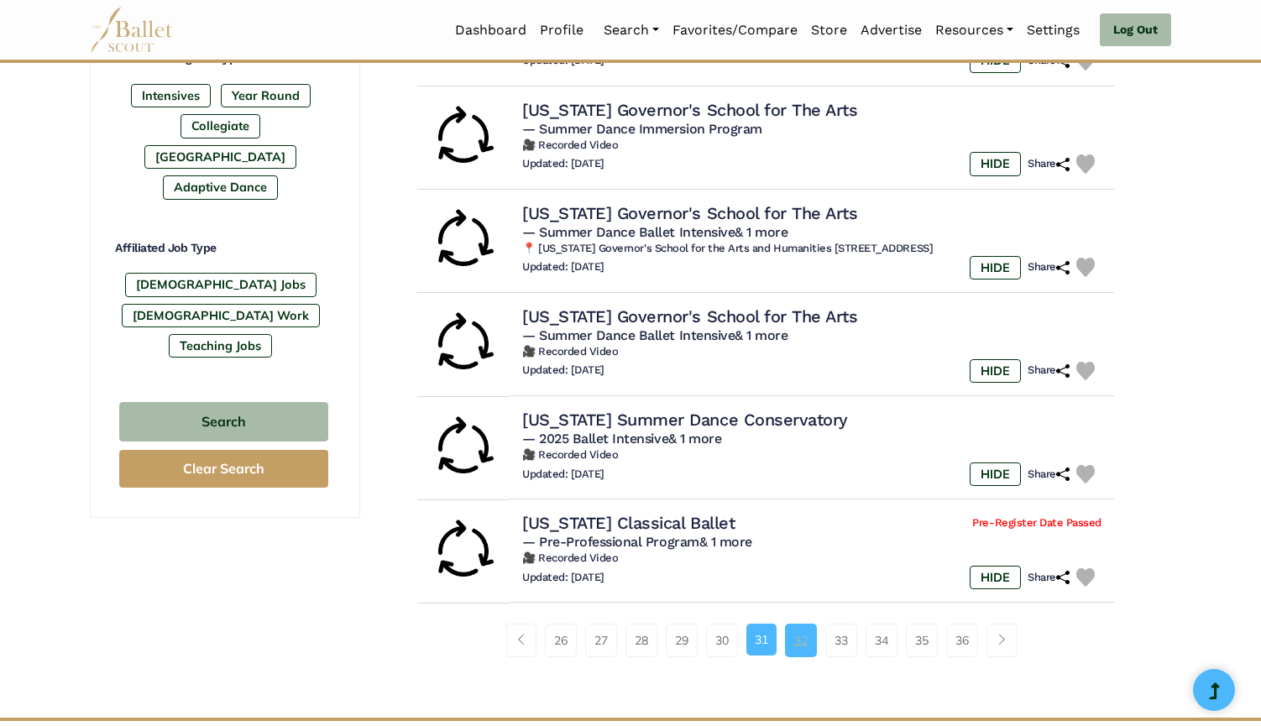
click at [814, 629] on link "32" at bounding box center [801, 641] width 32 height 34
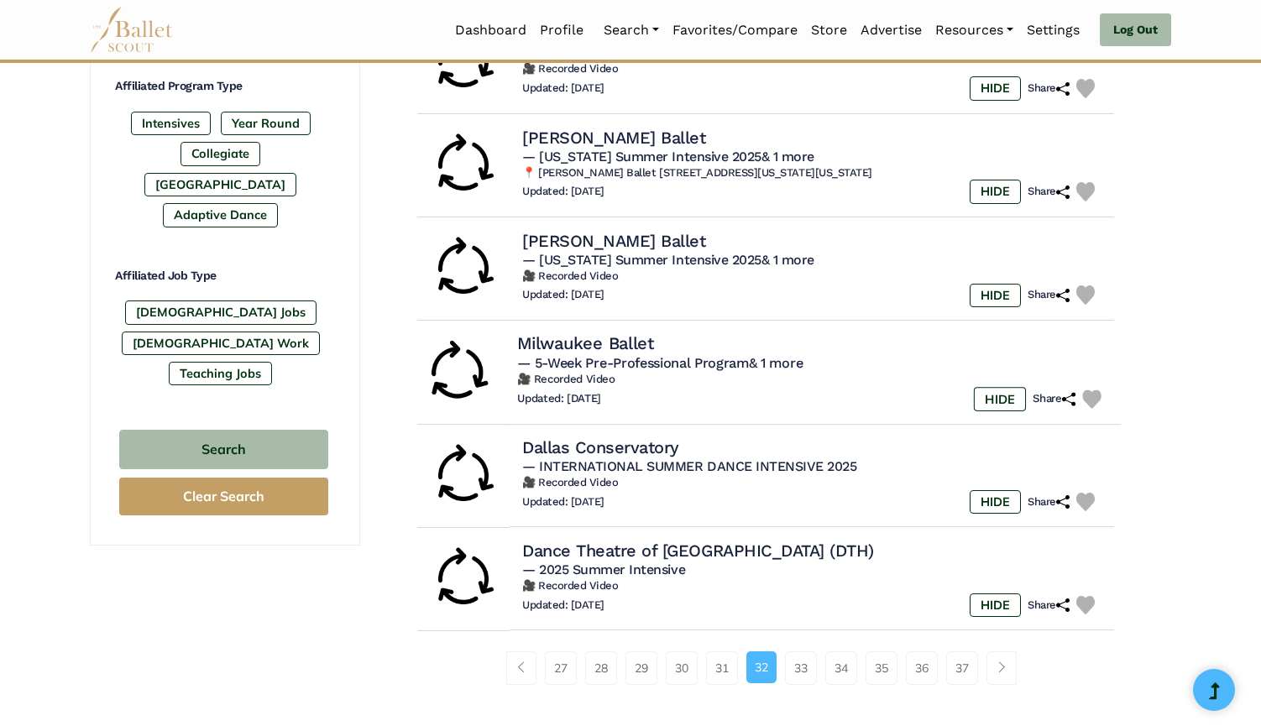
scroll to position [845, 0]
click at [786, 654] on link "33" at bounding box center [801, 669] width 32 height 34
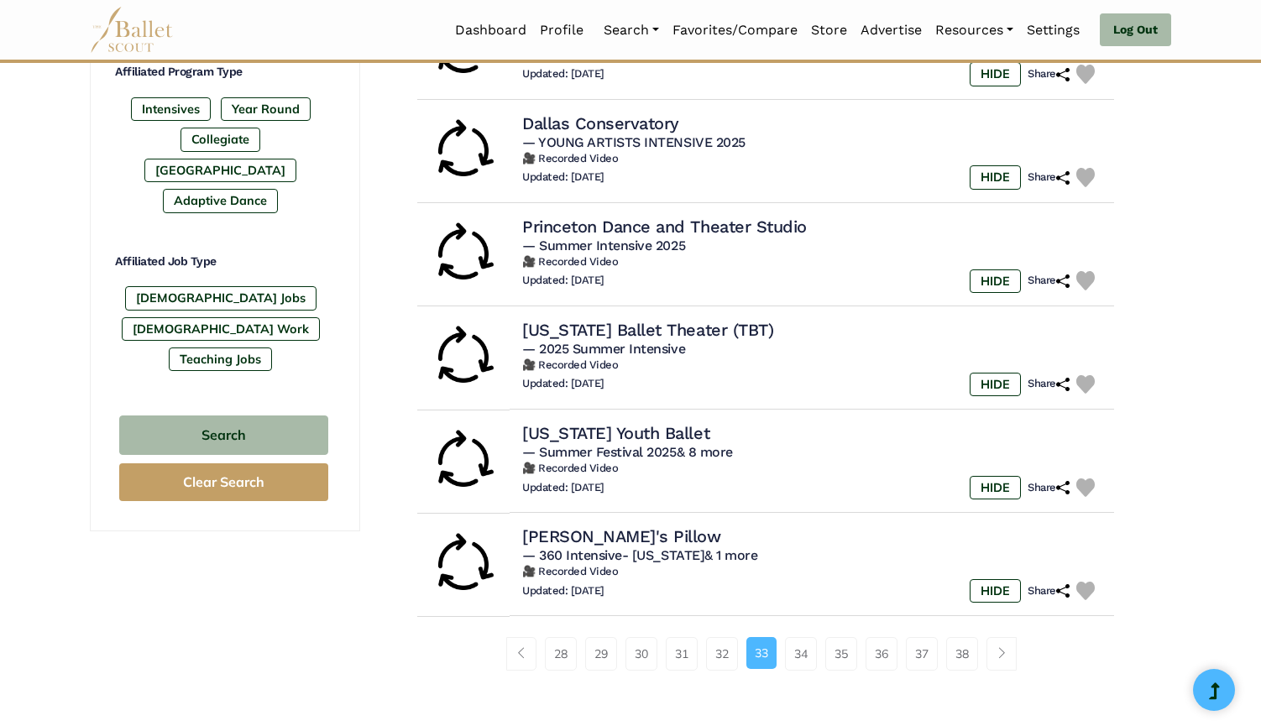
scroll to position [870, 0]
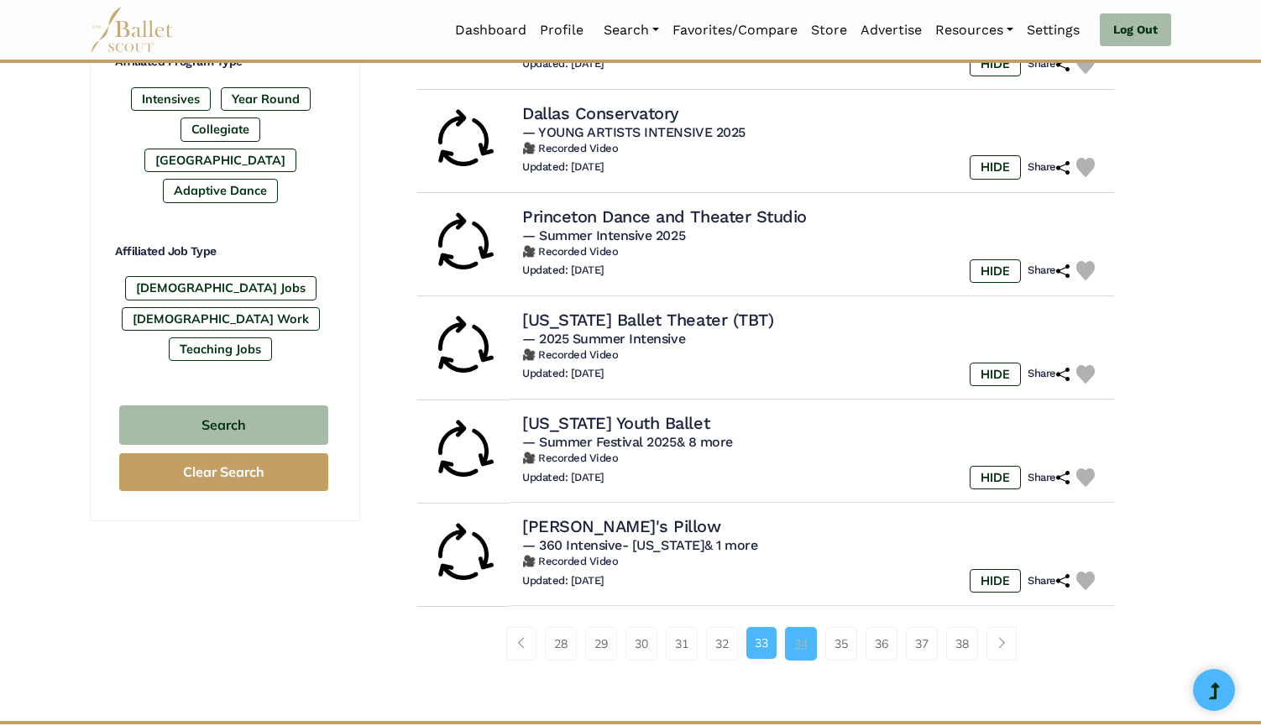
click at [800, 627] on link "34" at bounding box center [801, 644] width 32 height 34
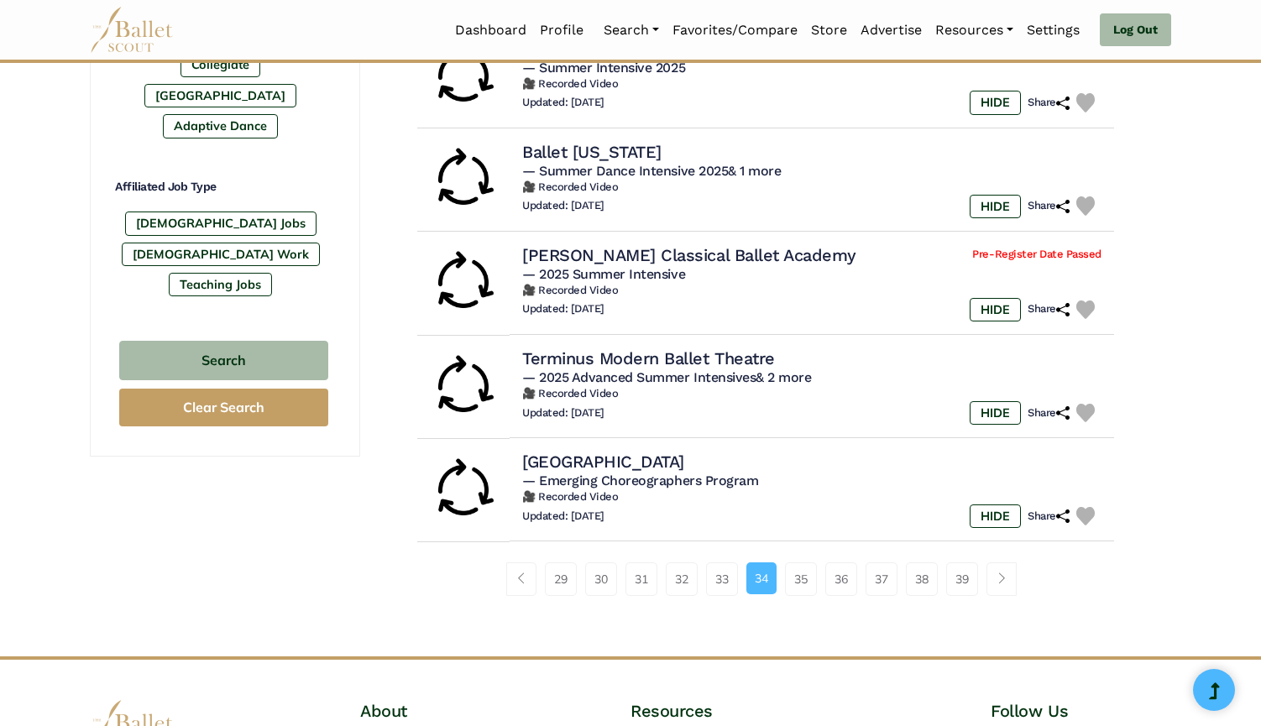
scroll to position [937, 0]
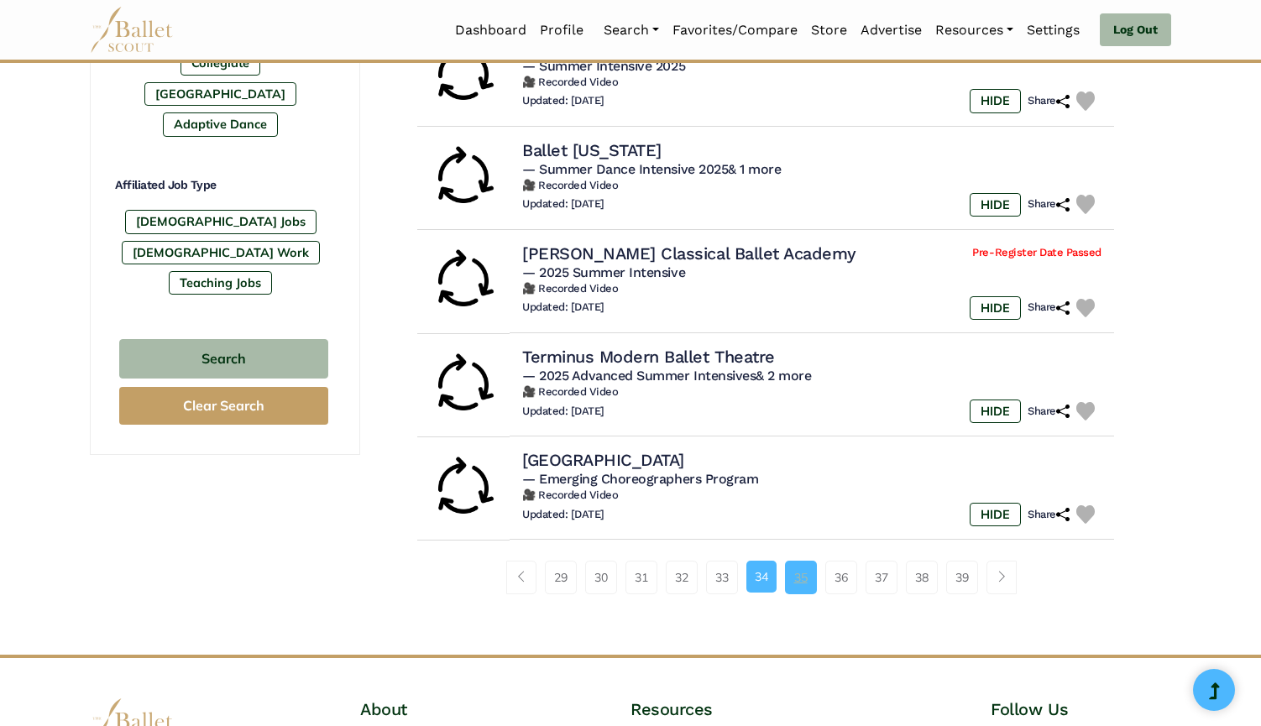
click at [811, 561] on link "35" at bounding box center [801, 578] width 32 height 34
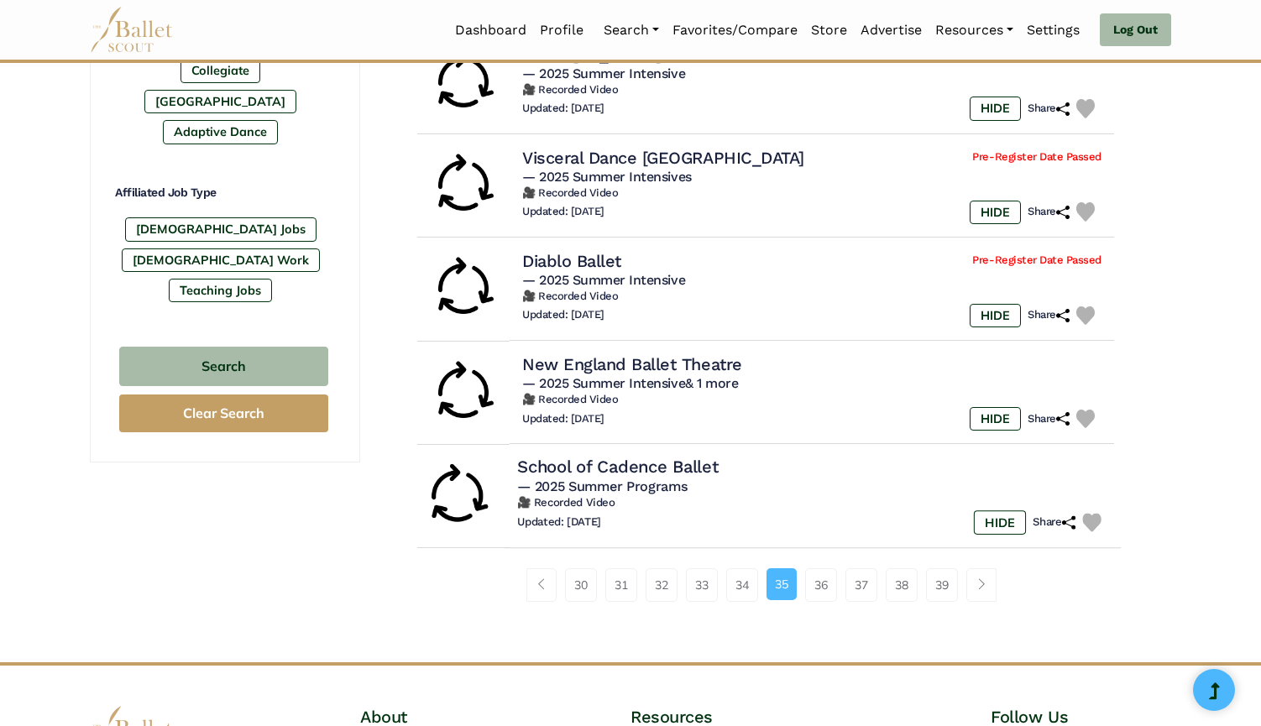
scroll to position [932, 0]
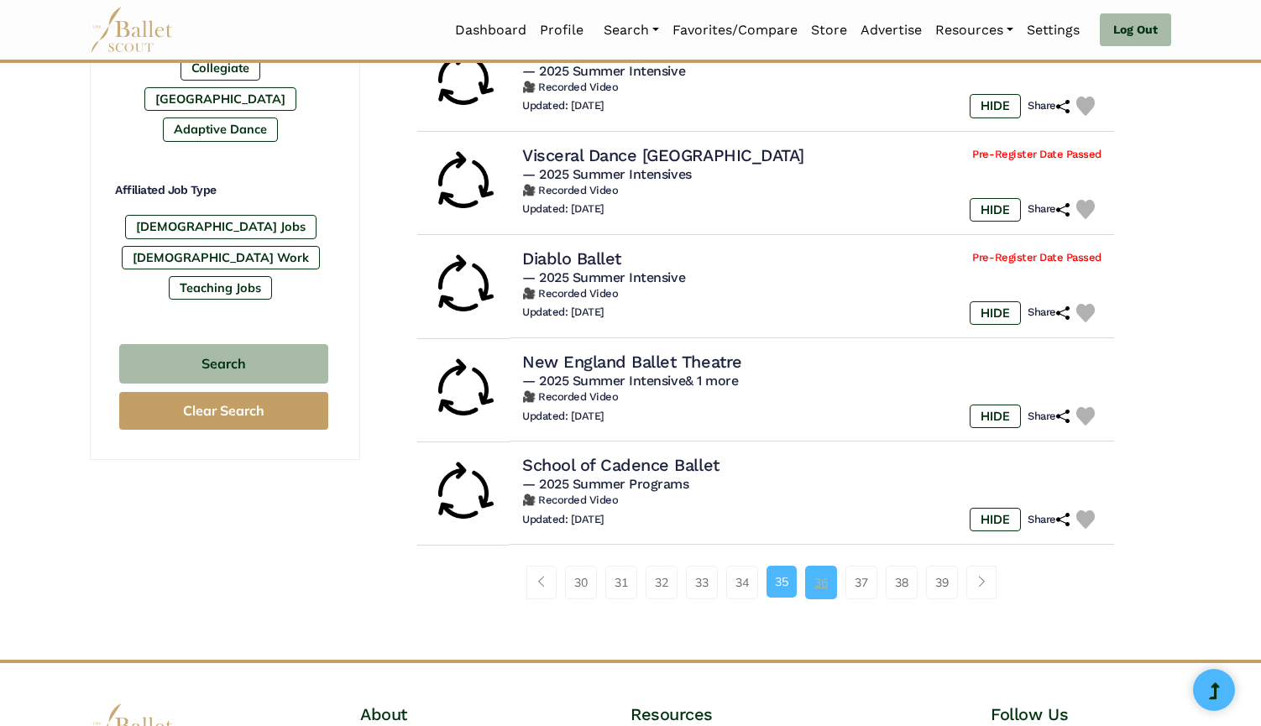
click at [825, 577] on link "36" at bounding box center [821, 583] width 32 height 34
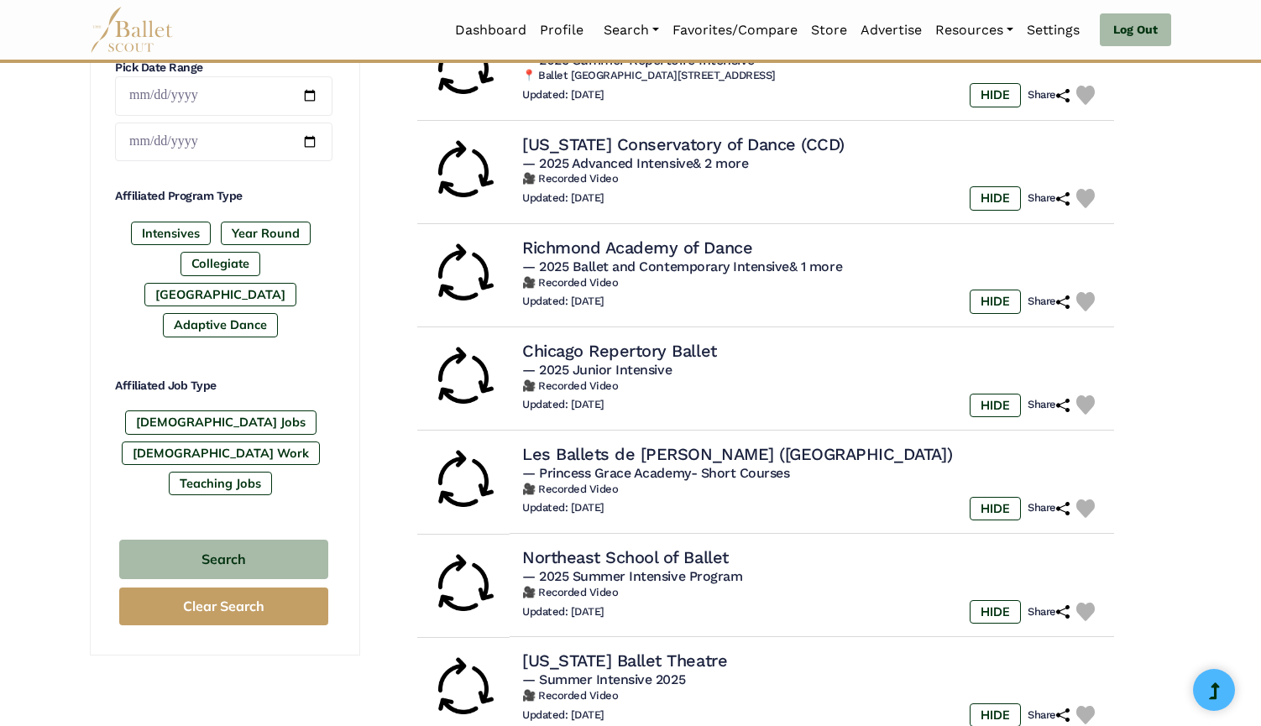
scroll to position [892, 0]
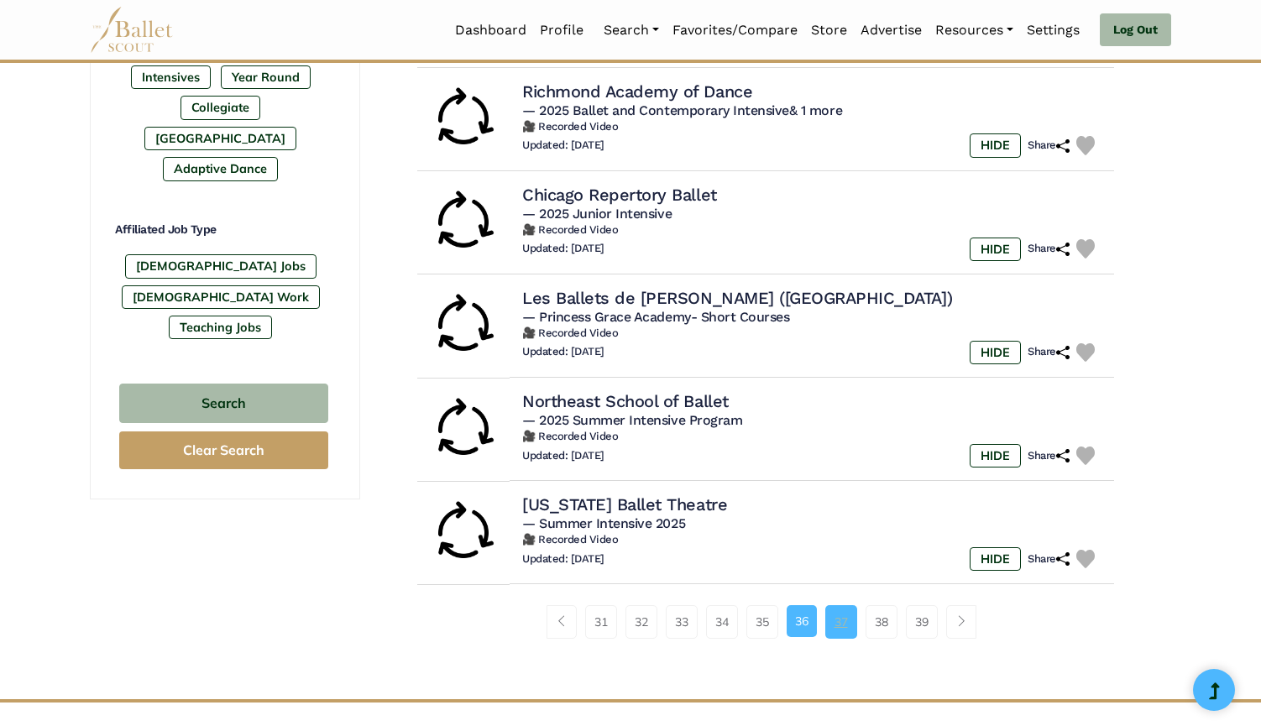
click at [842, 611] on link "37" at bounding box center [841, 622] width 32 height 34
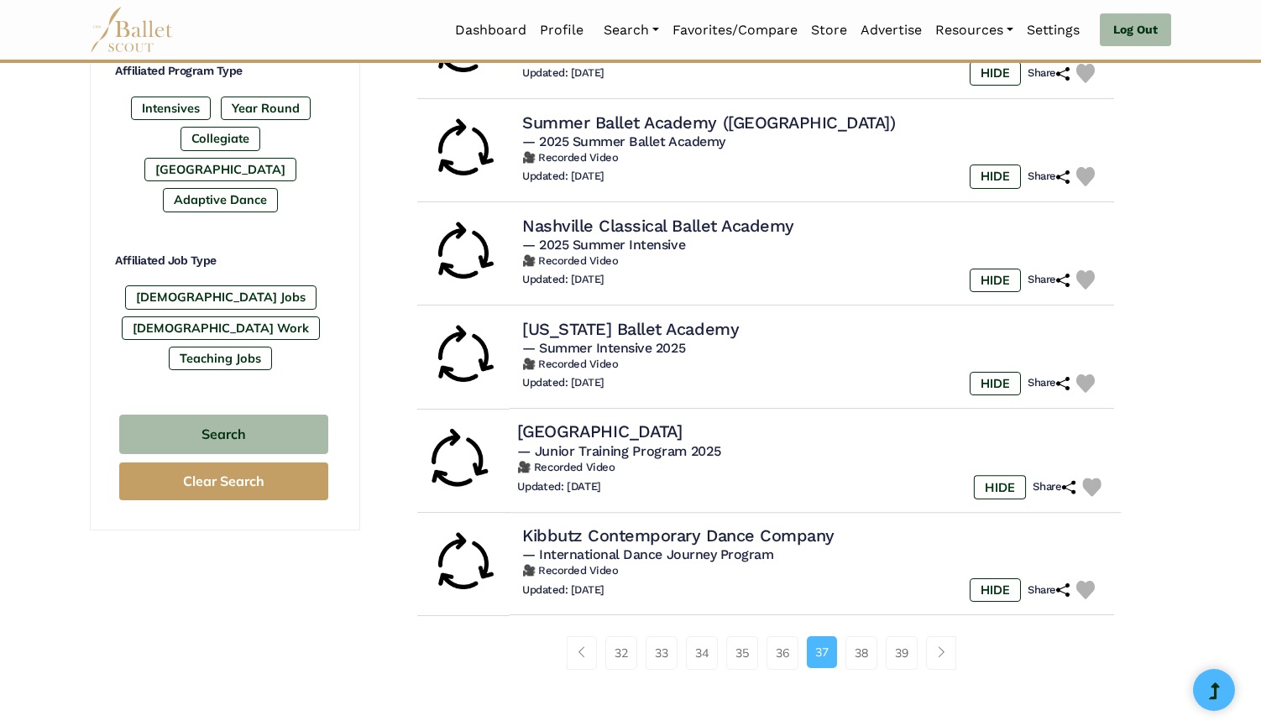
scroll to position [859, 0]
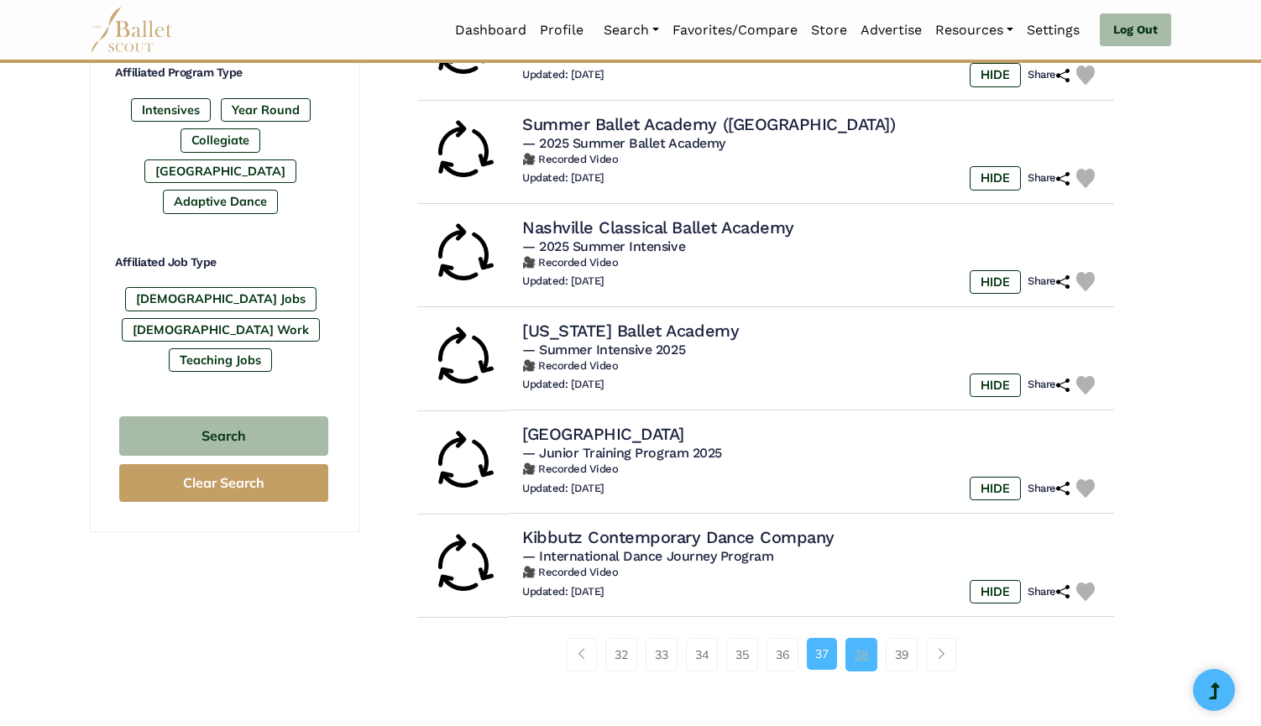
click at [859, 645] on link "38" at bounding box center [861, 655] width 32 height 34
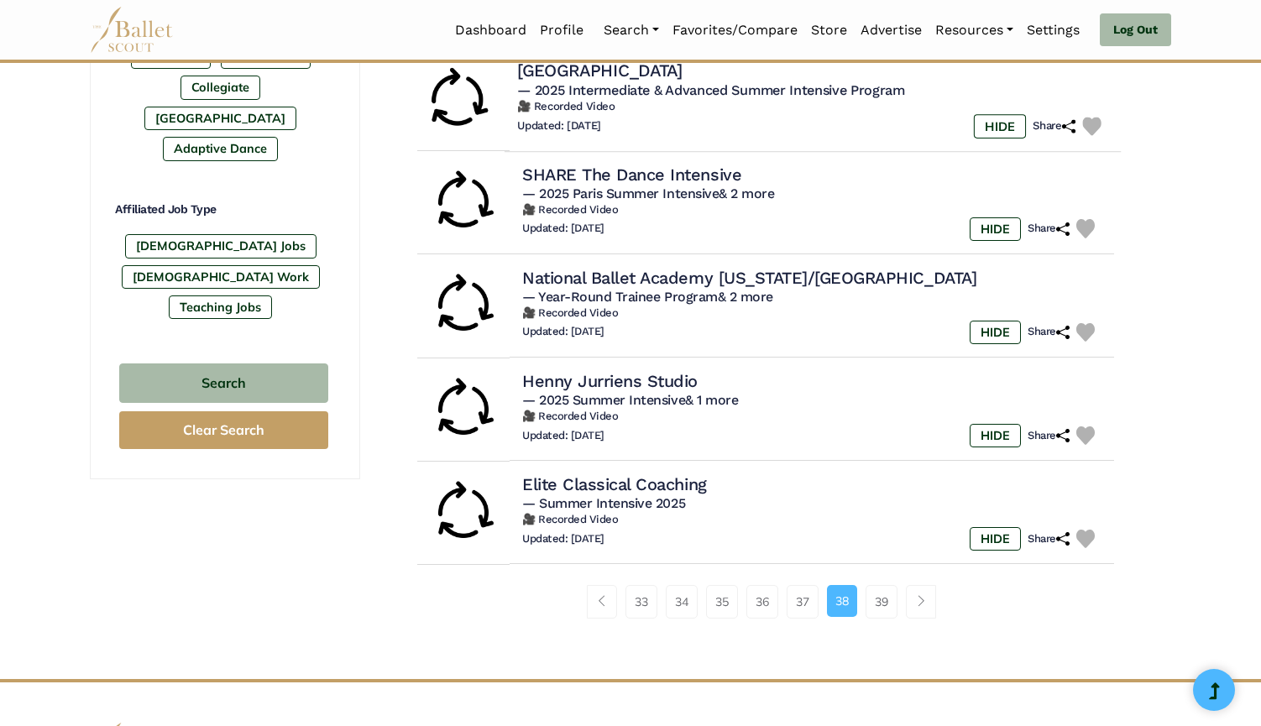
scroll to position [917, 0]
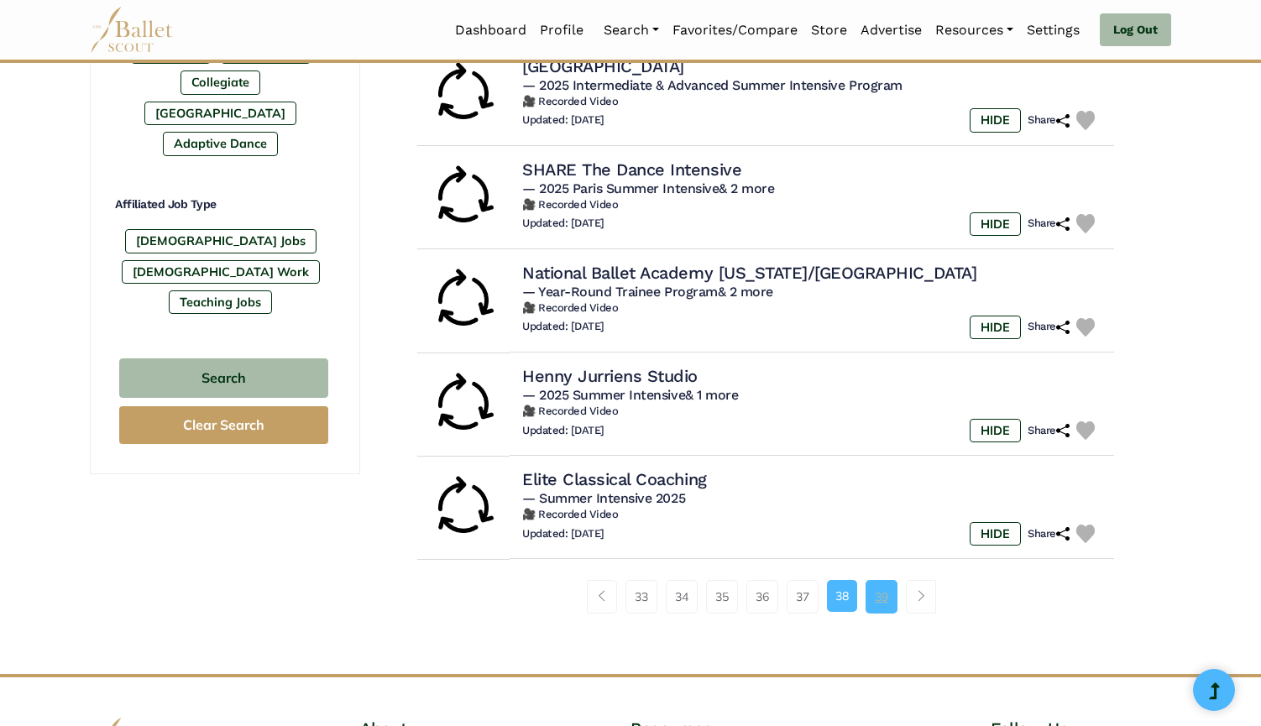
click at [877, 580] on link "39" at bounding box center [881, 597] width 32 height 34
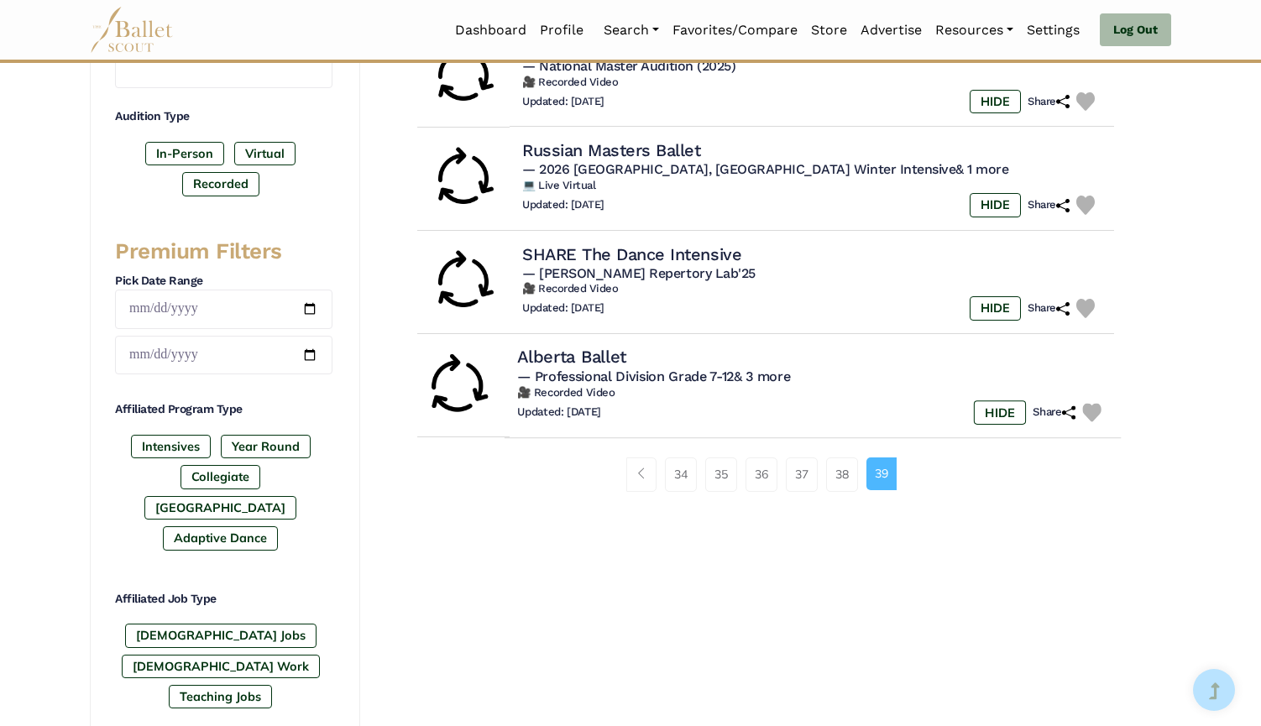
scroll to position [559, 0]
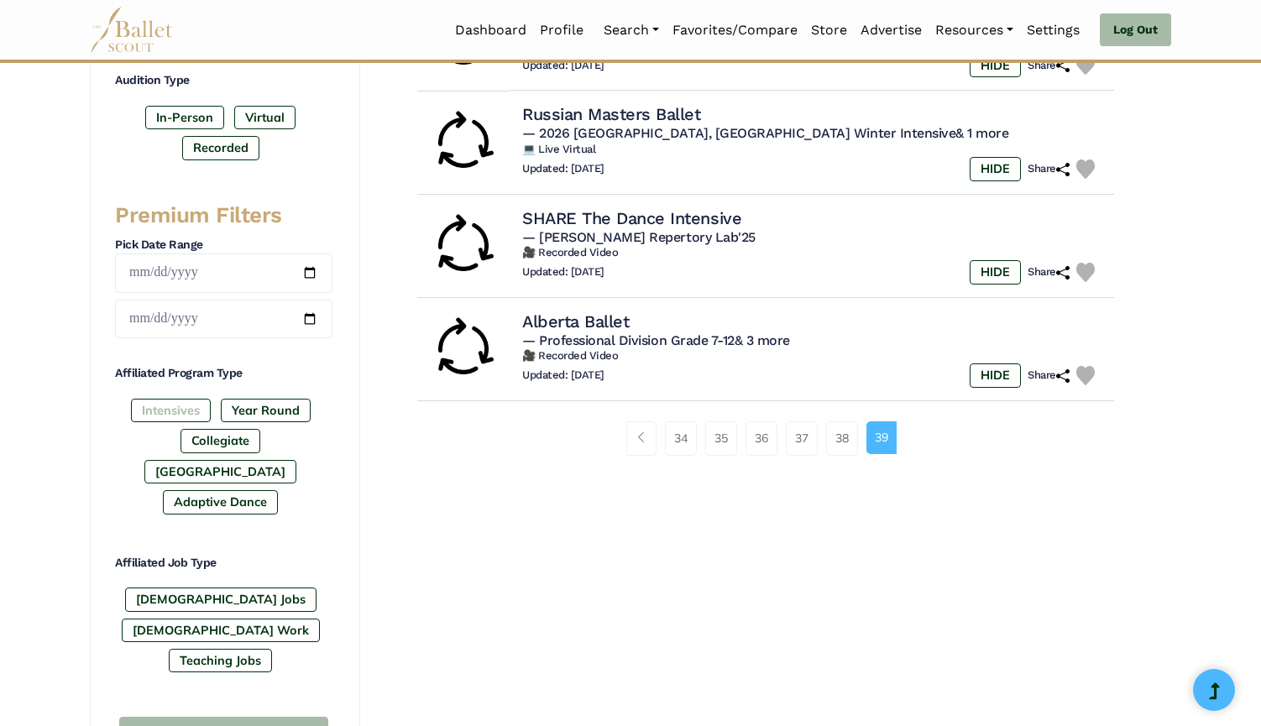
click at [175, 416] on label "Intensives" at bounding box center [171, 410] width 80 height 23
click at [296, 460] on label "[GEOGRAPHIC_DATA]" at bounding box center [220, 471] width 152 height 23
click at [283, 717] on button "Search" at bounding box center [223, 736] width 209 height 39
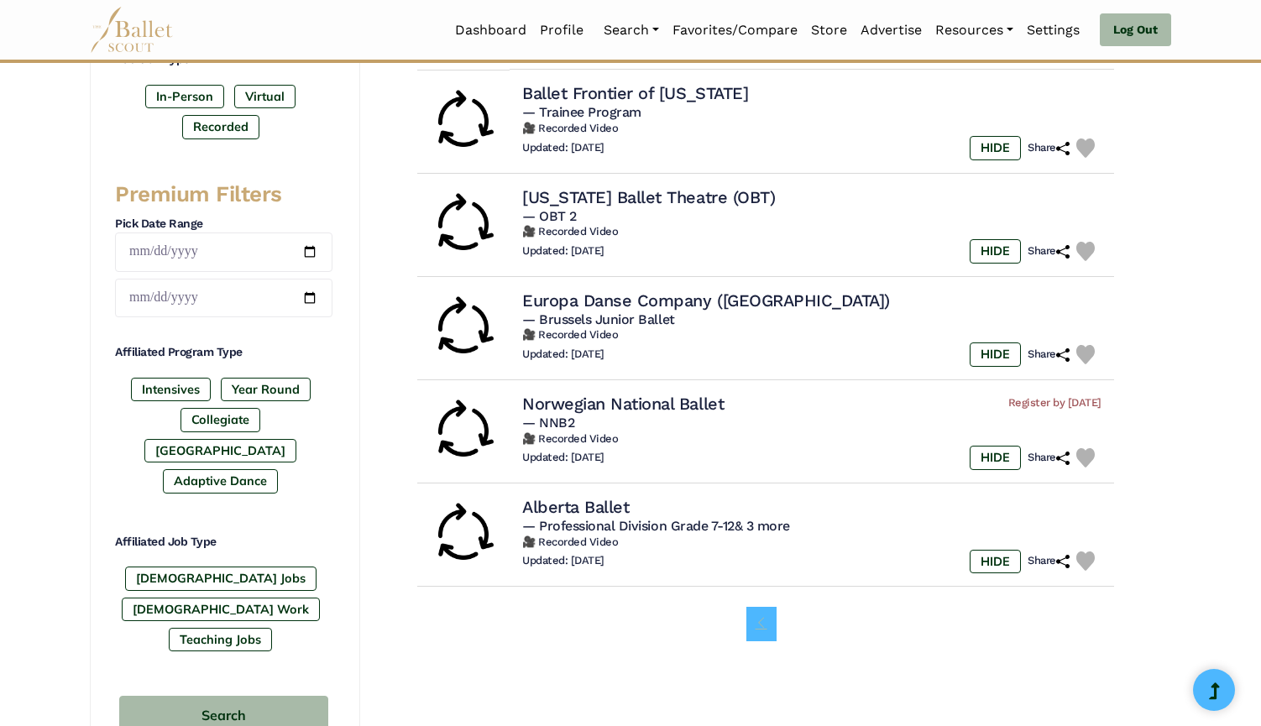
scroll to position [586, 0]
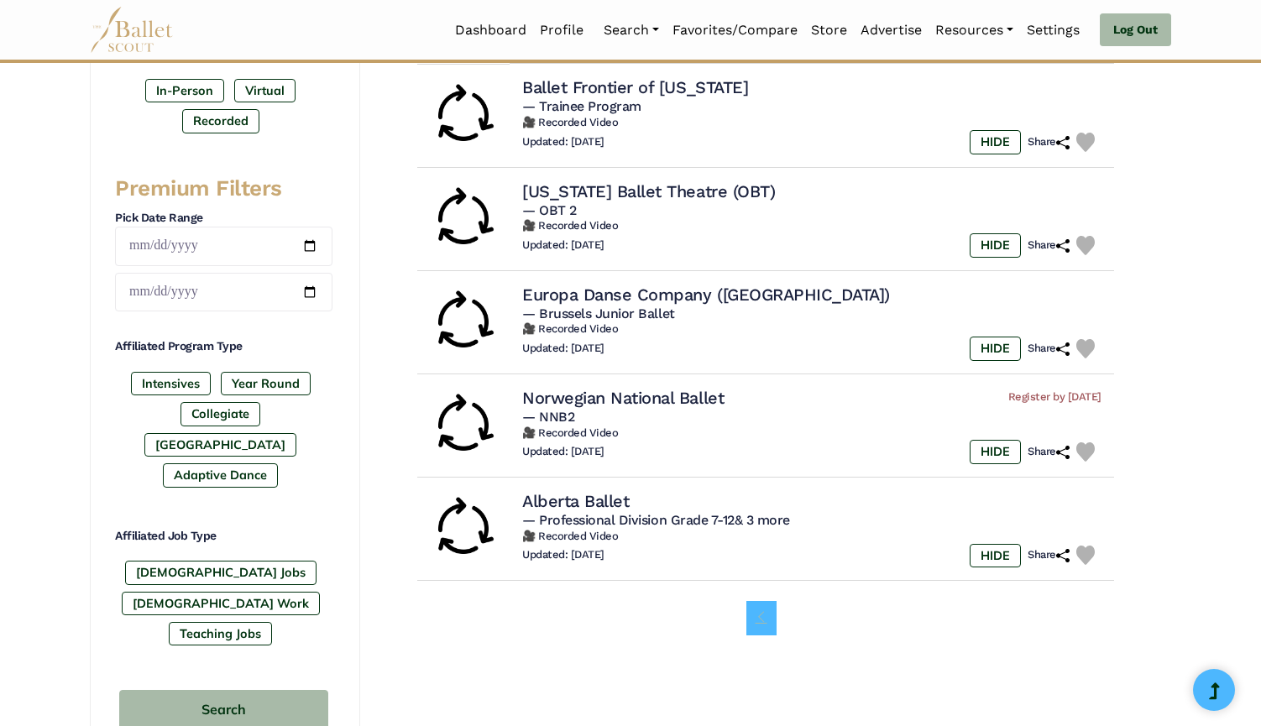
click at [765, 614] on link "Page navigation example" at bounding box center [761, 618] width 30 height 34
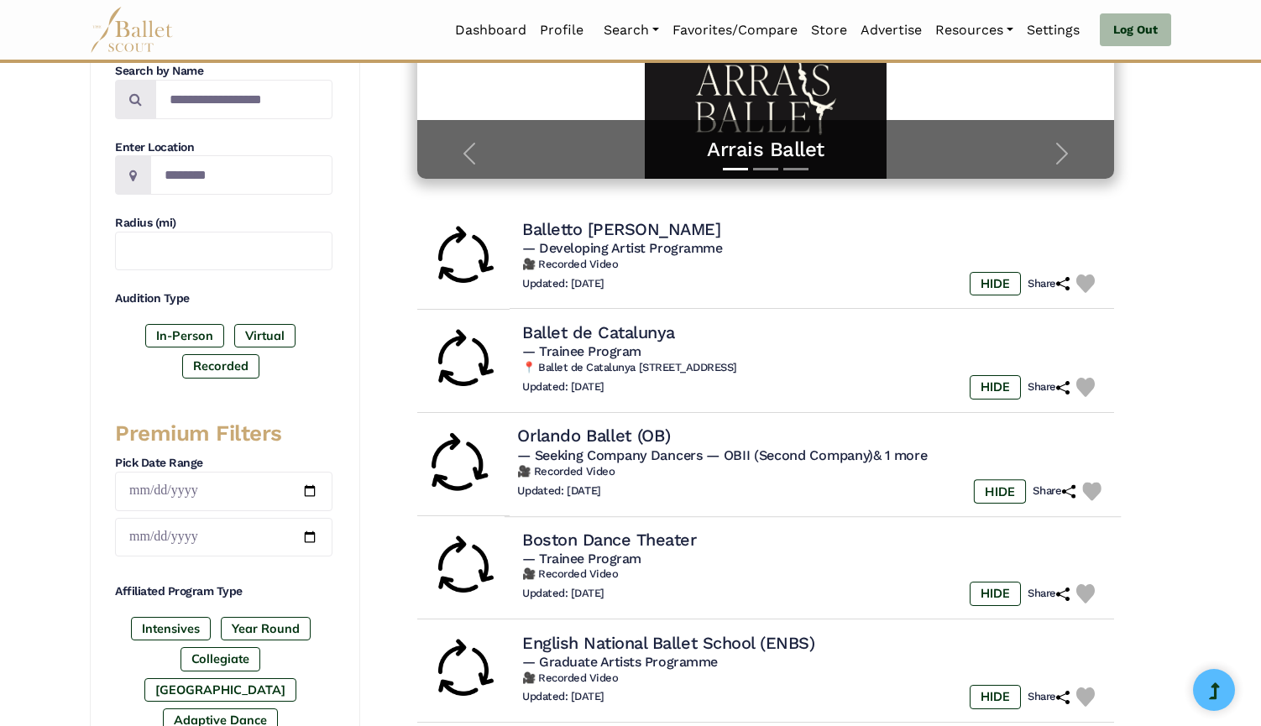
scroll to position [244, 0]
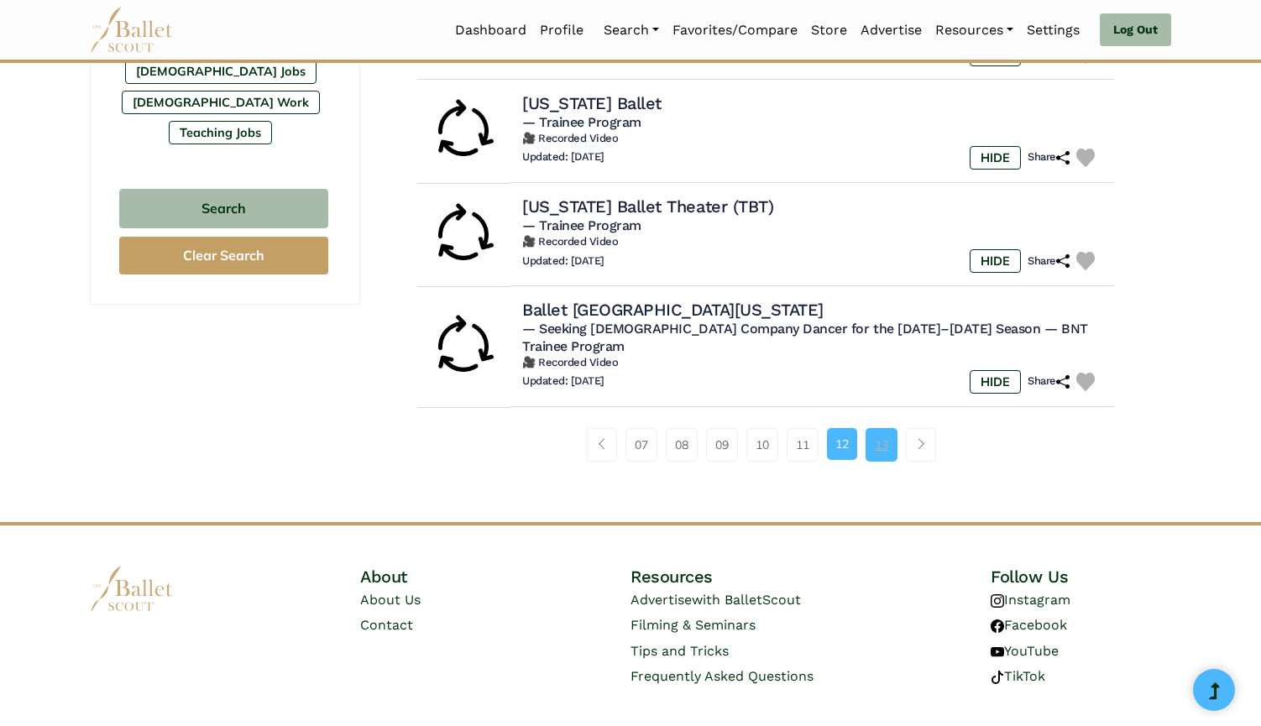
scroll to position [1085, 0]
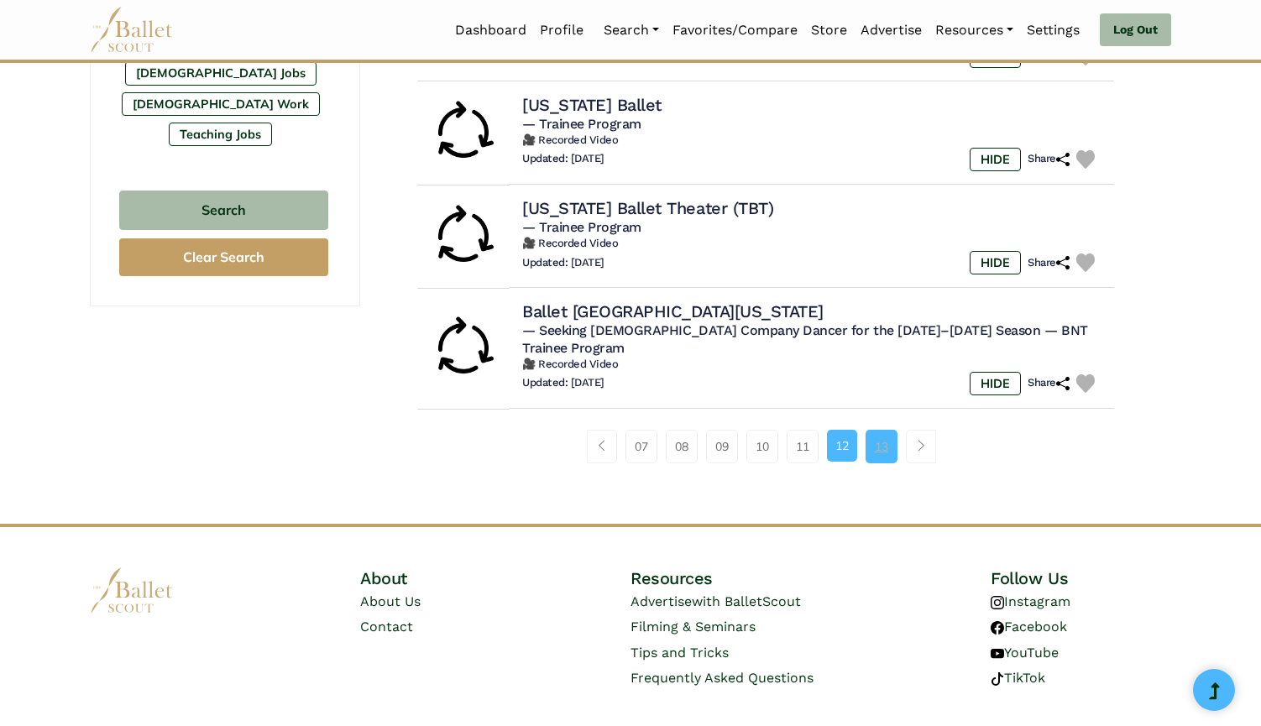
click at [884, 430] on link "13" at bounding box center [881, 447] width 32 height 34
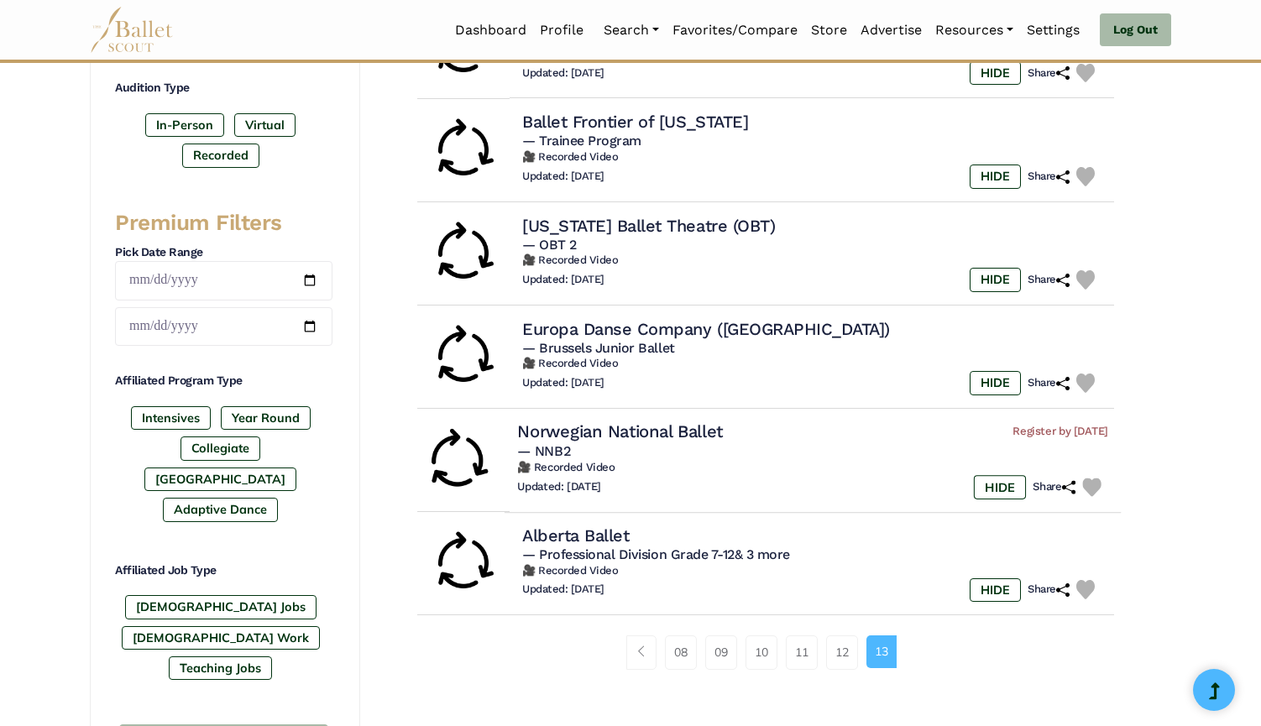
scroll to position [551, 0]
click at [838, 638] on link "12" at bounding box center [842, 652] width 32 height 34
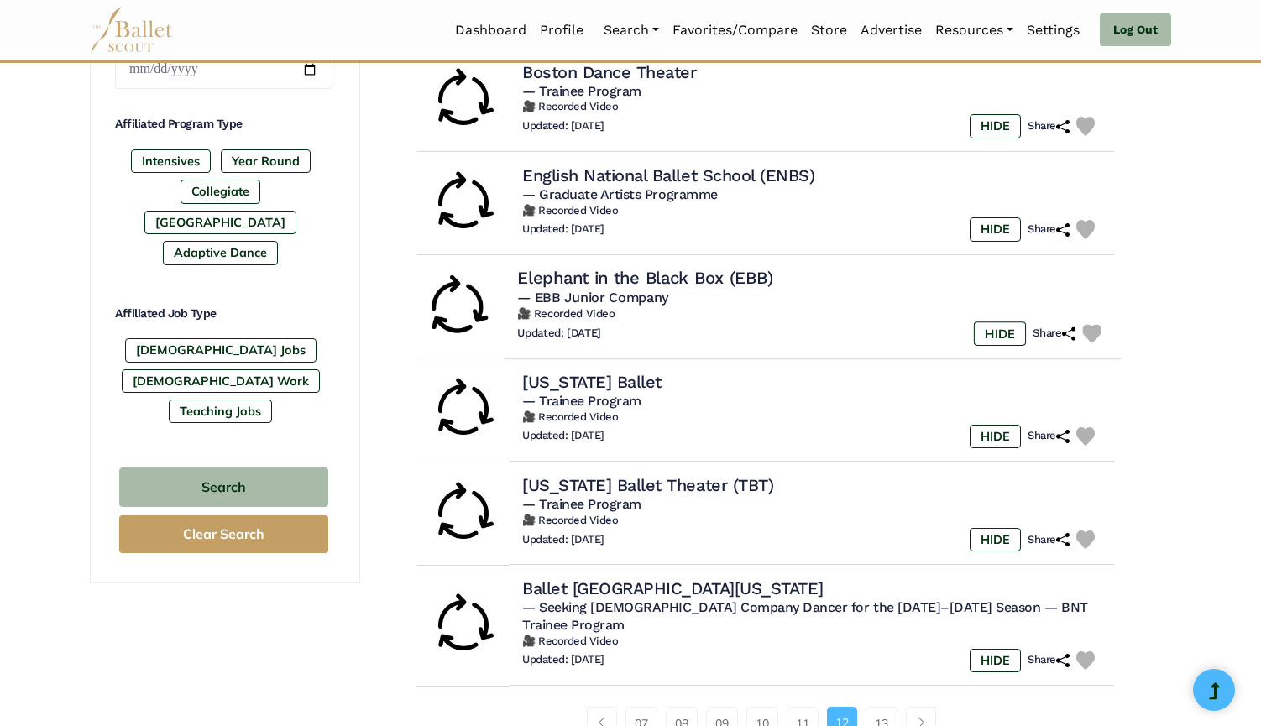
scroll to position [884, 0]
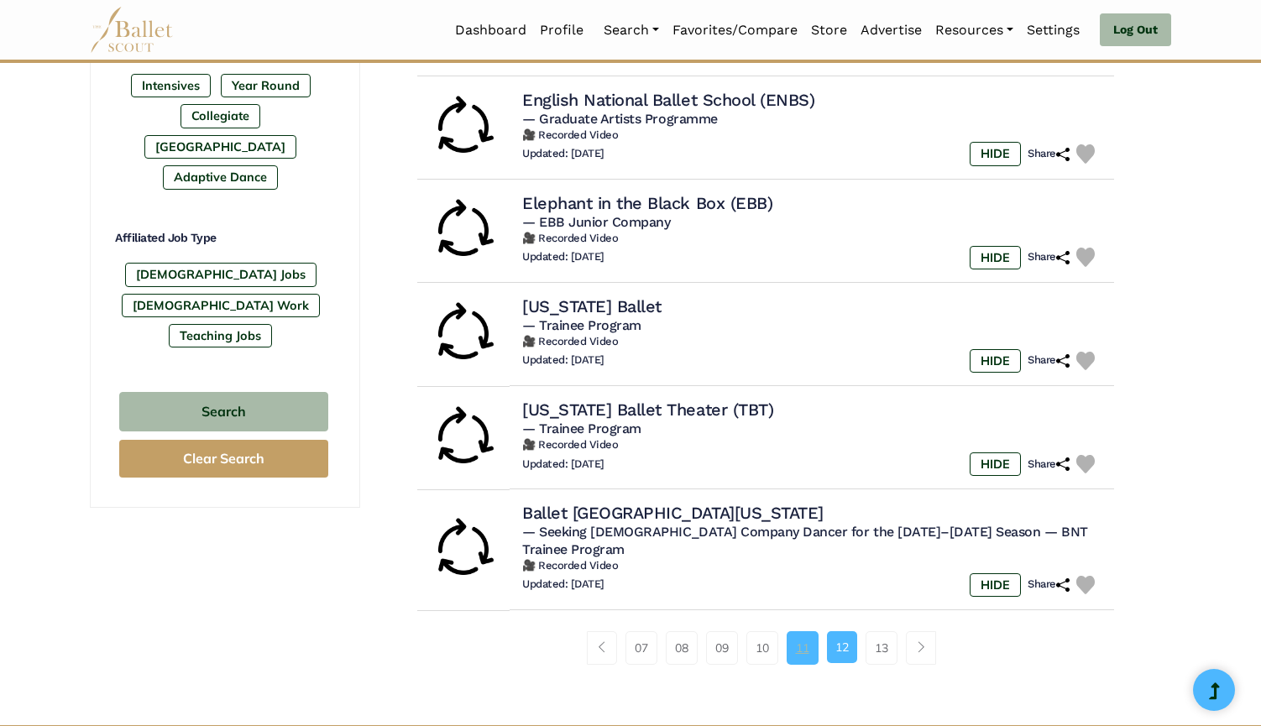
click at [806, 631] on link "11" at bounding box center [802, 648] width 32 height 34
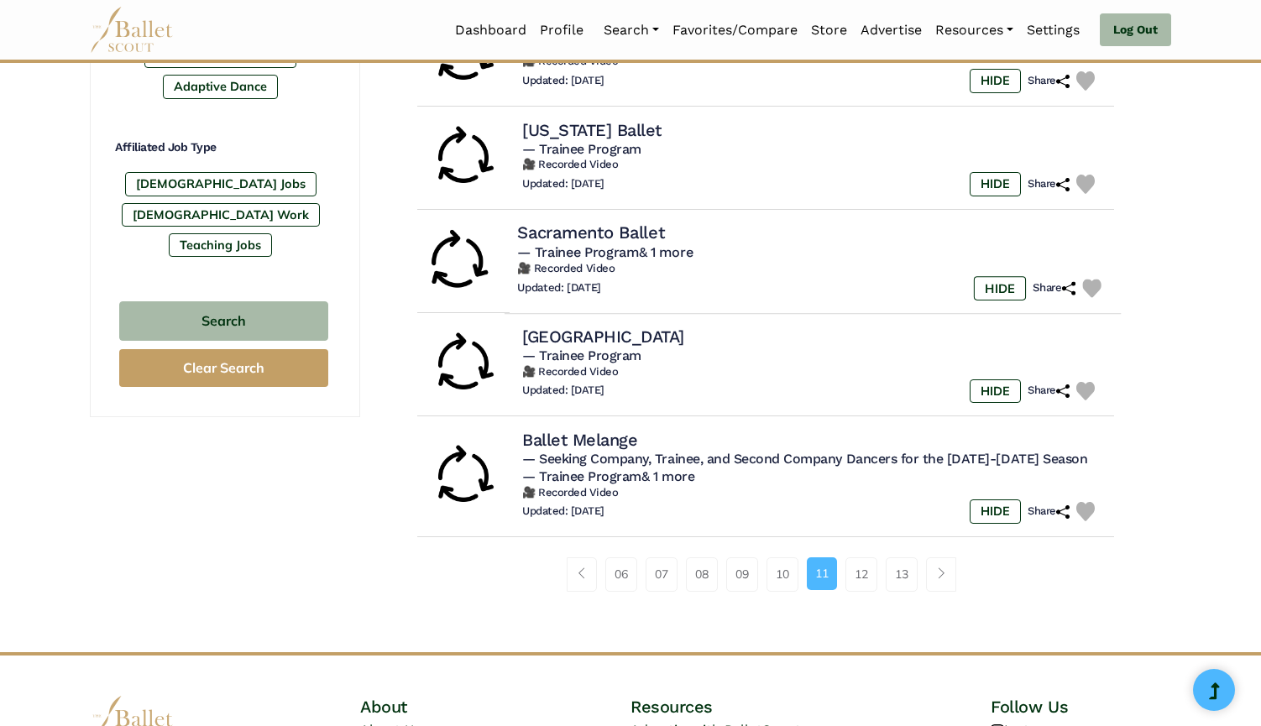
scroll to position [979, 0]
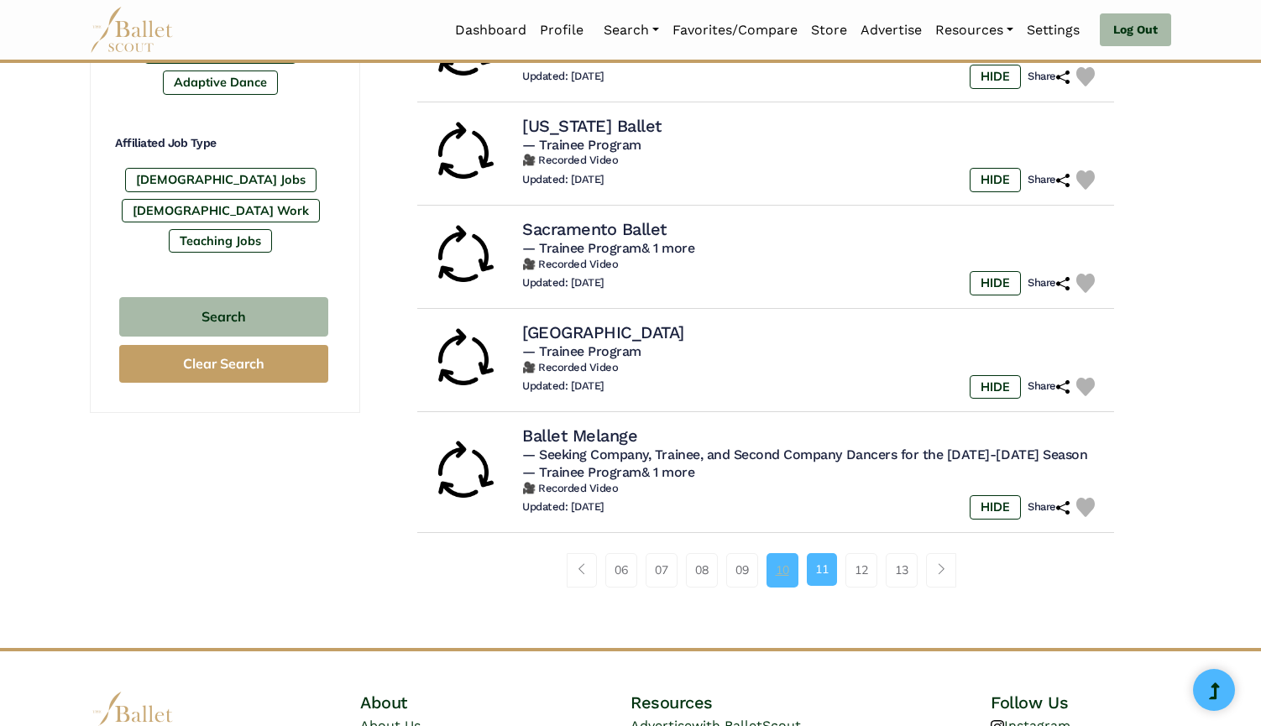
click at [781, 560] on link "10" at bounding box center [782, 570] width 32 height 34
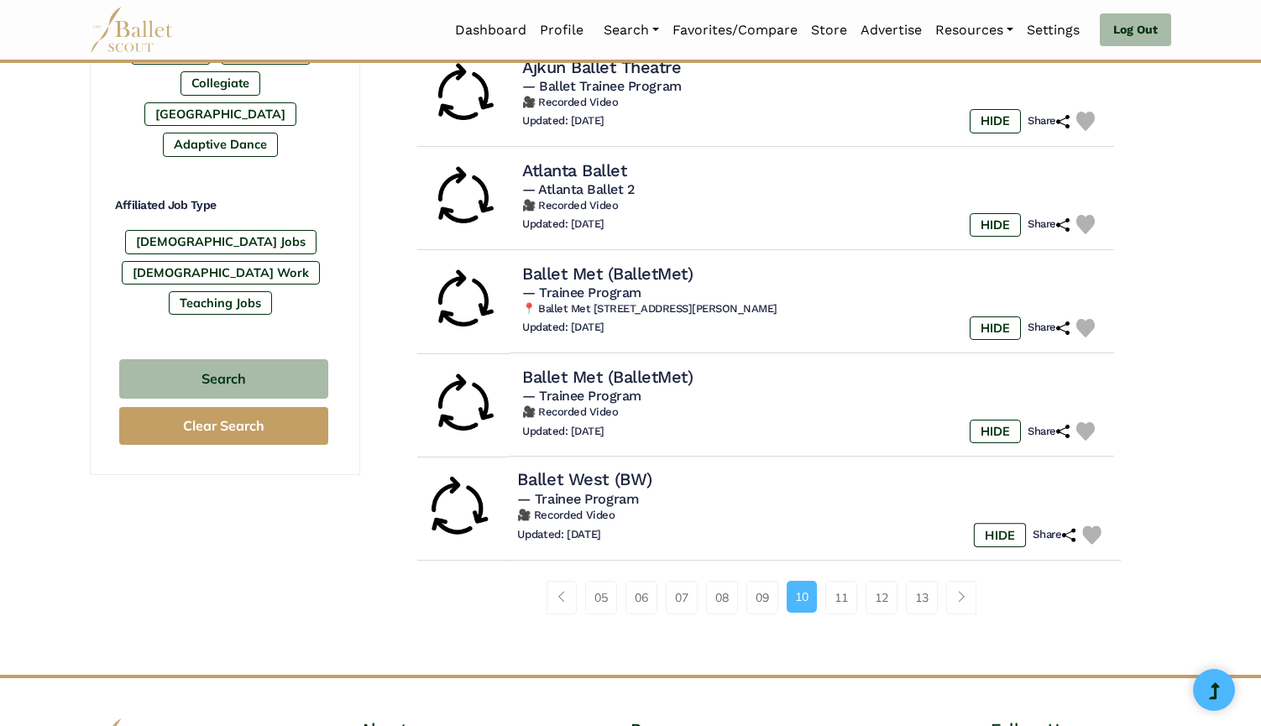
scroll to position [917, 0]
click at [763, 580] on link "09" at bounding box center [762, 597] width 32 height 34
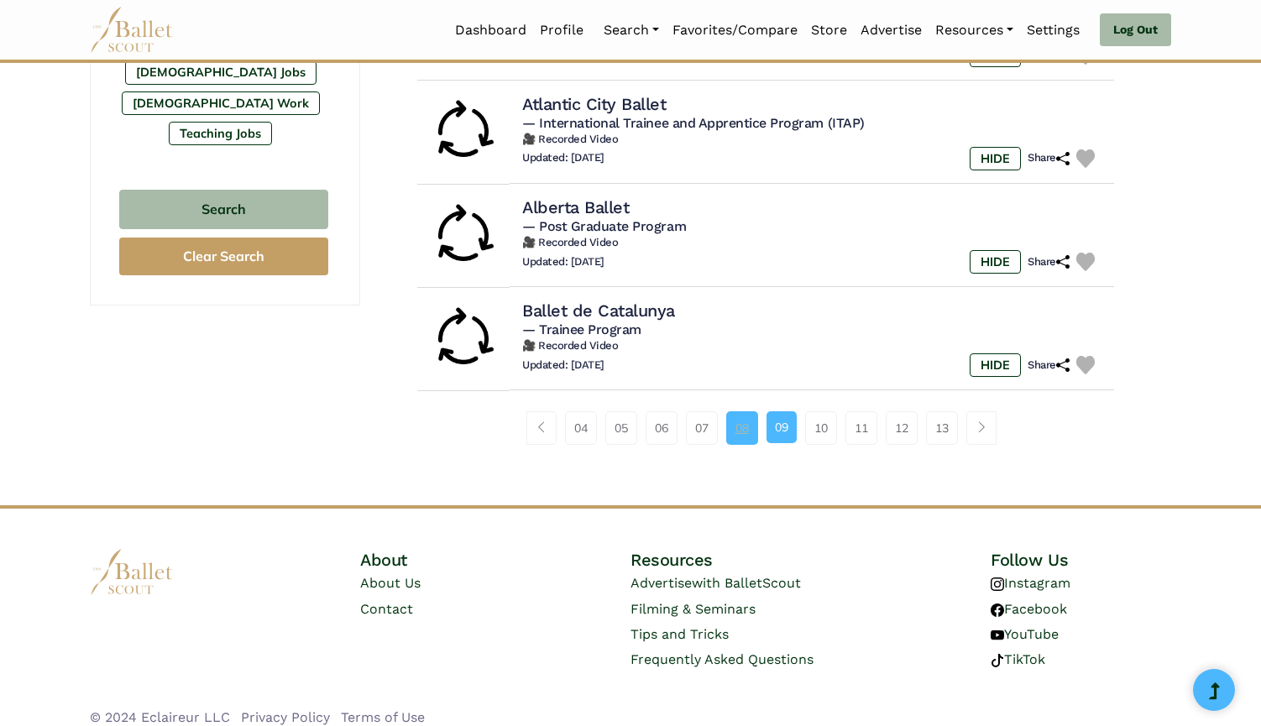
scroll to position [1085, 0]
click at [738, 412] on link "08" at bounding box center [742, 429] width 32 height 34
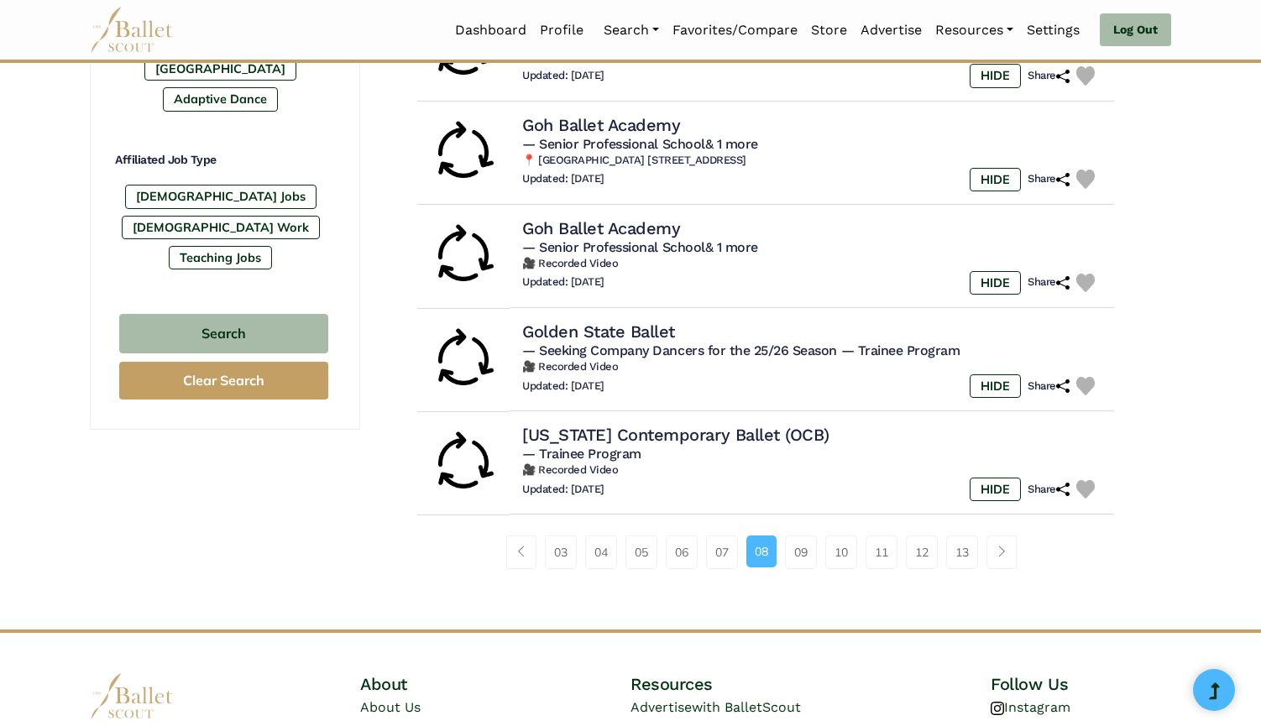
scroll to position [1068, 0]
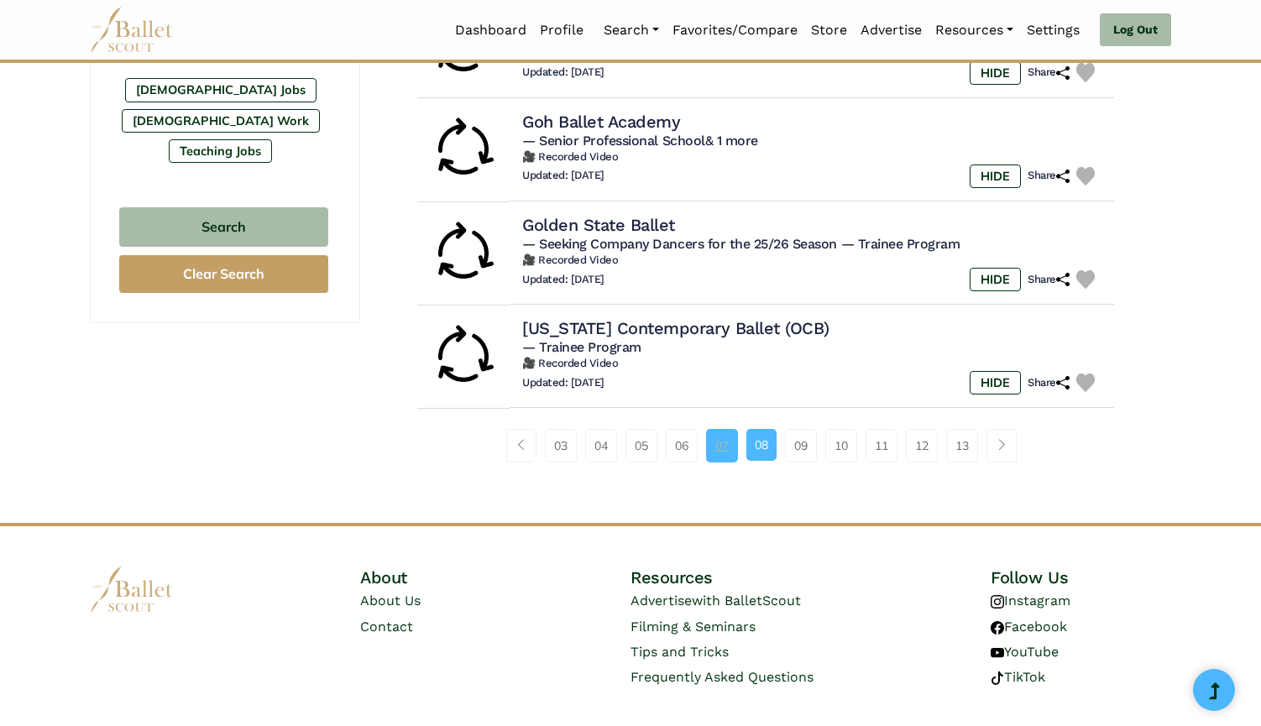
click at [713, 436] on link "07" at bounding box center [722, 446] width 32 height 34
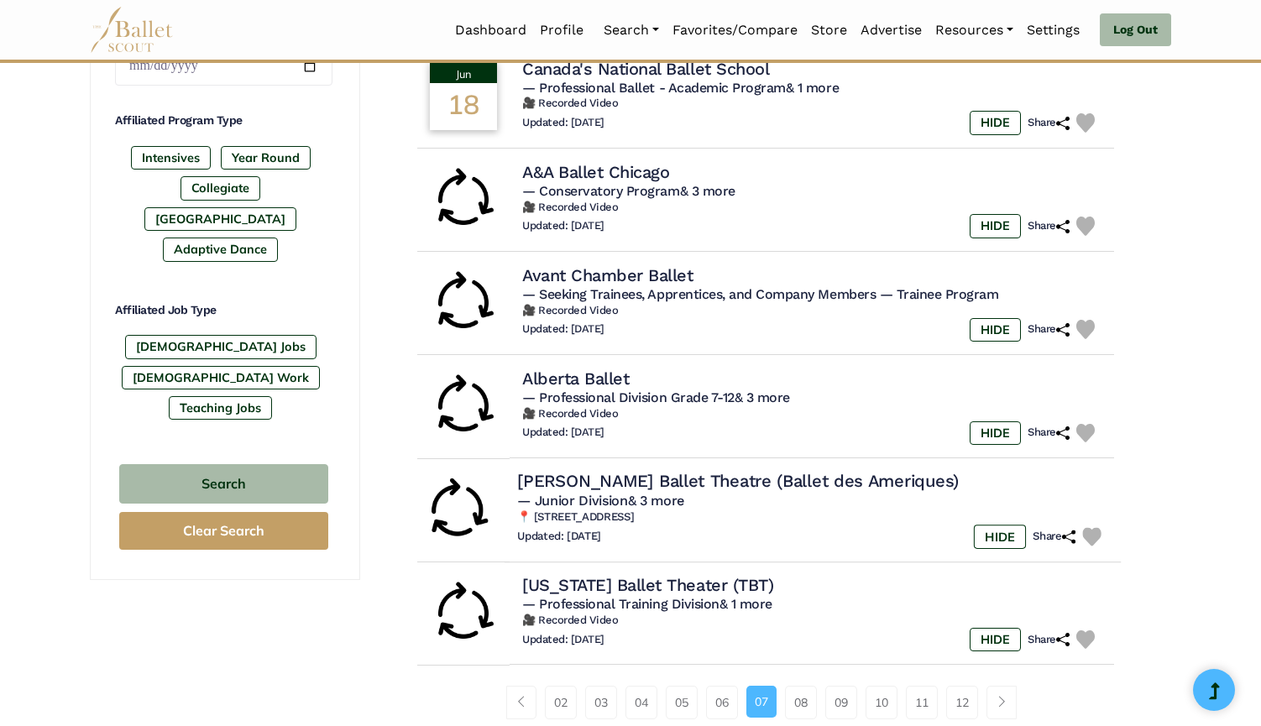
scroll to position [818, 0]
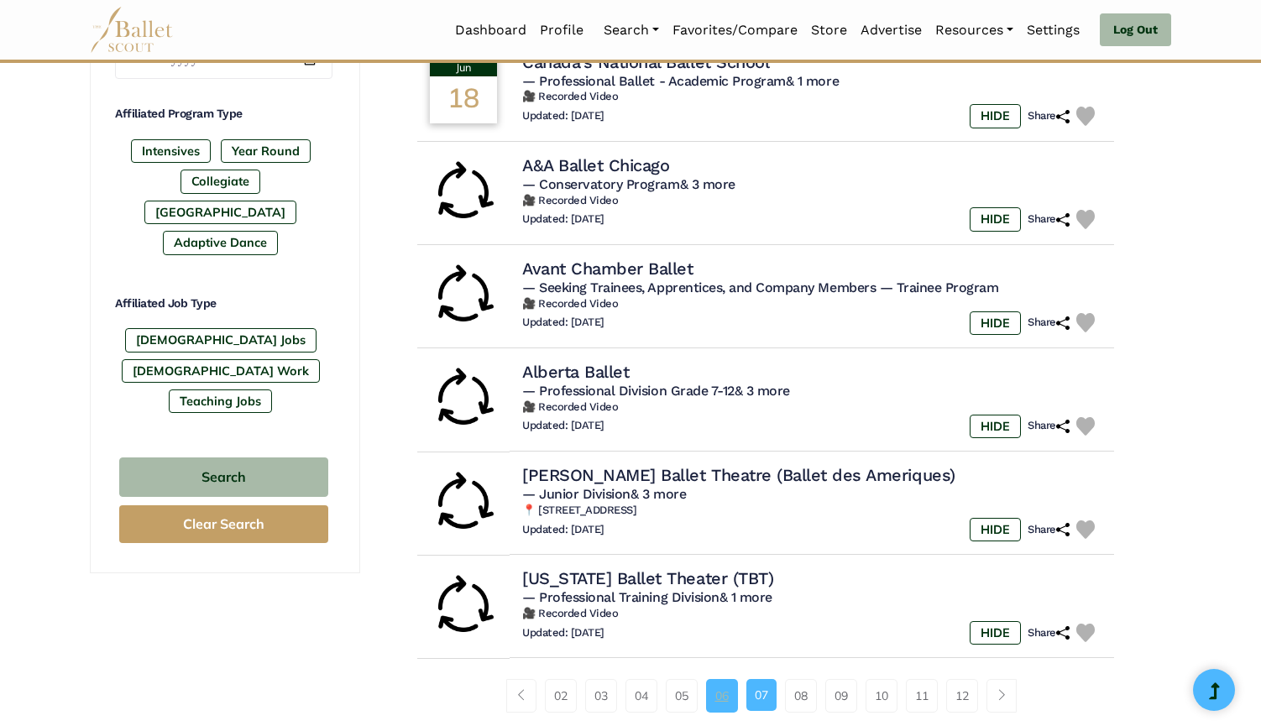
click at [723, 684] on link "06" at bounding box center [722, 696] width 32 height 34
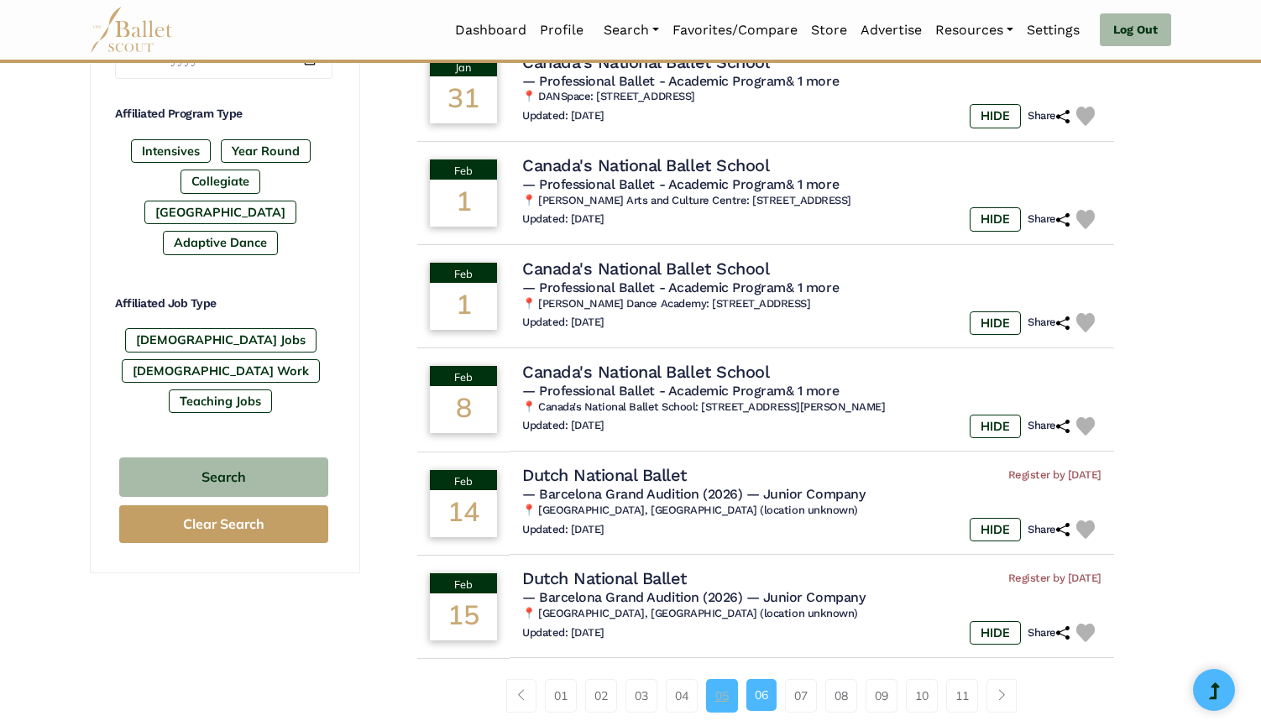
scroll to position [855, 0]
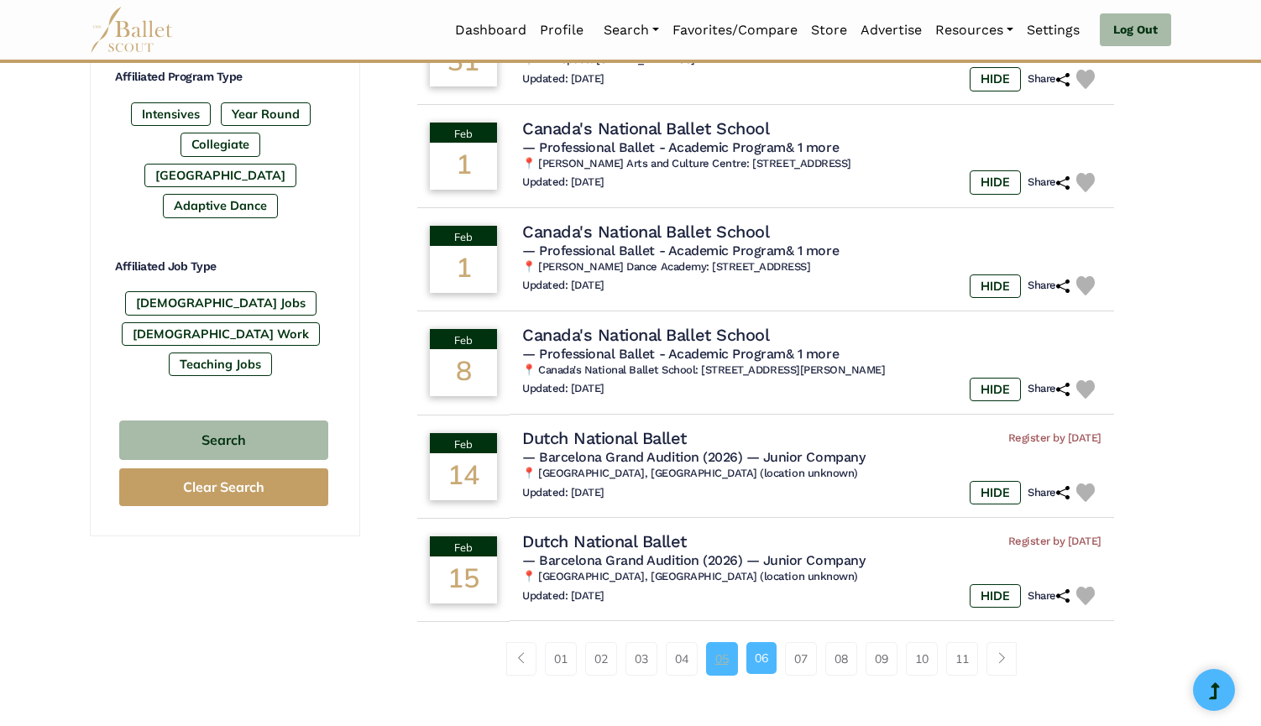
click at [717, 645] on link "05" at bounding box center [722, 659] width 32 height 34
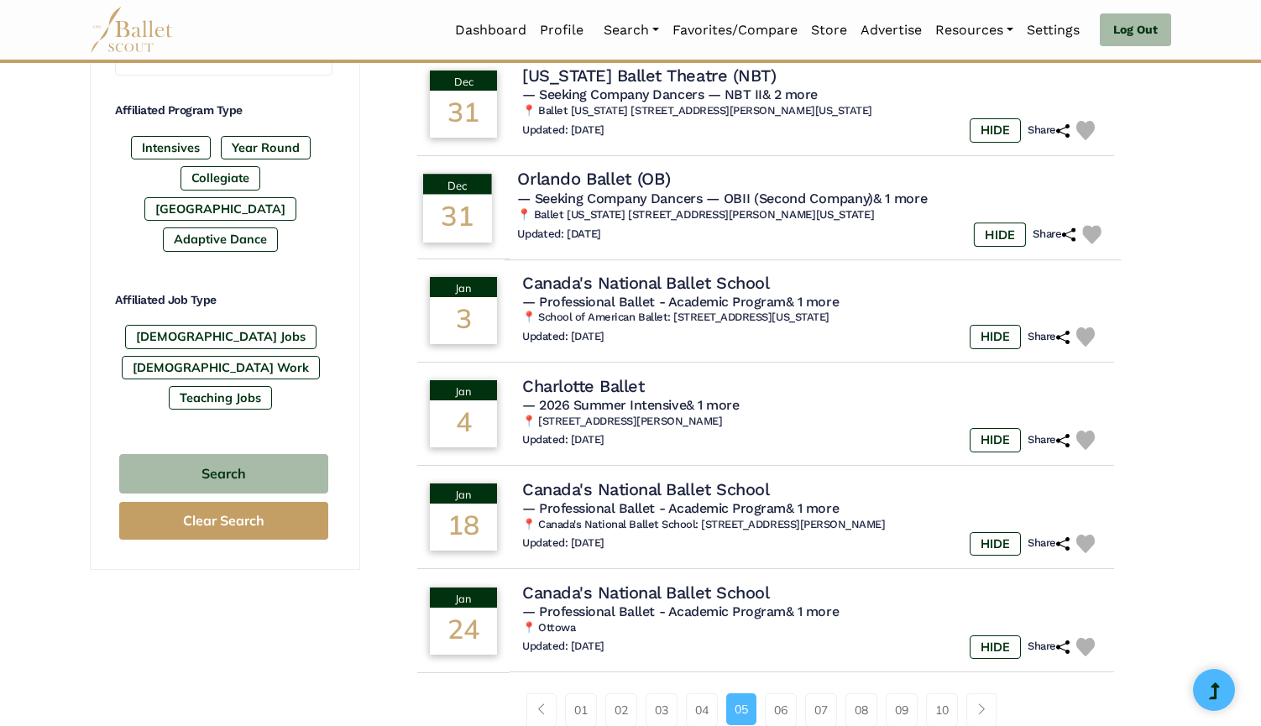
scroll to position [848, 0]
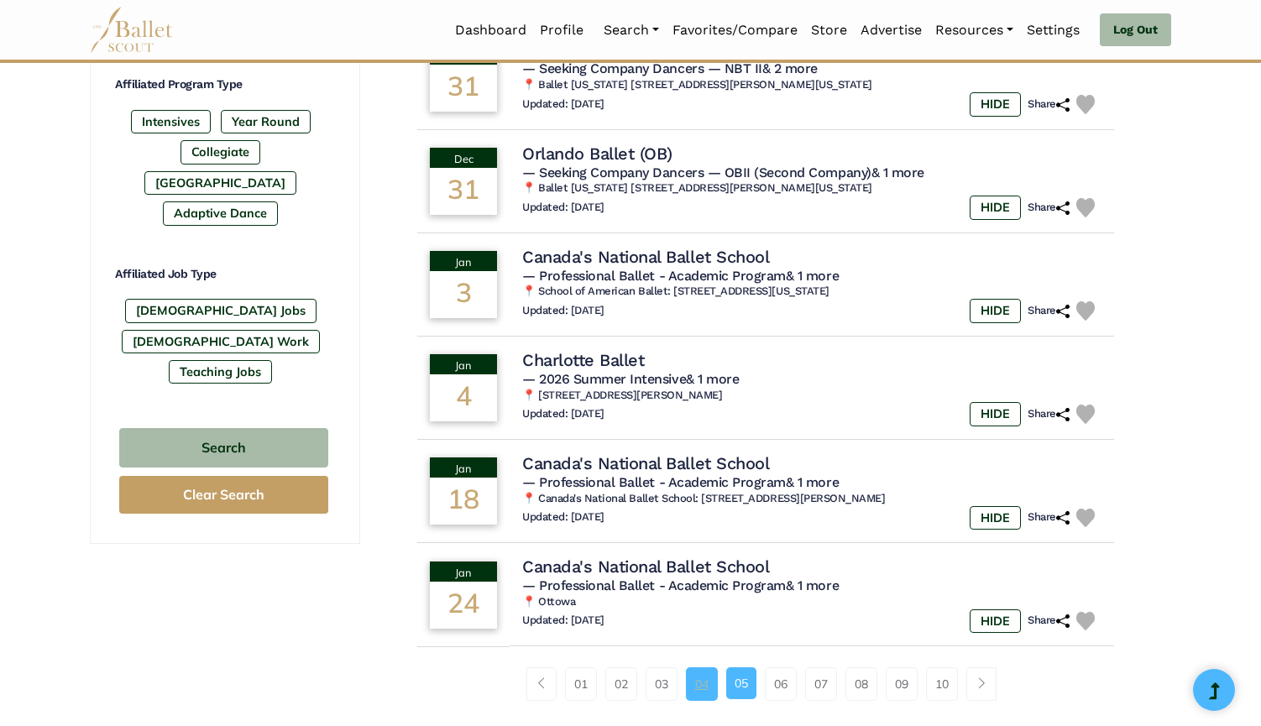
click at [687, 667] on link "04" at bounding box center [702, 684] width 32 height 34
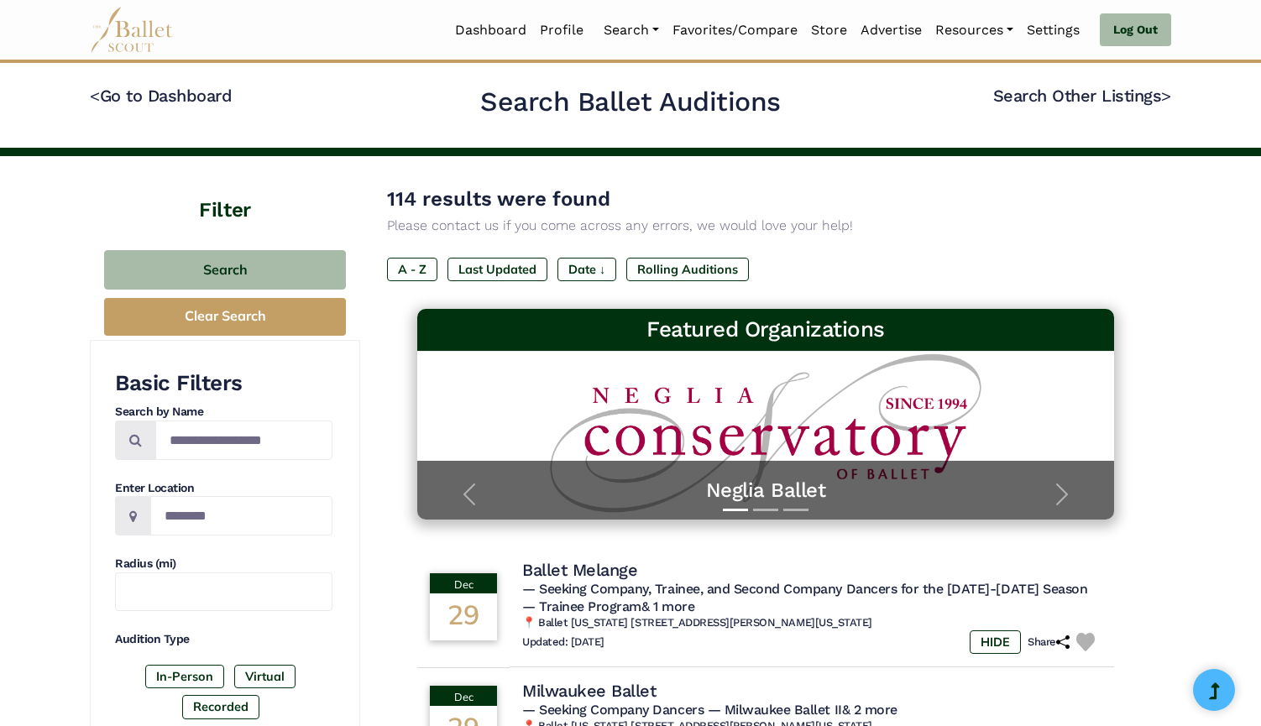
scroll to position [956, 0]
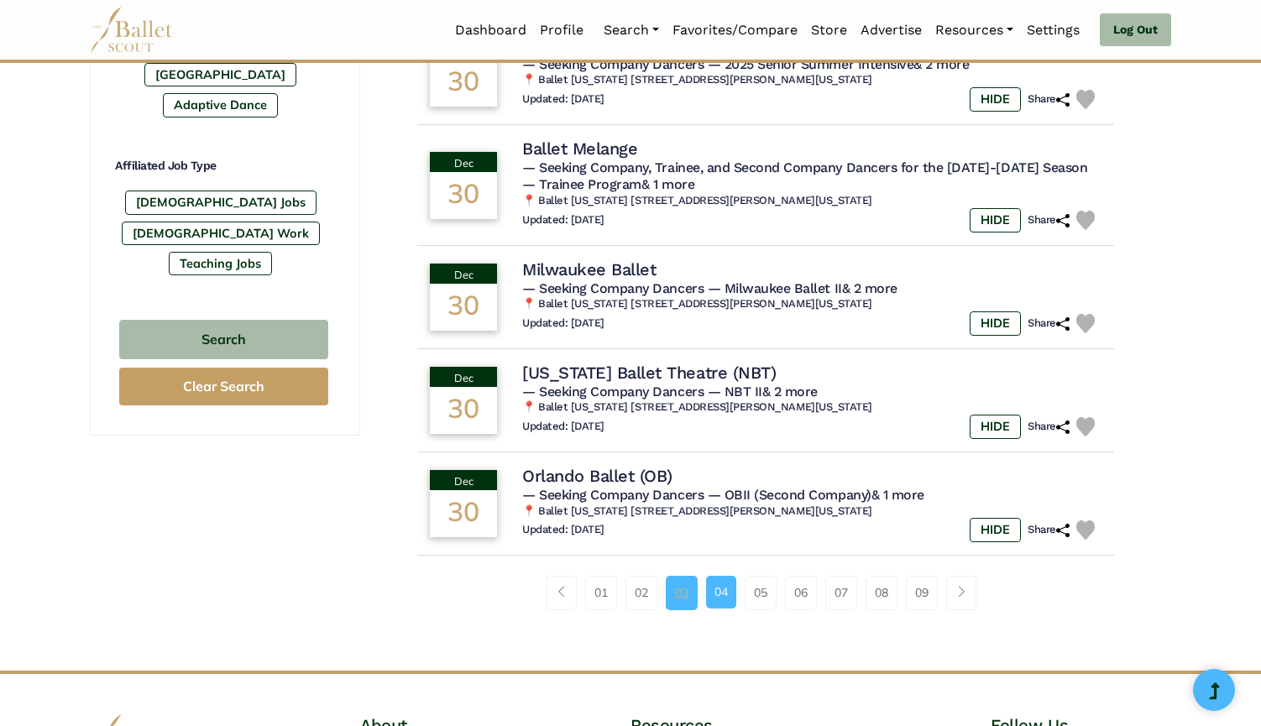
click at [679, 582] on link "03" at bounding box center [682, 593] width 32 height 34
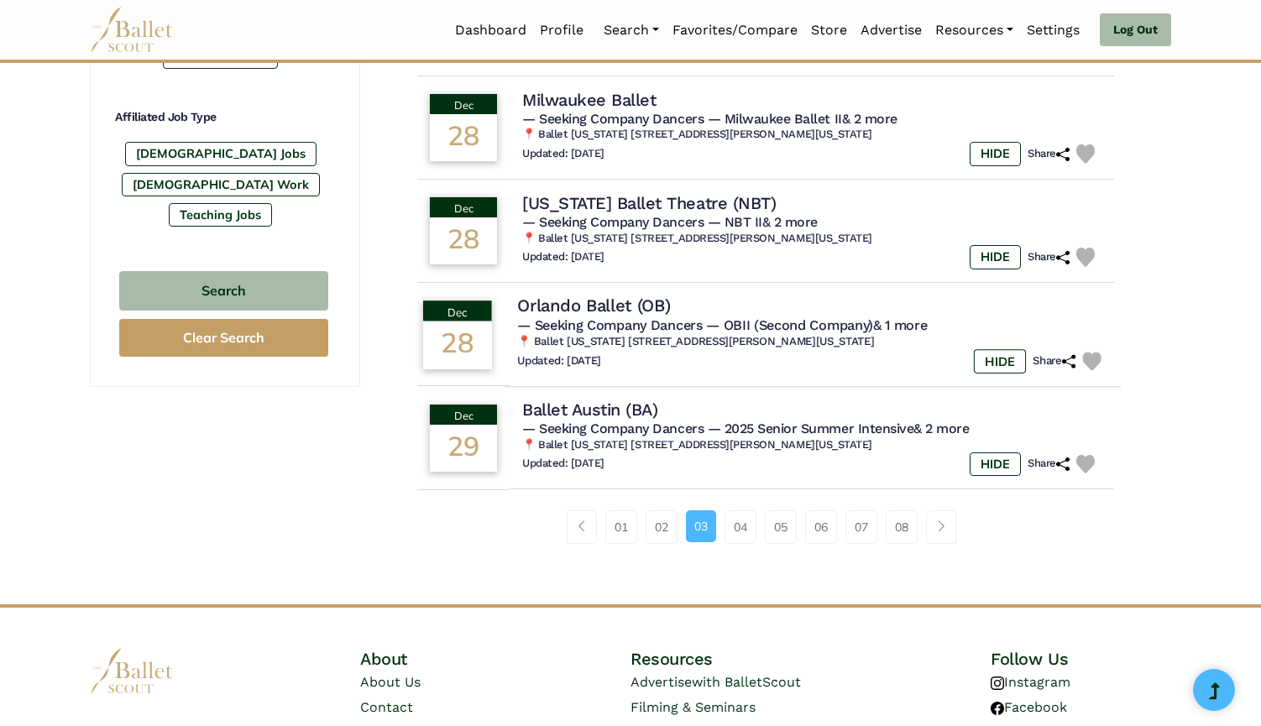
scroll to position [1003, 0]
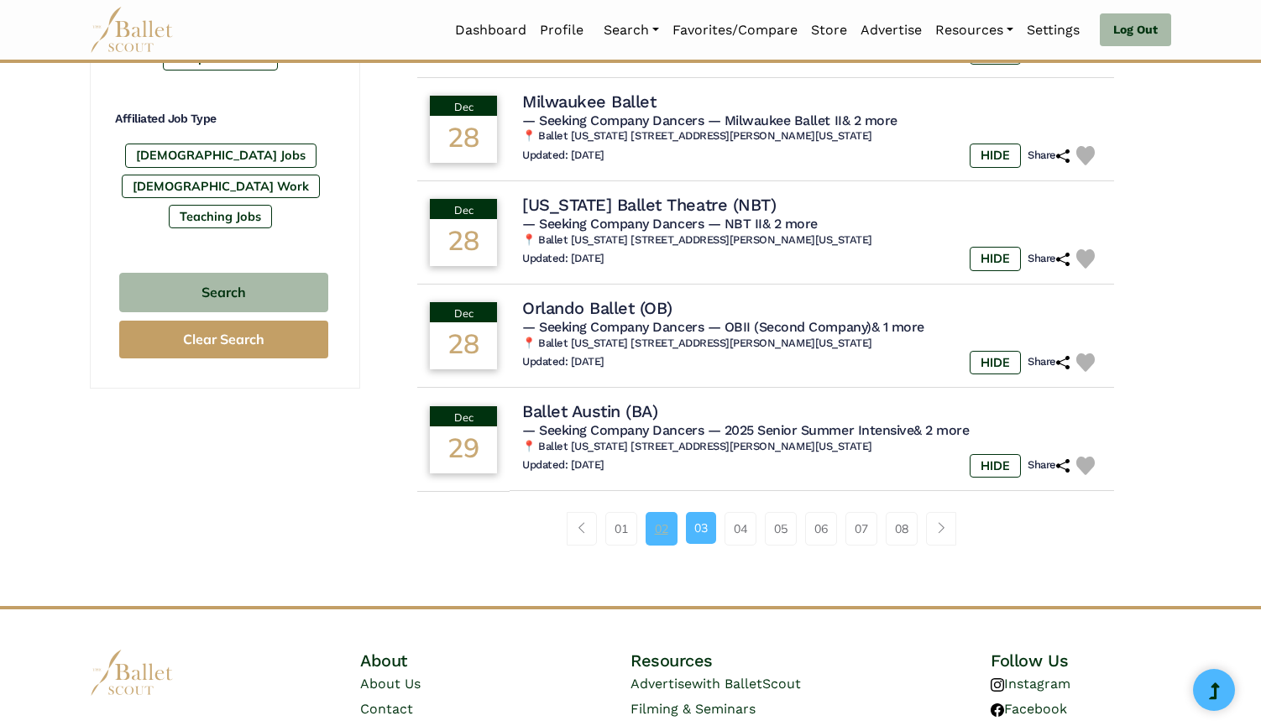
click at [655, 525] on link "02" at bounding box center [661, 529] width 32 height 34
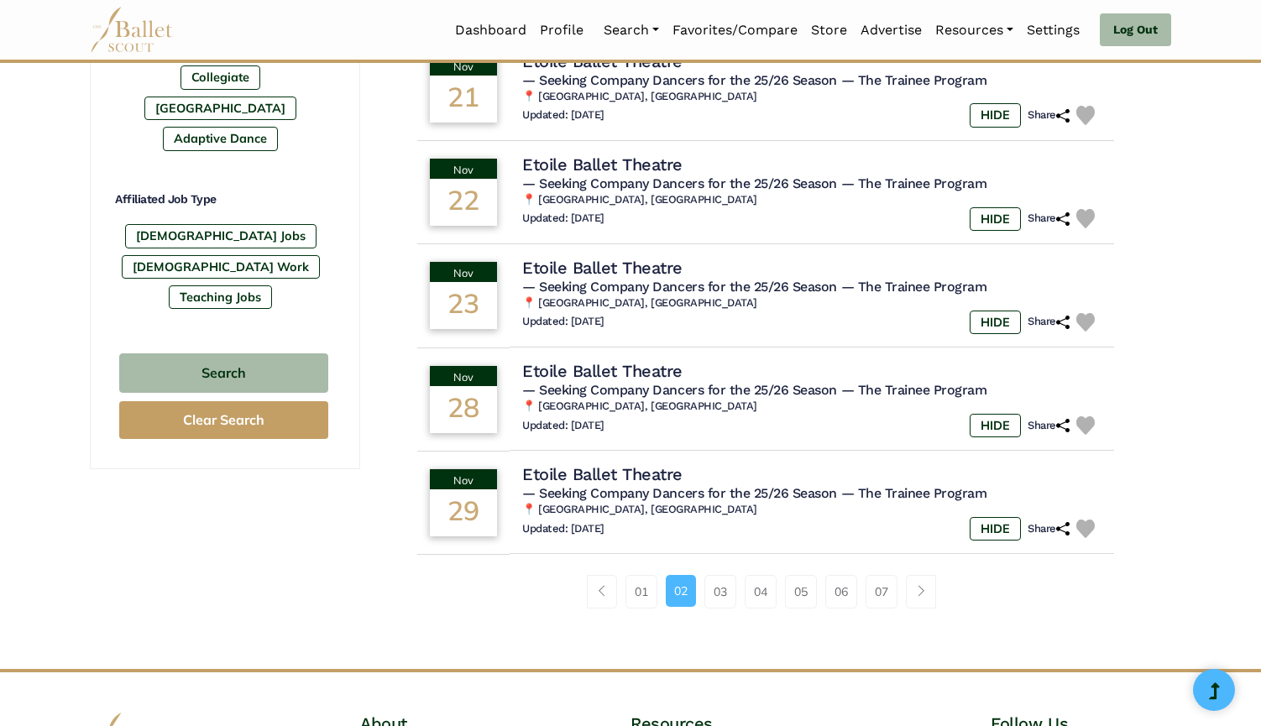
scroll to position [923, 0]
click at [634, 581] on link "01" at bounding box center [641, 591] width 32 height 34
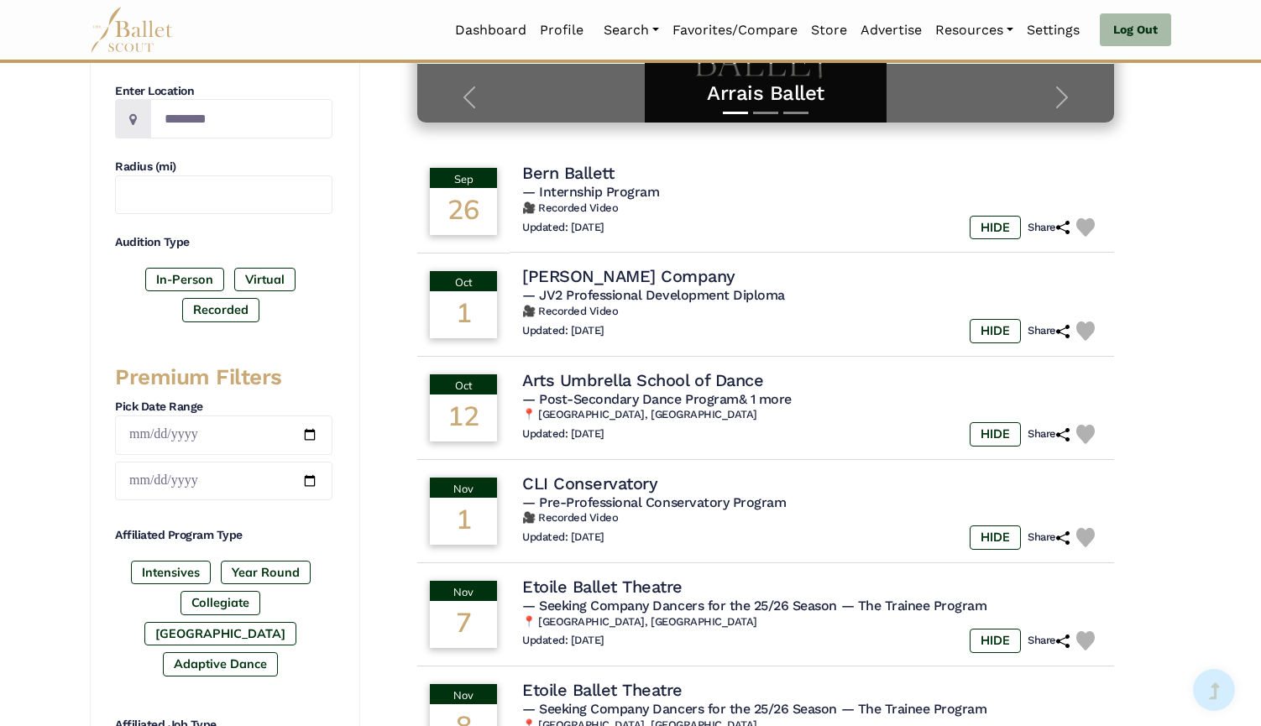
scroll to position [402, 0]
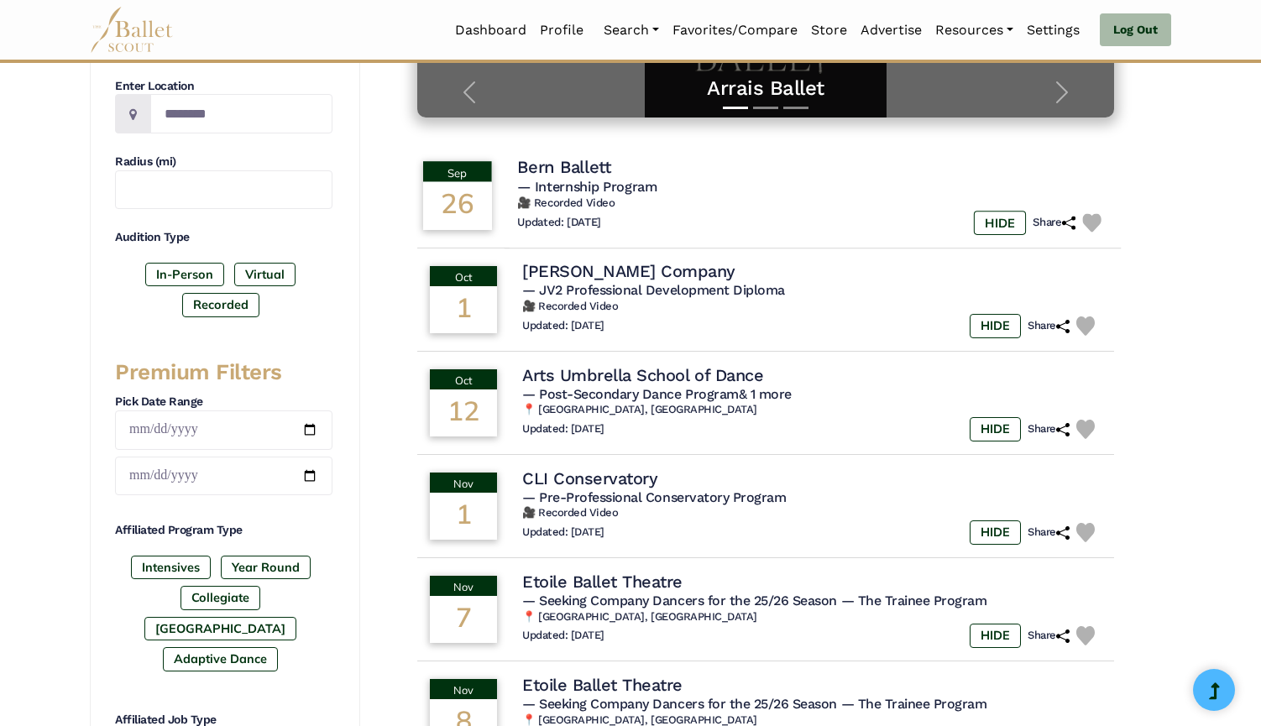
click at [634, 179] on span "— Internship Program" at bounding box center [587, 187] width 140 height 16
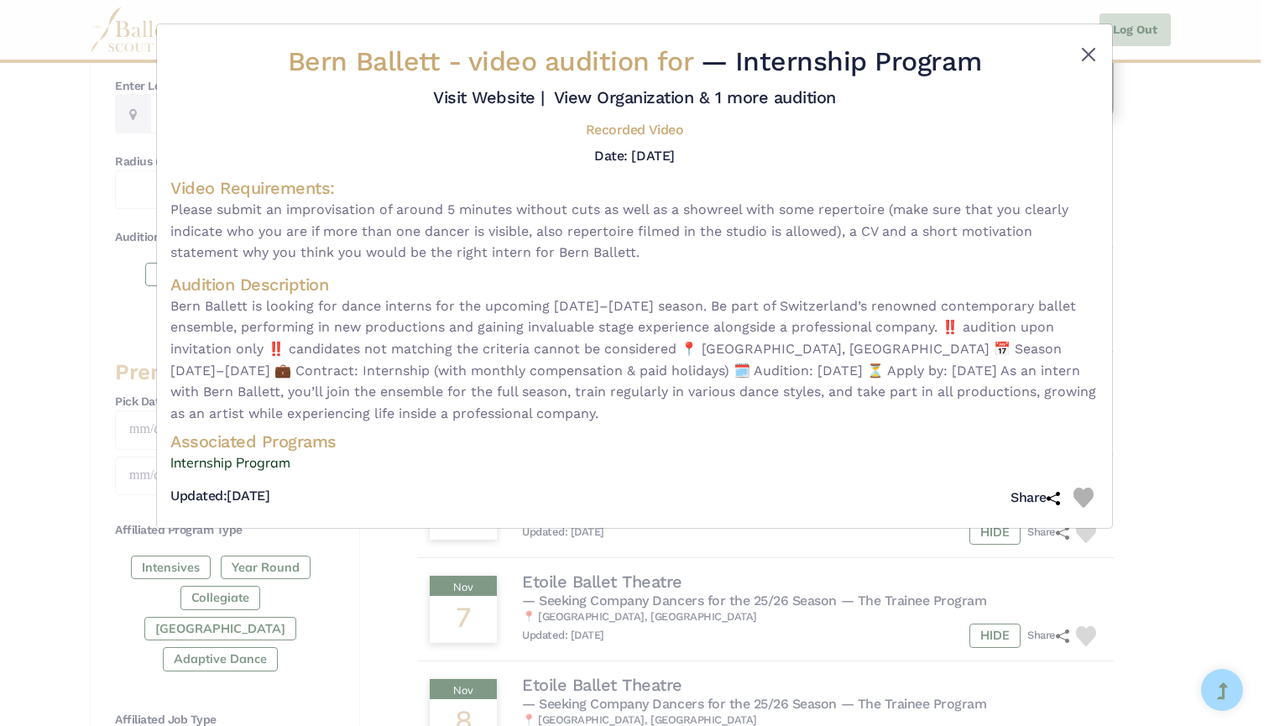
click at [1079, 60] on button "Close" at bounding box center [1088, 54] width 20 height 20
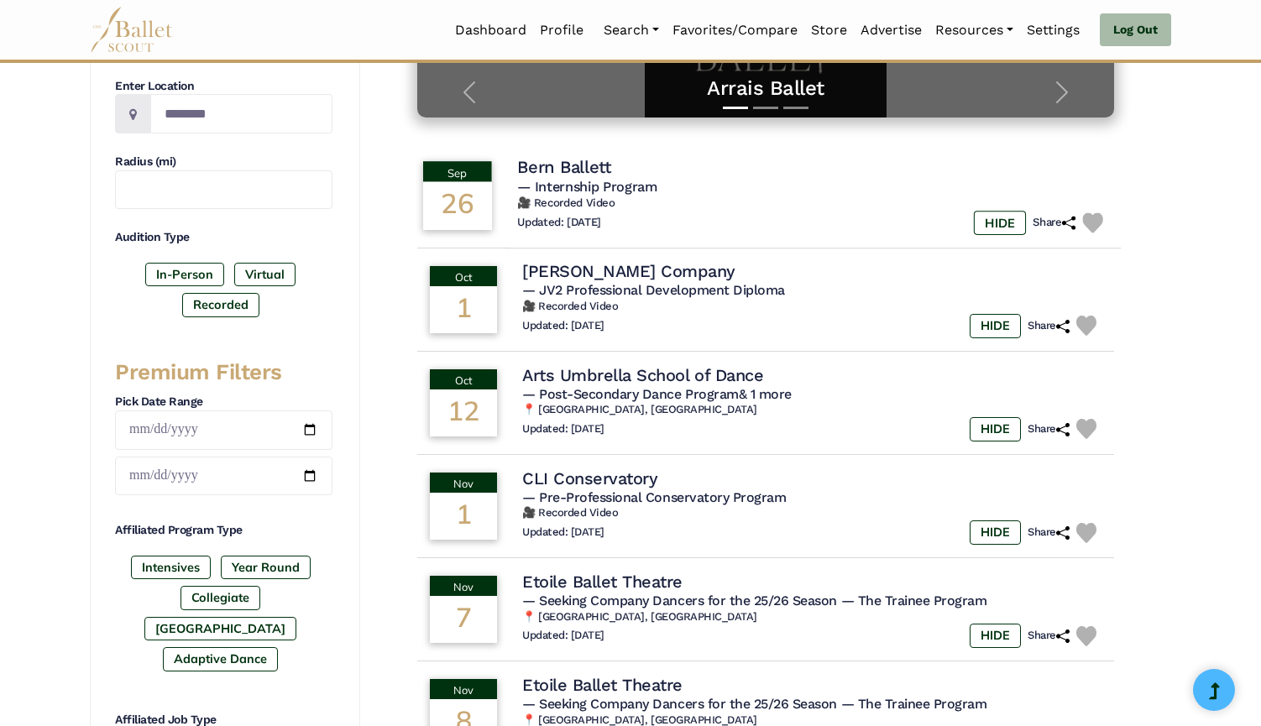
click at [467, 193] on div "26" at bounding box center [457, 206] width 69 height 48
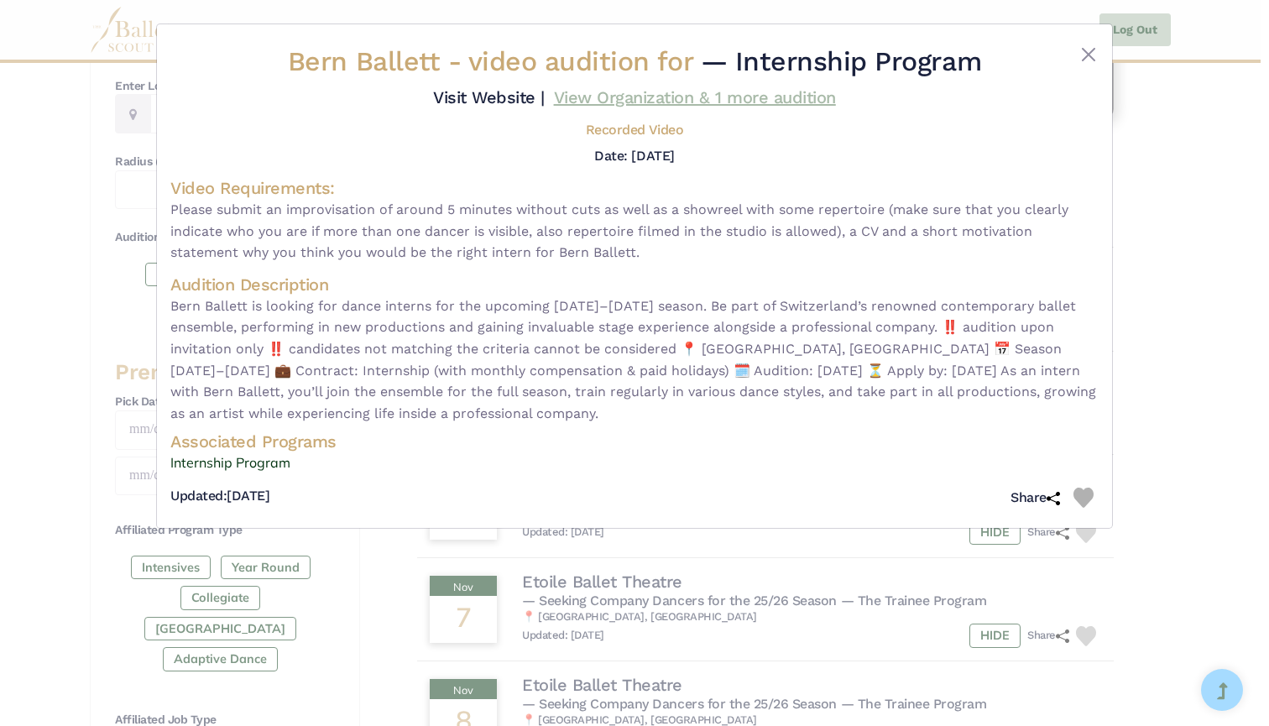
click at [661, 94] on link "View Organization & 1 more audition" at bounding box center [695, 97] width 282 height 20
click at [1092, 55] on button "Close" at bounding box center [1088, 54] width 20 height 20
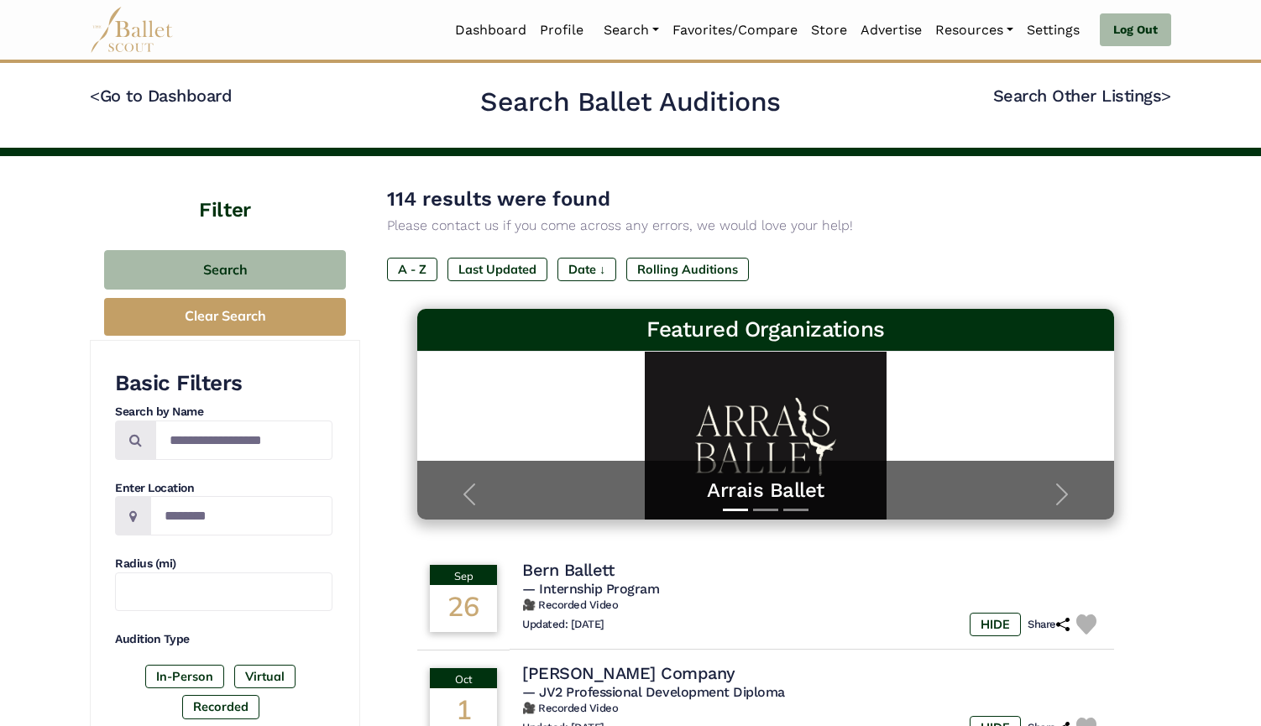
scroll to position [0, 0]
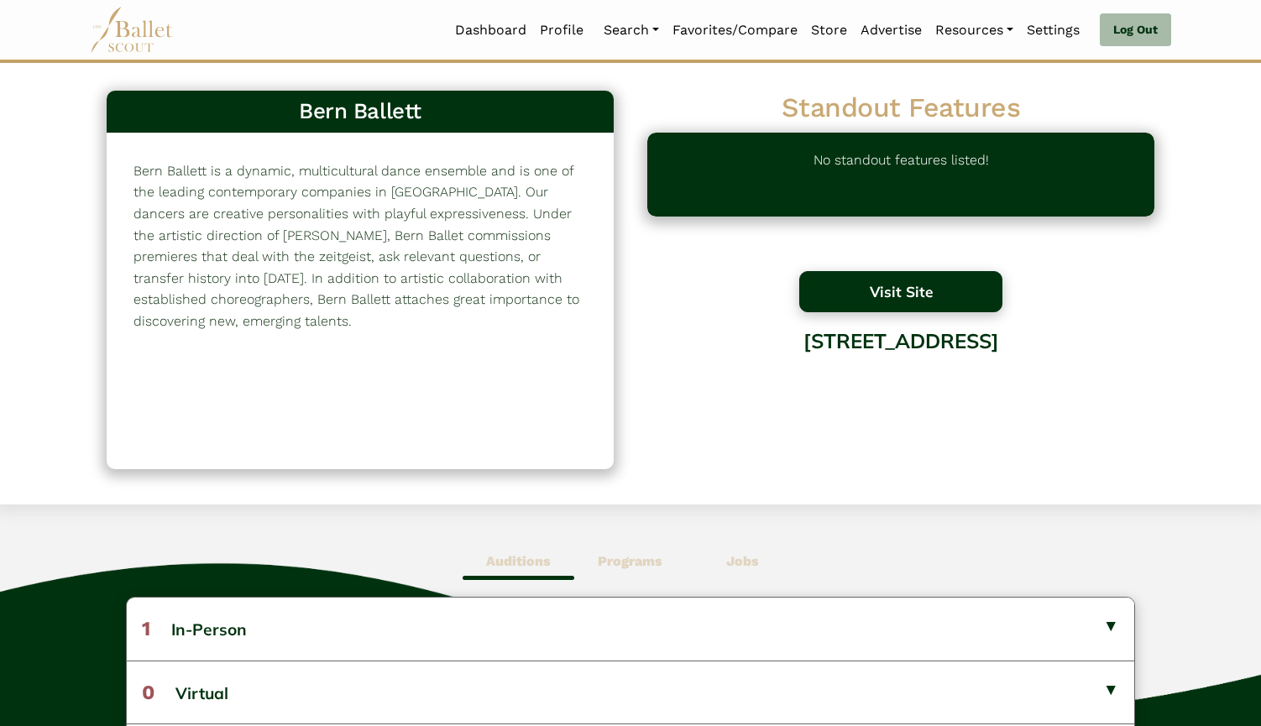
click at [960, 287] on button "Visit Site" at bounding box center [900, 291] width 203 height 41
